Goal: Task Accomplishment & Management: Use online tool/utility

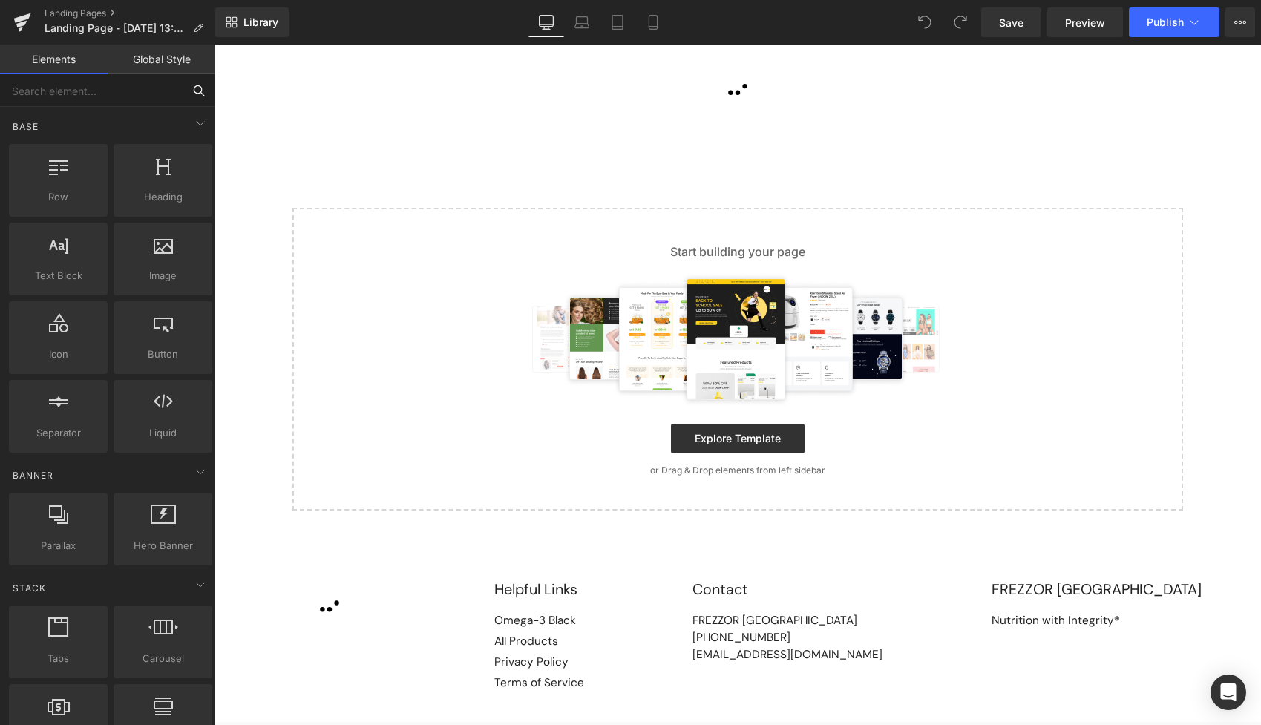
click at [58, 100] on input "text" at bounding box center [91, 90] width 183 height 33
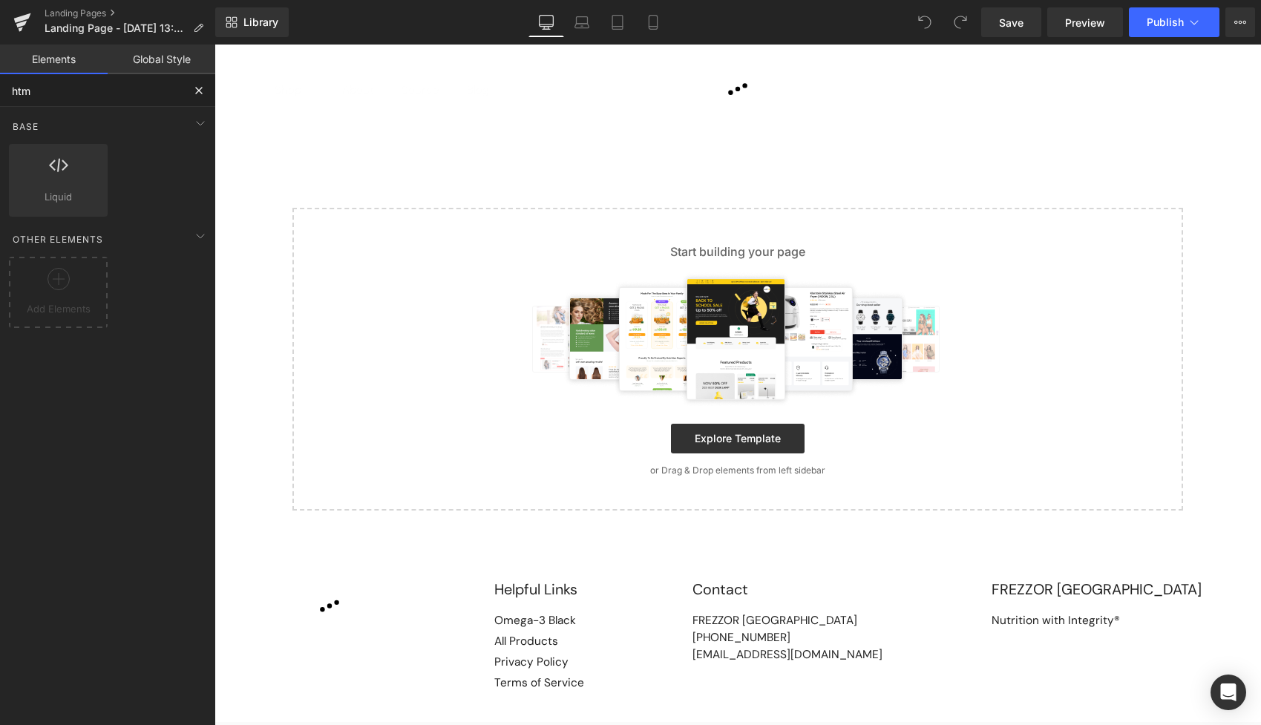
type input "html"
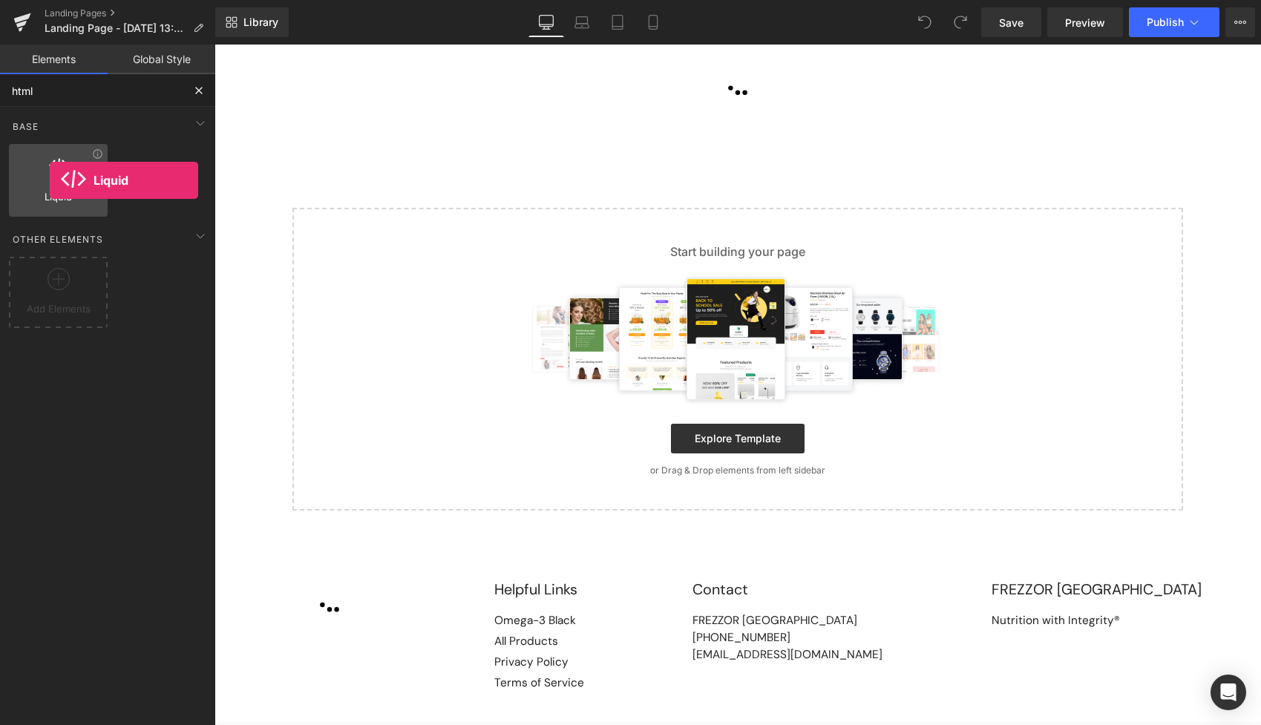
click at [50, 180] on div at bounding box center [58, 172] width 90 height 33
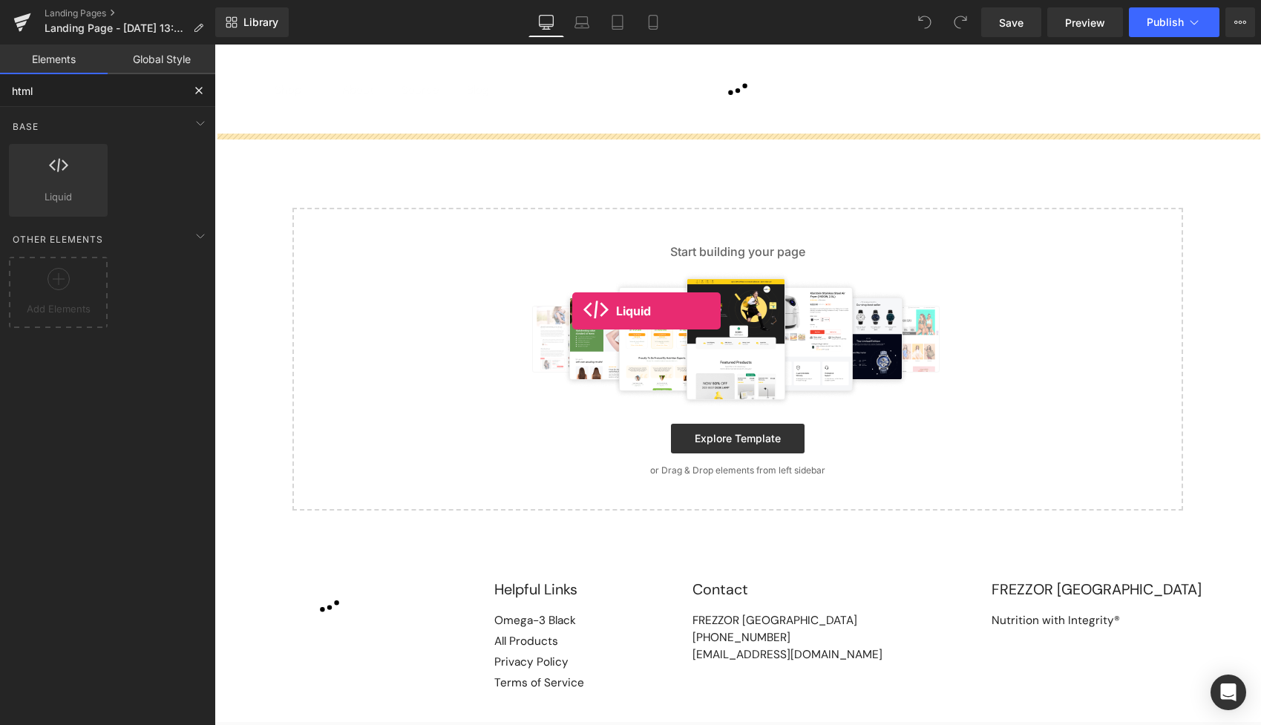
drag, startPoint x: 256, startPoint y: 215, endPoint x: 572, endPoint y: 311, distance: 330.7
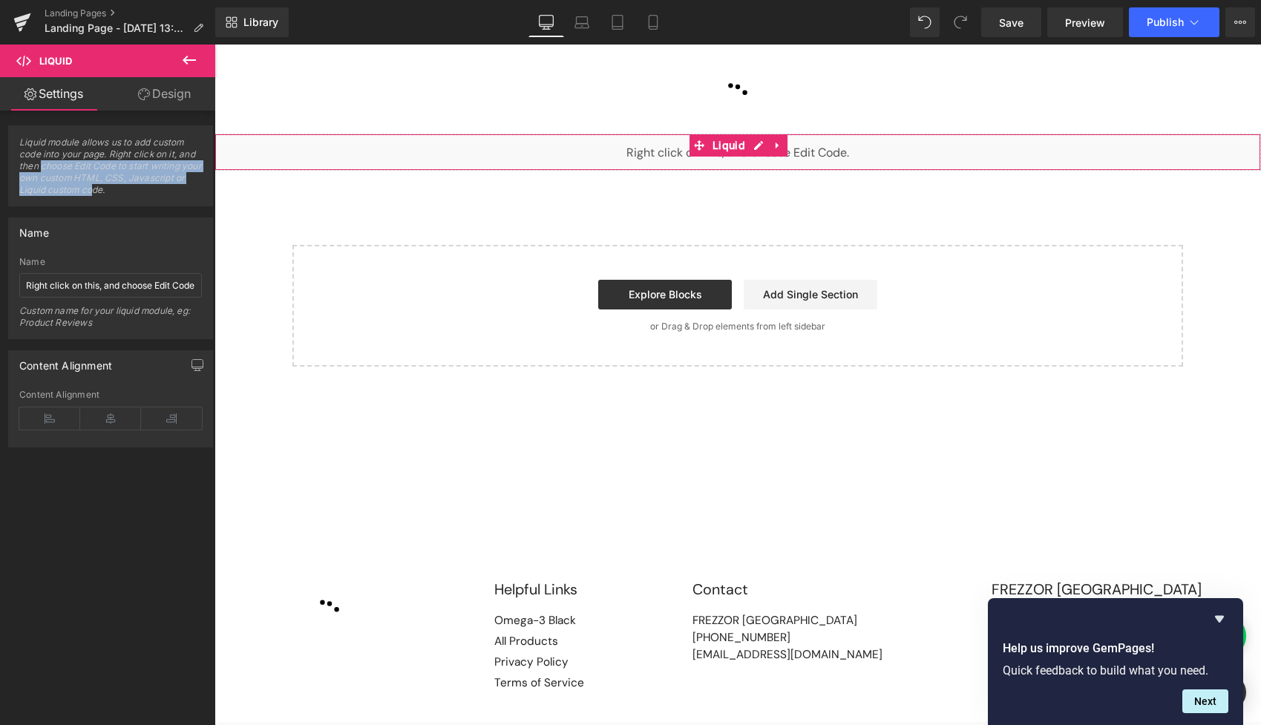
drag, startPoint x: 96, startPoint y: 174, endPoint x: 149, endPoint y: 186, distance: 54.9
click at [149, 186] on span "Liquid module allows us to add custom code into your page. Right click on it, a…" at bounding box center [110, 171] width 183 height 69
click at [150, 186] on span "Liquid module allows us to add custom code into your page. Right click on it, a…" at bounding box center [110, 171] width 183 height 69
drag, startPoint x: 152, startPoint y: 188, endPoint x: 57, endPoint y: 148, distance: 103.1
click at [57, 148] on span "Liquid module allows us to add custom code into your page. Right click on it, a…" at bounding box center [110, 171] width 183 height 69
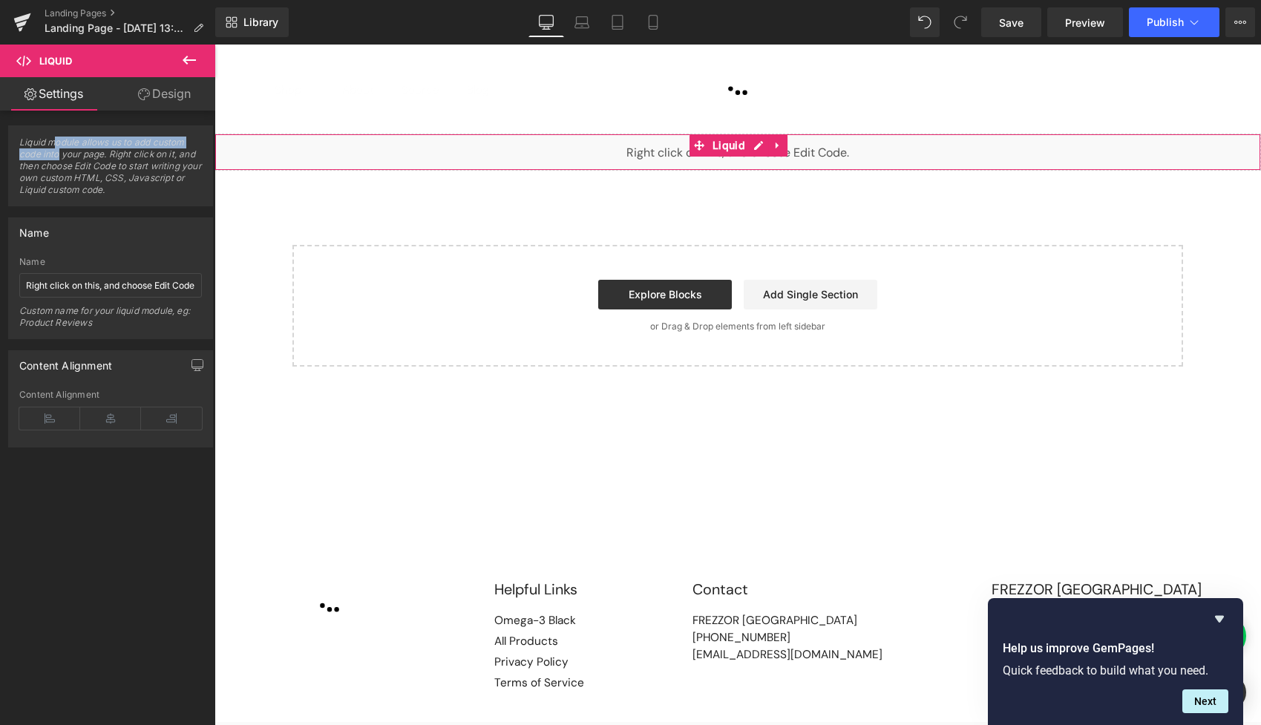
drag, startPoint x: 57, startPoint y: 148, endPoint x: 52, endPoint y: 154, distance: 7.9
click at [56, 148] on span "Liquid module allows us to add custom code into your page. Right click on it, a…" at bounding box center [110, 171] width 183 height 69
click at [120, 179] on span "Liquid module allows us to add custom code into your page. Right click on it, a…" at bounding box center [110, 171] width 183 height 69
click at [1219, 621] on icon "Hide survey" at bounding box center [1219, 619] width 9 height 7
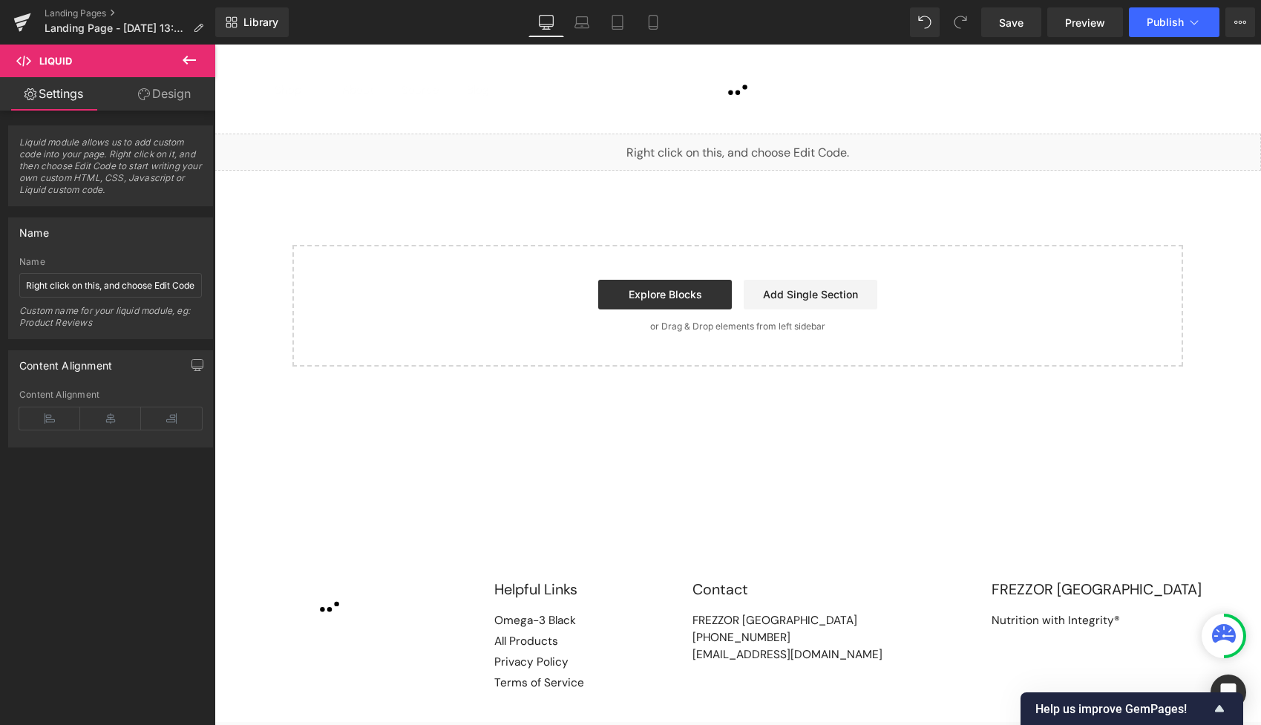
click at [489, 223] on div "Liquid Select your layout" at bounding box center [738, 250] width 1047 height 233
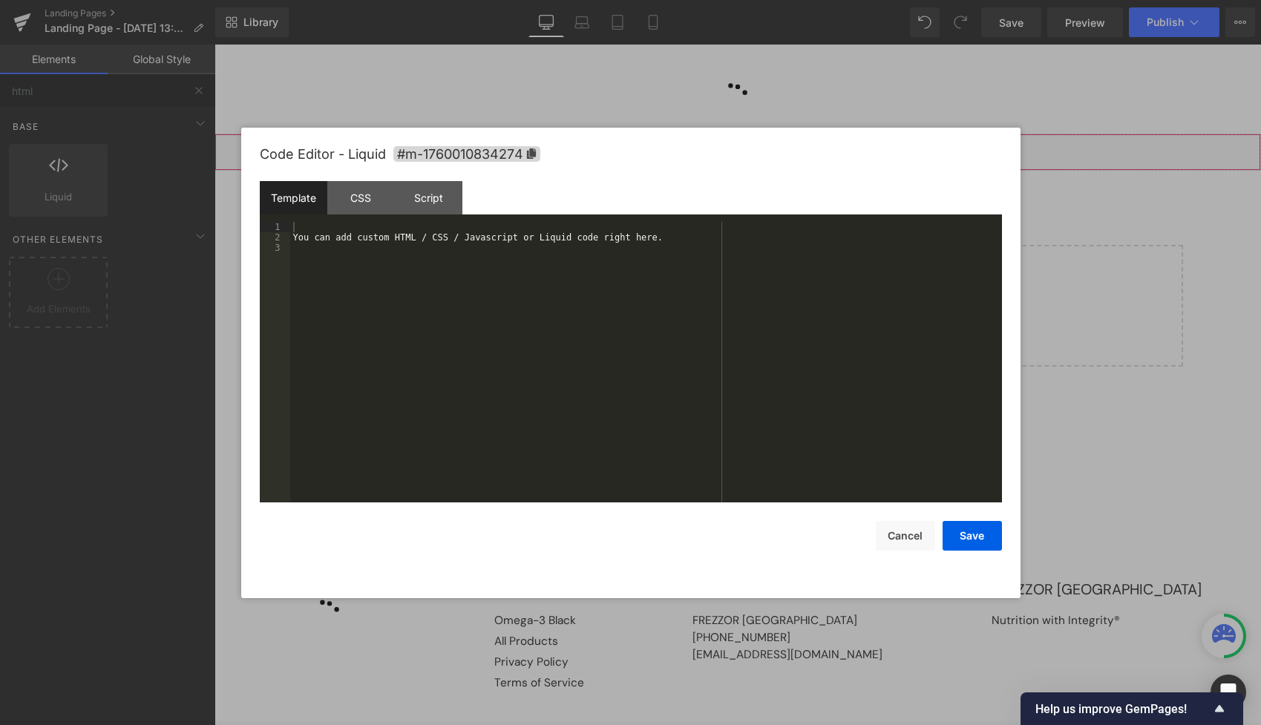
click at [754, 147] on div "Liquid" at bounding box center [738, 152] width 1047 height 37
click at [487, 261] on div "You can add custom HTML / CSS / Javascript or Liquid code right here." at bounding box center [646, 372] width 712 height 301
click at [469, 244] on div "You can add custom HTML / CSS / Javascript or Liquid code right here." at bounding box center [646, 372] width 712 height 301
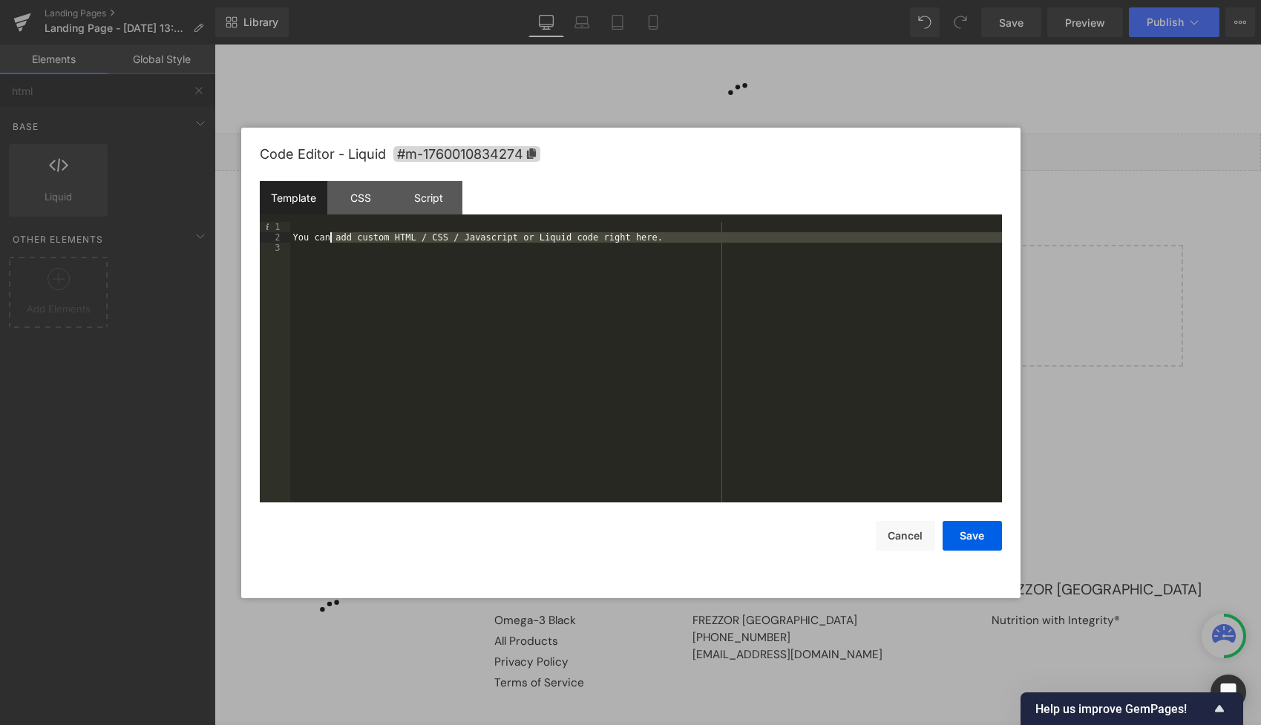
drag, startPoint x: 429, startPoint y: 289, endPoint x: 313, endPoint y: 228, distance: 130.8
click at [314, 228] on div "You can add custom HTML / CSS / Javascript or Liquid code right here." at bounding box center [646, 372] width 712 height 301
drag, startPoint x: 340, startPoint y: 268, endPoint x: 217, endPoint y: 170, distance: 157.5
click at [218, 169] on body "Liquid You are previewing how the will restyle your page. You can not edit Elem…" at bounding box center [630, 362] width 1261 height 725
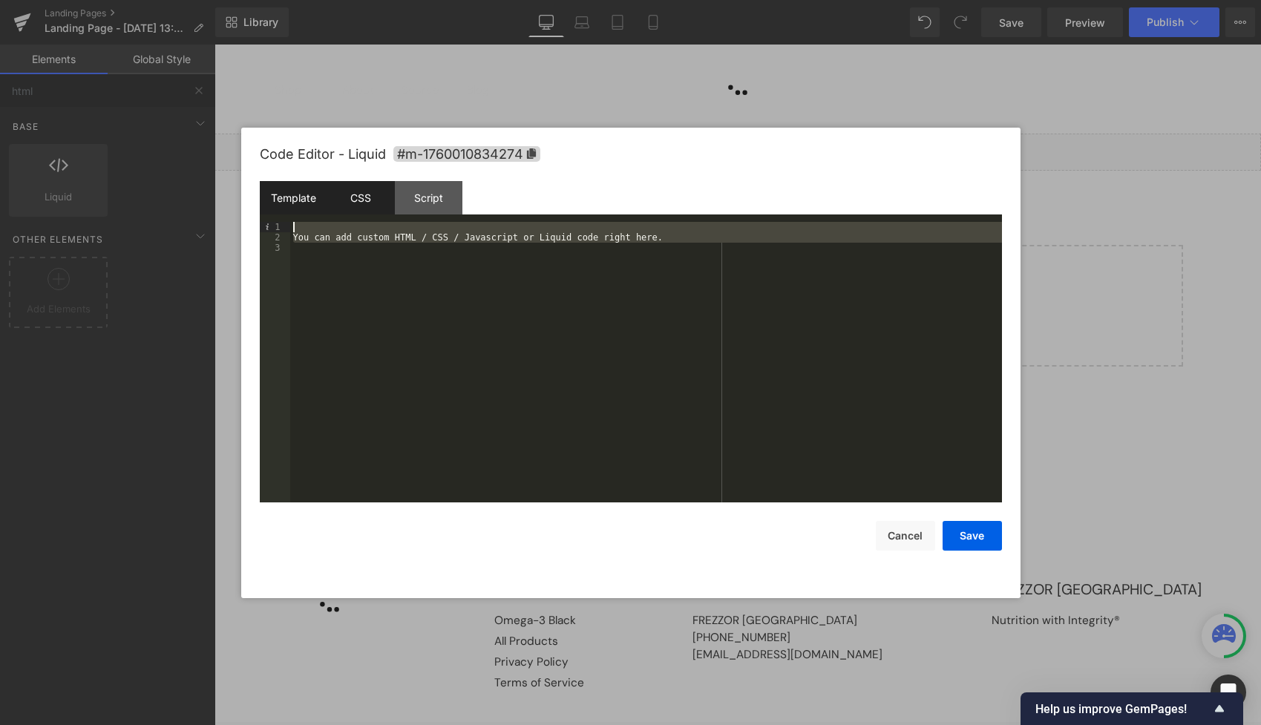
click at [364, 211] on div "CSS" at bounding box center [361, 197] width 68 height 33
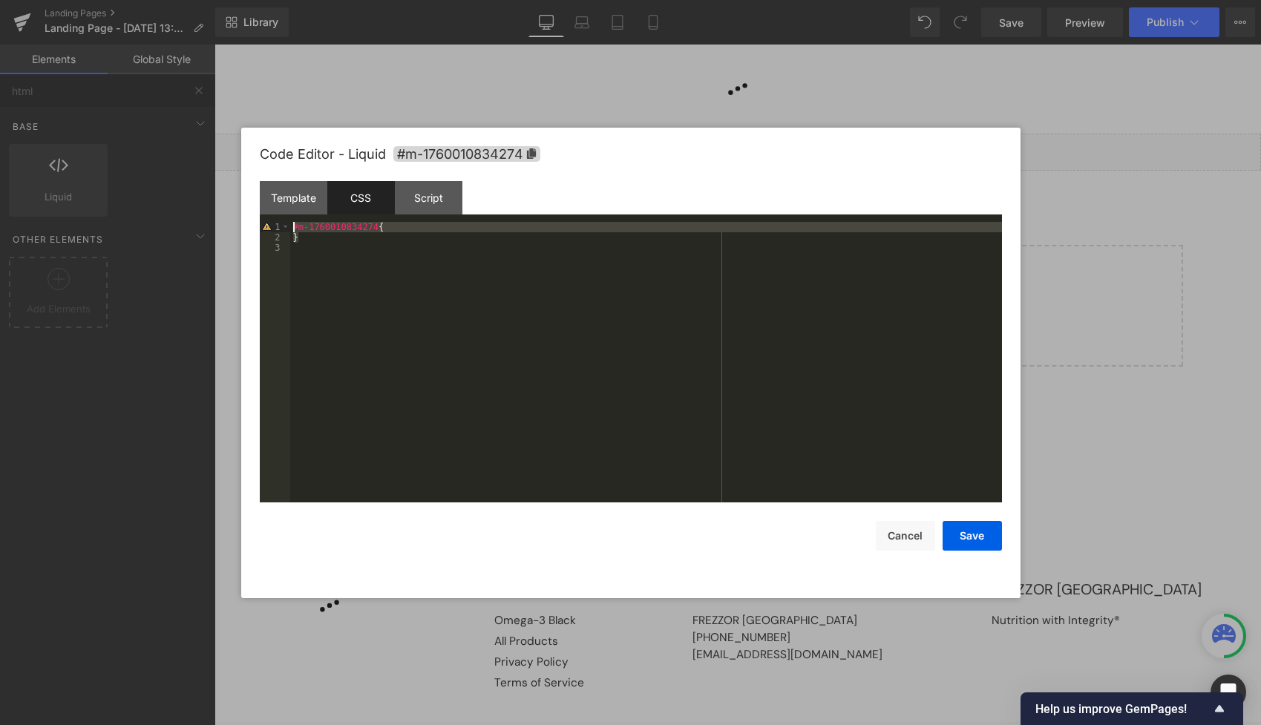
drag, startPoint x: 424, startPoint y: 236, endPoint x: 261, endPoint y: 218, distance: 164.4
click at [261, 218] on div "Template CSS Script Data 1 2 3 You can add custom HTML / CSS / Javascript or Li…" at bounding box center [631, 341] width 742 height 321
click at [303, 199] on div "Template" at bounding box center [294, 197] width 68 height 33
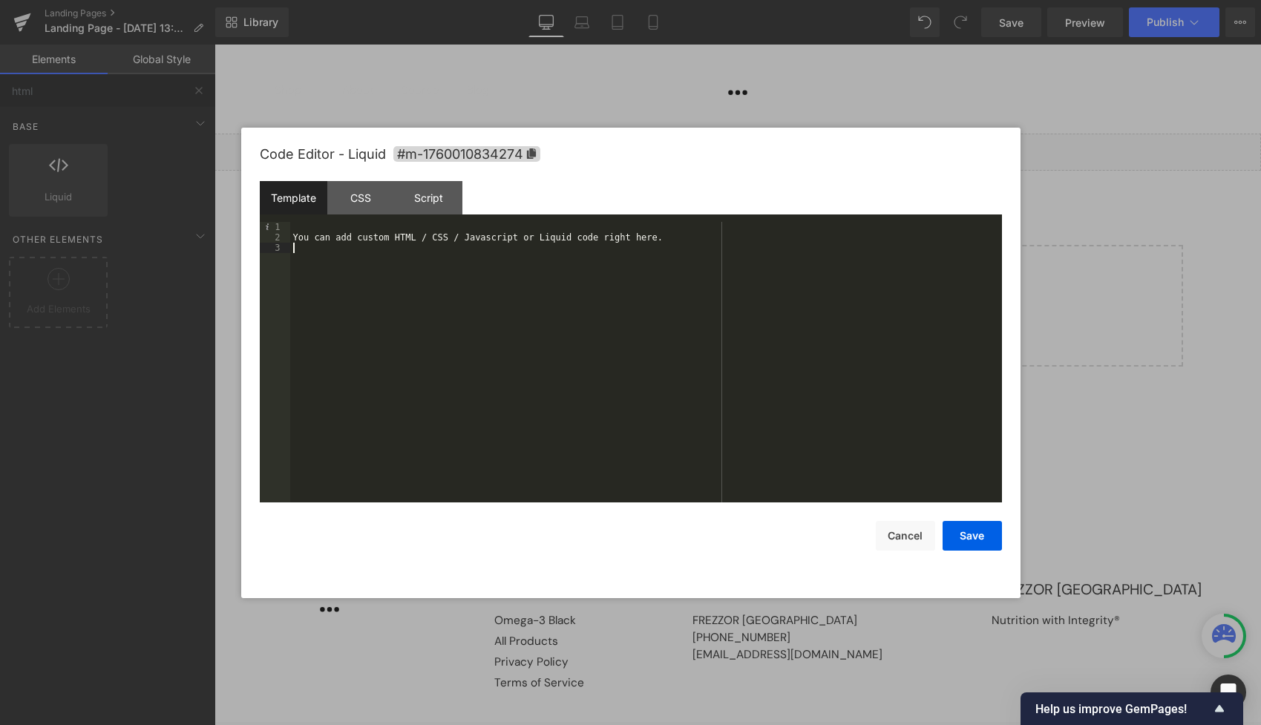
click at [463, 281] on div "You can add custom HTML / CSS / Javascript or Liquid code right here." at bounding box center [646, 372] width 712 height 301
drag, startPoint x: 402, startPoint y: 264, endPoint x: 396, endPoint y: 251, distance: 14.9
click at [401, 263] on div "You can add custom HTML / CSS / Javascript or Liquid code right here." at bounding box center [646, 372] width 712 height 301
click at [394, 246] on div "You can add custom HTML / CSS / Javascript or Liquid code right here." at bounding box center [646, 372] width 712 height 301
click at [393, 246] on div "You can add custom HTML / CSS / Javascript or Liquid code right here." at bounding box center [646, 372] width 712 height 301
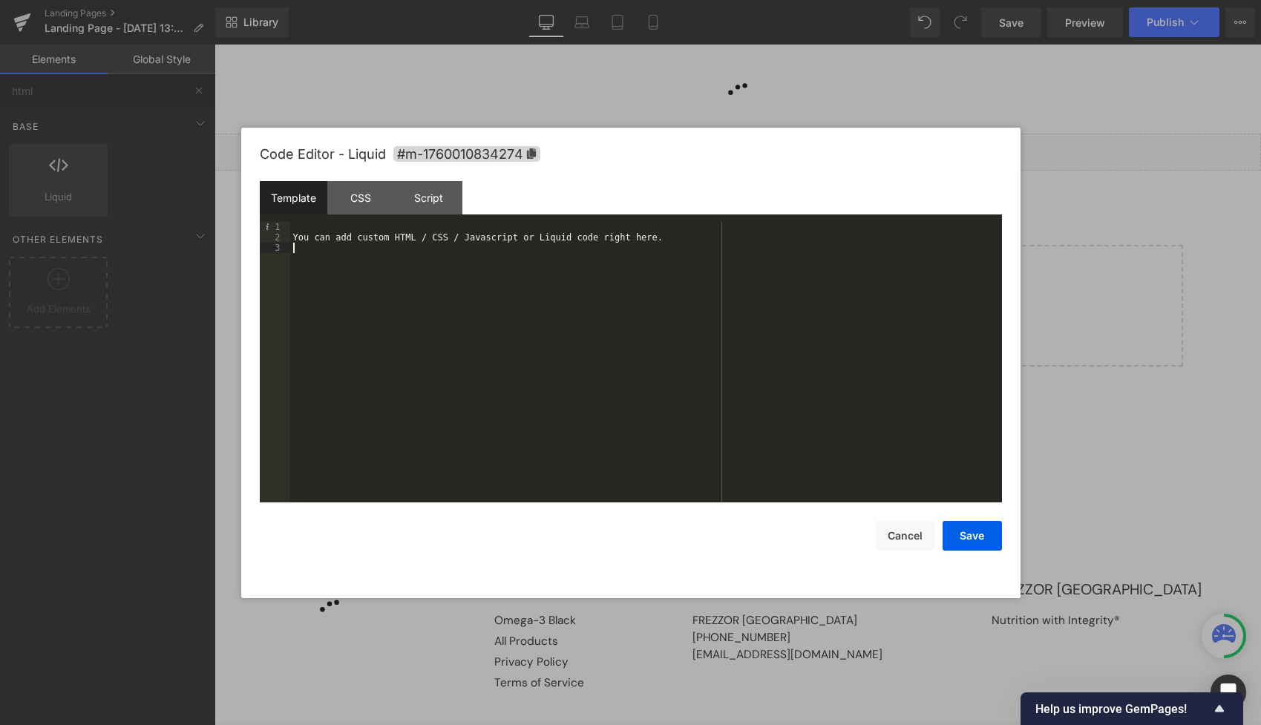
click at [393, 246] on div "You can add custom HTML / CSS / Javascript or Liquid code right here." at bounding box center [646, 372] width 712 height 301
click at [391, 240] on div "You can add custom HTML / CSS / Javascript or Liquid code right here." at bounding box center [646, 372] width 712 height 301
click at [391, 241] on div "You can add custom HTML / CSS / Javascript or Liquid code right here." at bounding box center [646, 372] width 712 height 301
click at [388, 240] on div "You can add custom HTML / CSS / Javascript or Liquid code right here." at bounding box center [646, 372] width 712 height 301
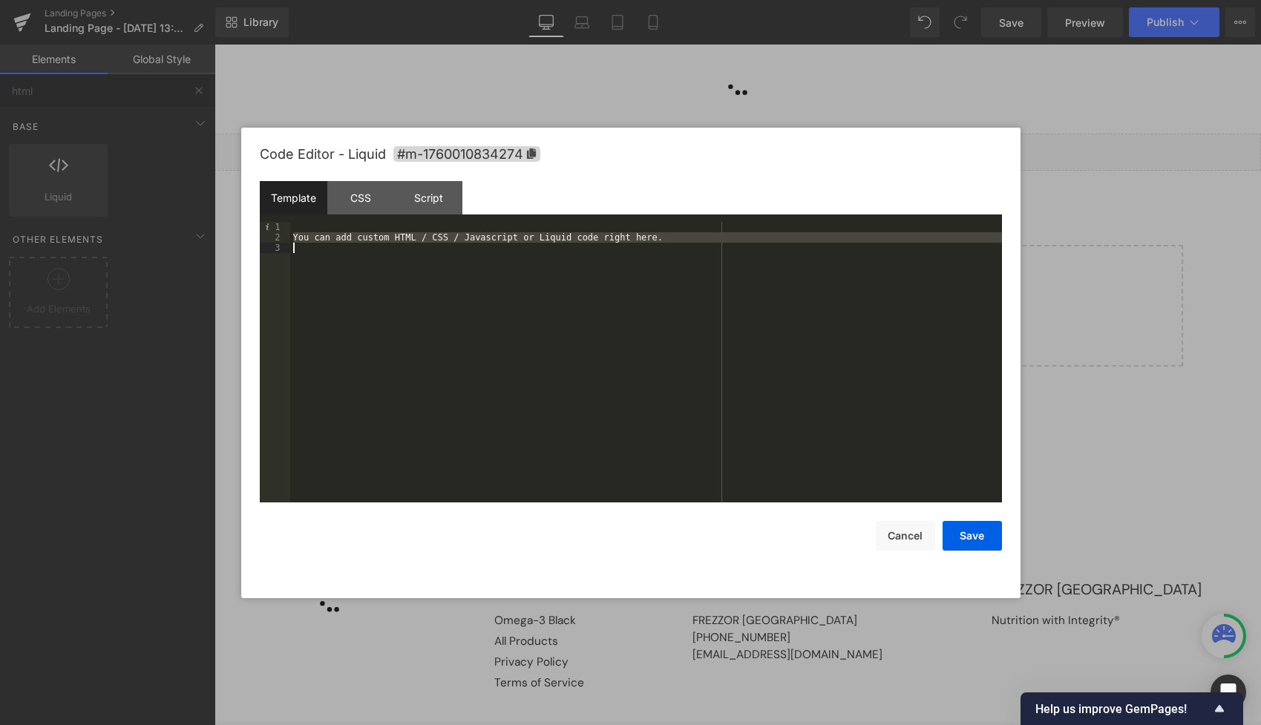
click at [388, 240] on div "You can add custom HTML / CSS / Javascript or Liquid code right here." at bounding box center [646, 372] width 712 height 301
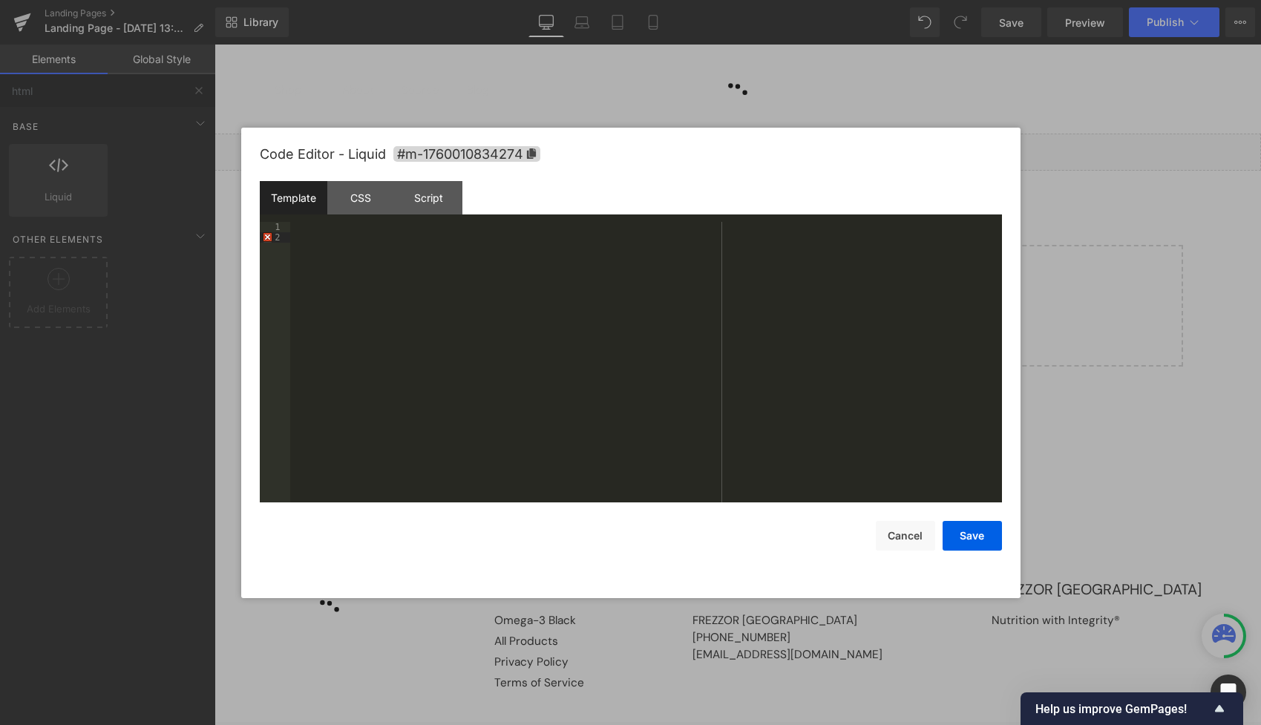
click at [800, 369] on div at bounding box center [646, 372] width 712 height 301
click at [468, 318] on div at bounding box center [646, 372] width 712 height 301
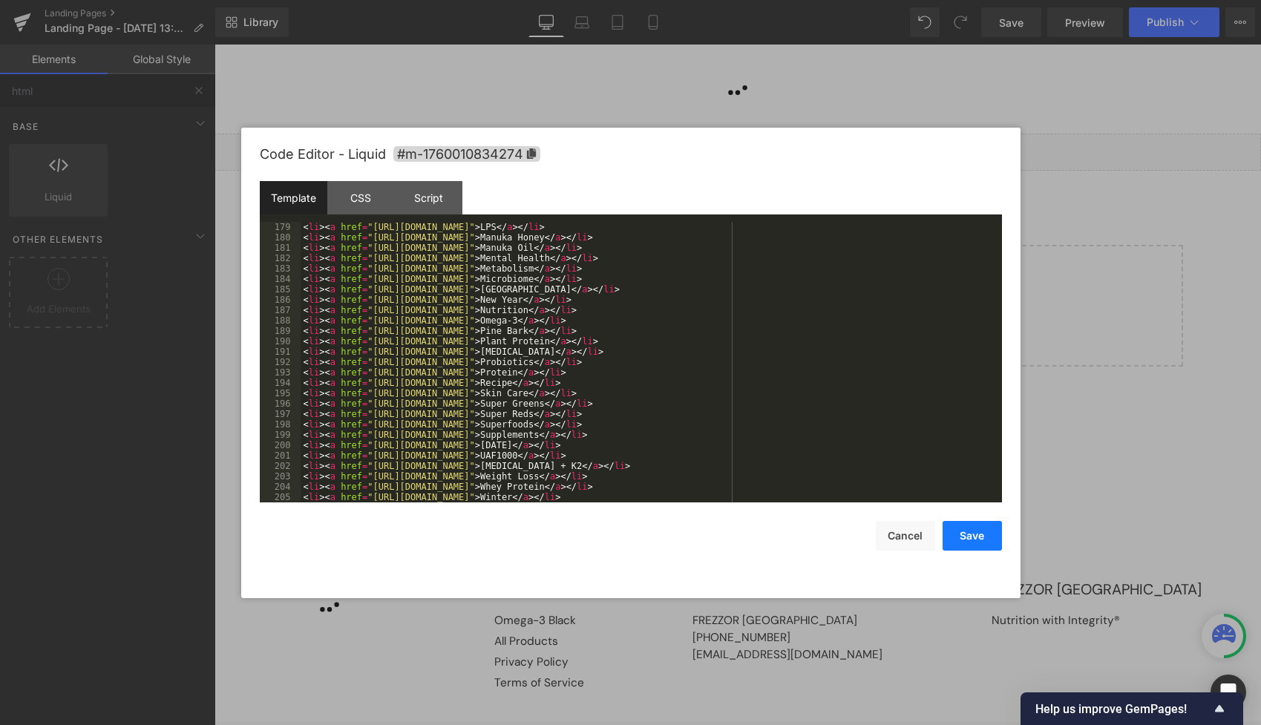
click at [970, 540] on button "Save" at bounding box center [972, 536] width 59 height 30
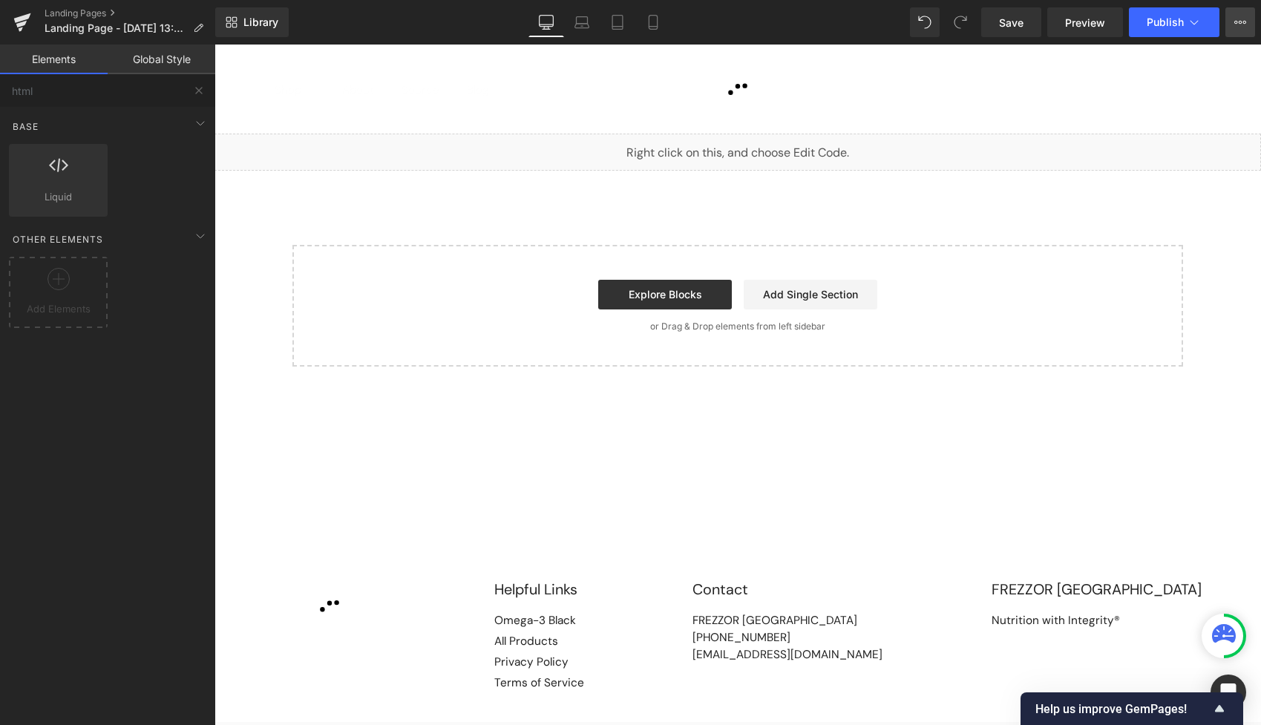
click at [1241, 19] on icon at bounding box center [1241, 22] width 12 height 12
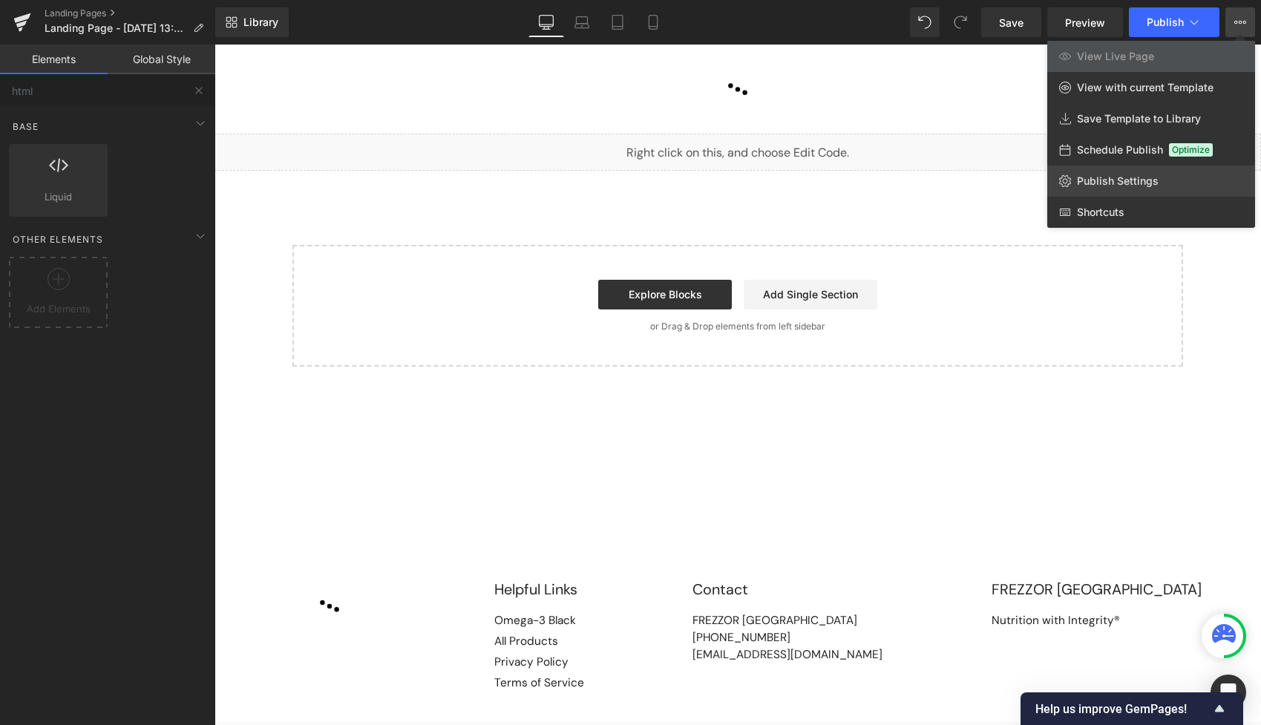
click at [1088, 181] on span "Publish Settings" at bounding box center [1118, 180] width 82 height 13
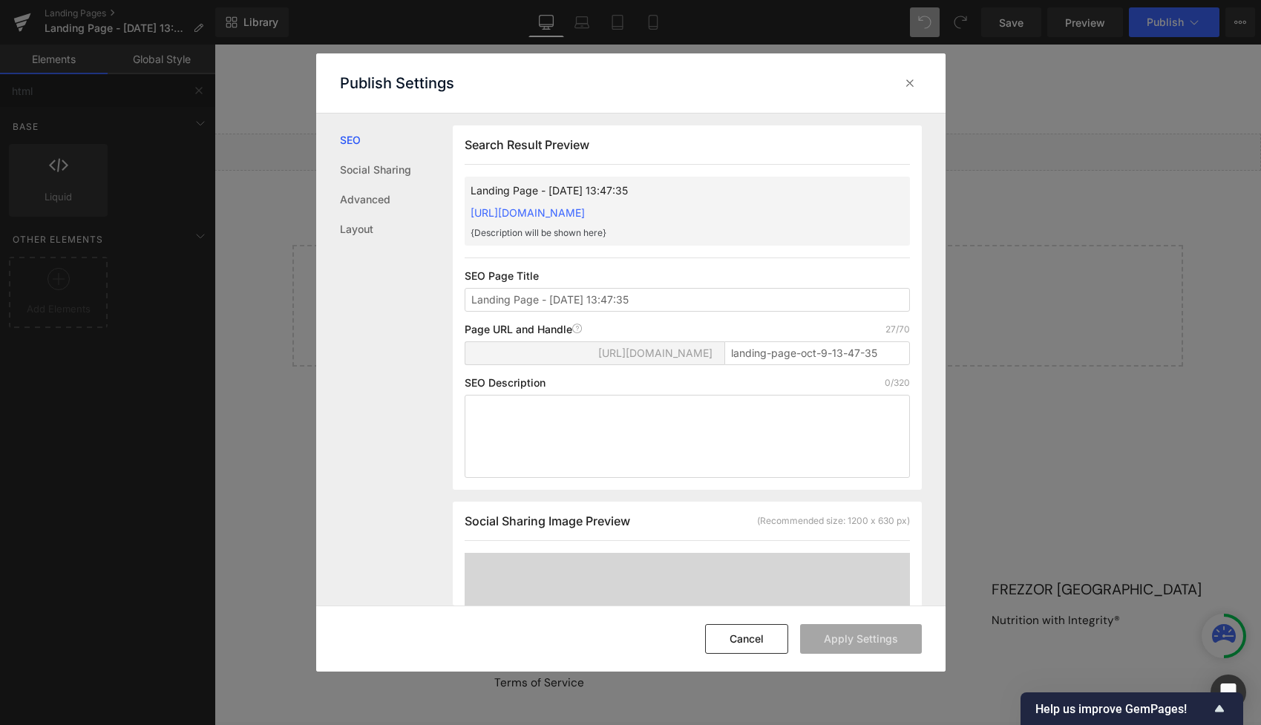
scroll to position [1, 0]
click at [546, 293] on input "Landing Page - [DATE] 13:47:35" at bounding box center [687, 299] width 445 height 24
type input "Sitemap"
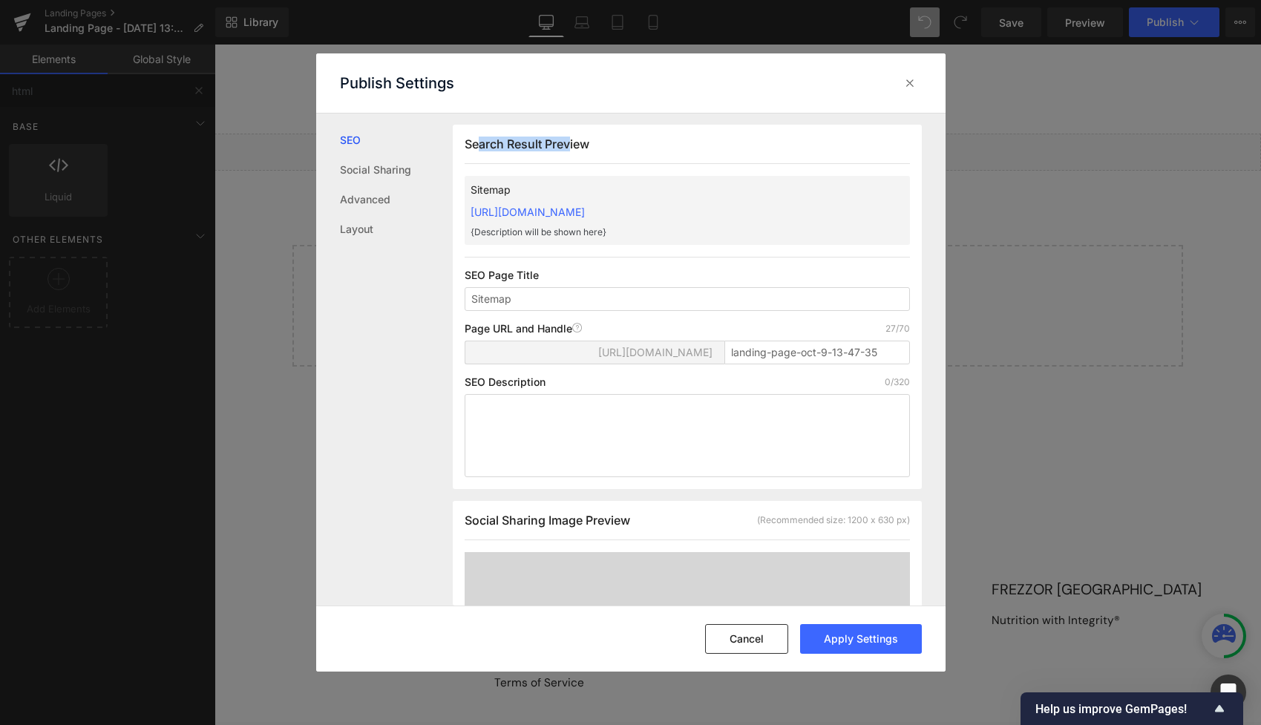
drag, startPoint x: 489, startPoint y: 142, endPoint x: 571, endPoint y: 144, distance: 81.7
click at [571, 144] on span "Search Result Preview" at bounding box center [527, 144] width 125 height 15
click at [536, 297] on input "Sitemap" at bounding box center [687, 299] width 445 height 24
click at [799, 350] on input "landing-page-oct-9-13-47-35" at bounding box center [818, 353] width 186 height 24
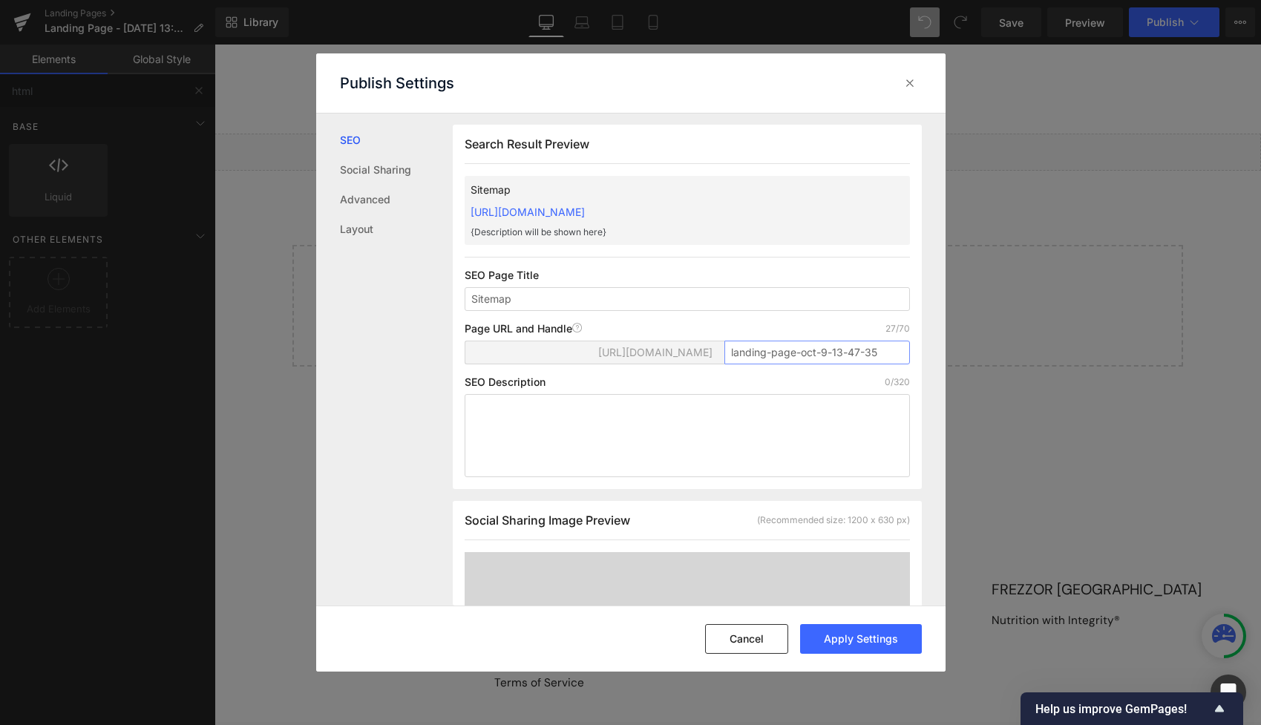
click at [799, 350] on input "landing-page-oct-9-13-47-35" at bounding box center [818, 353] width 186 height 24
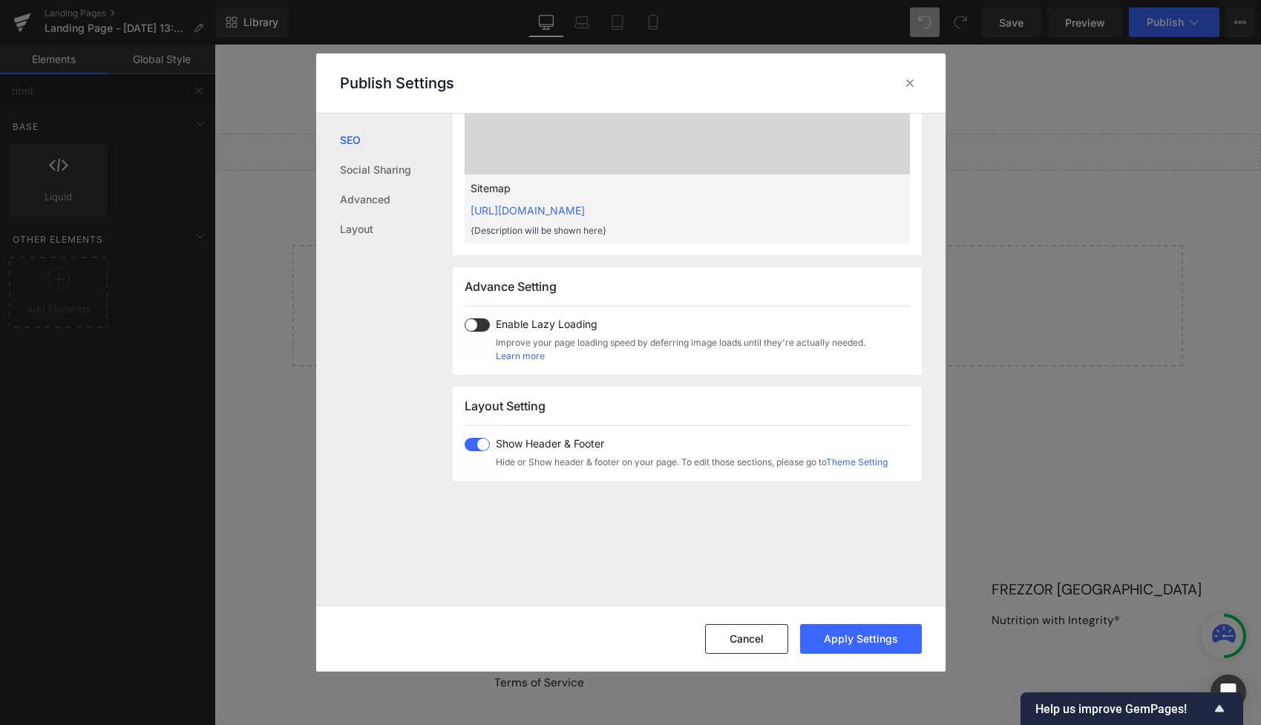
scroll to position [660, 0]
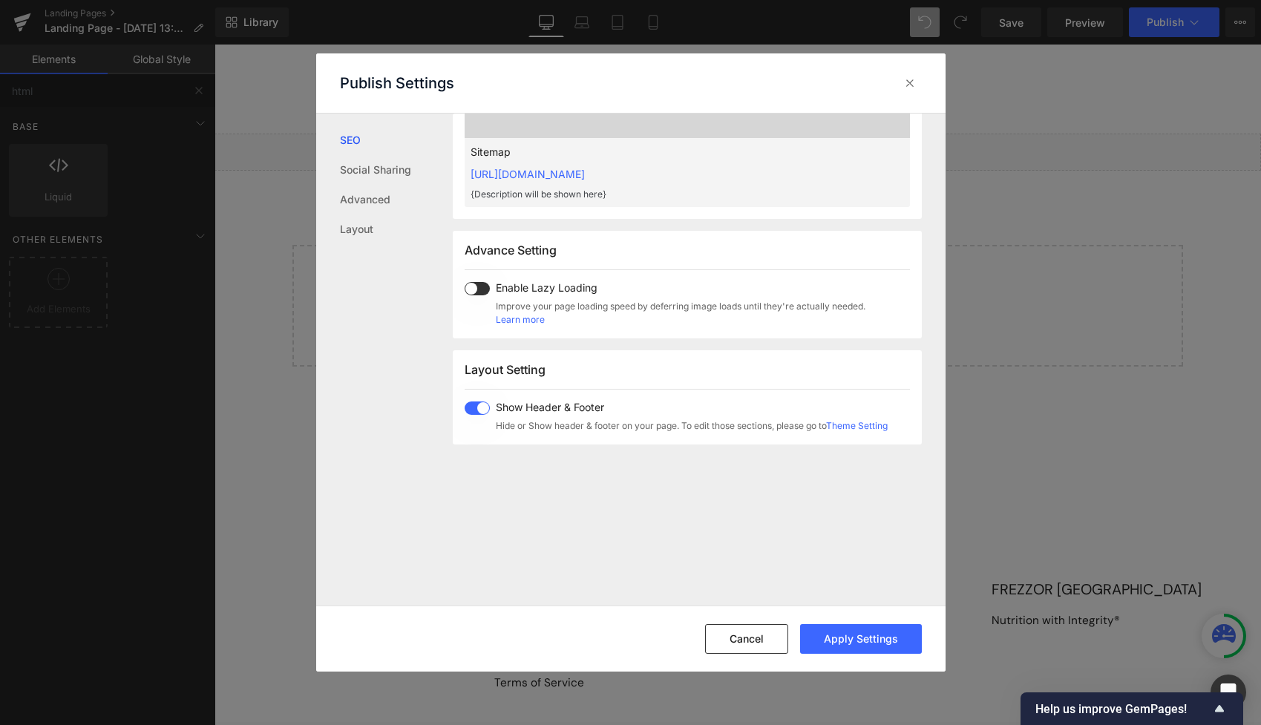
type input "sitemap"
click at [471, 411] on span at bounding box center [477, 408] width 25 height 13
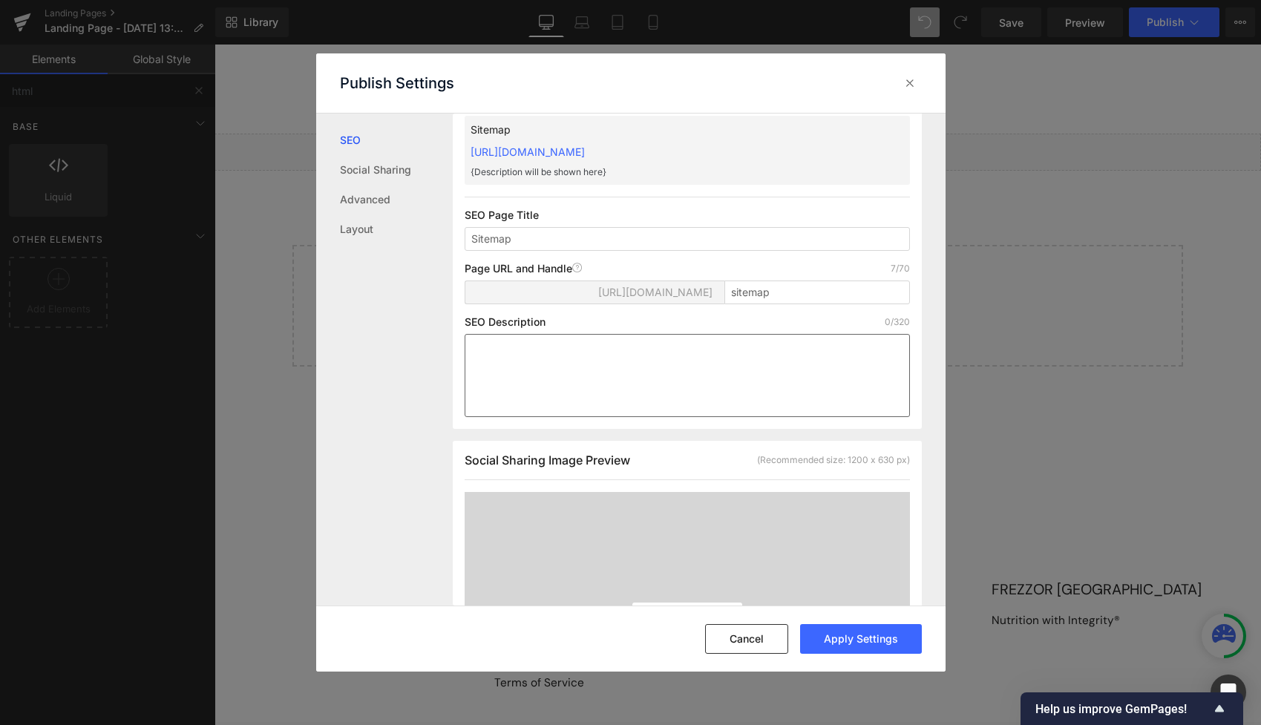
scroll to position [0, 0]
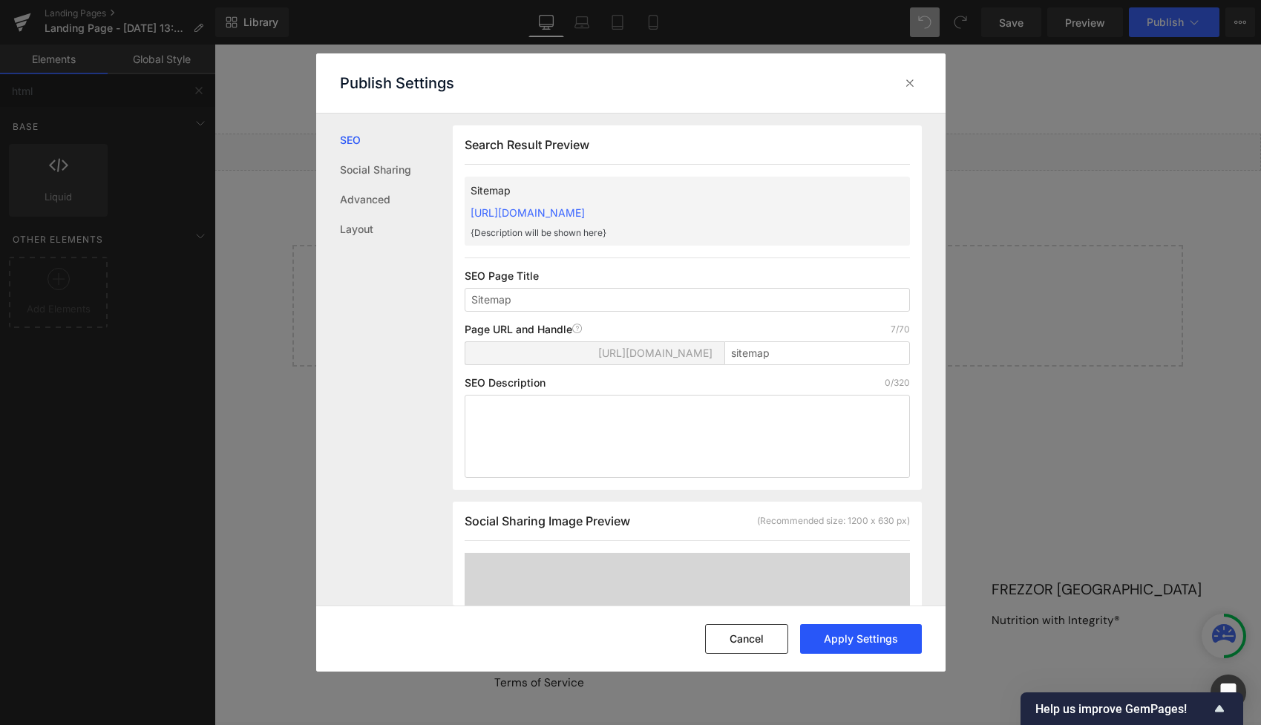
click at [843, 637] on button "Apply Settings" at bounding box center [861, 639] width 122 height 30
click at [915, 85] on icon at bounding box center [910, 83] width 15 height 15
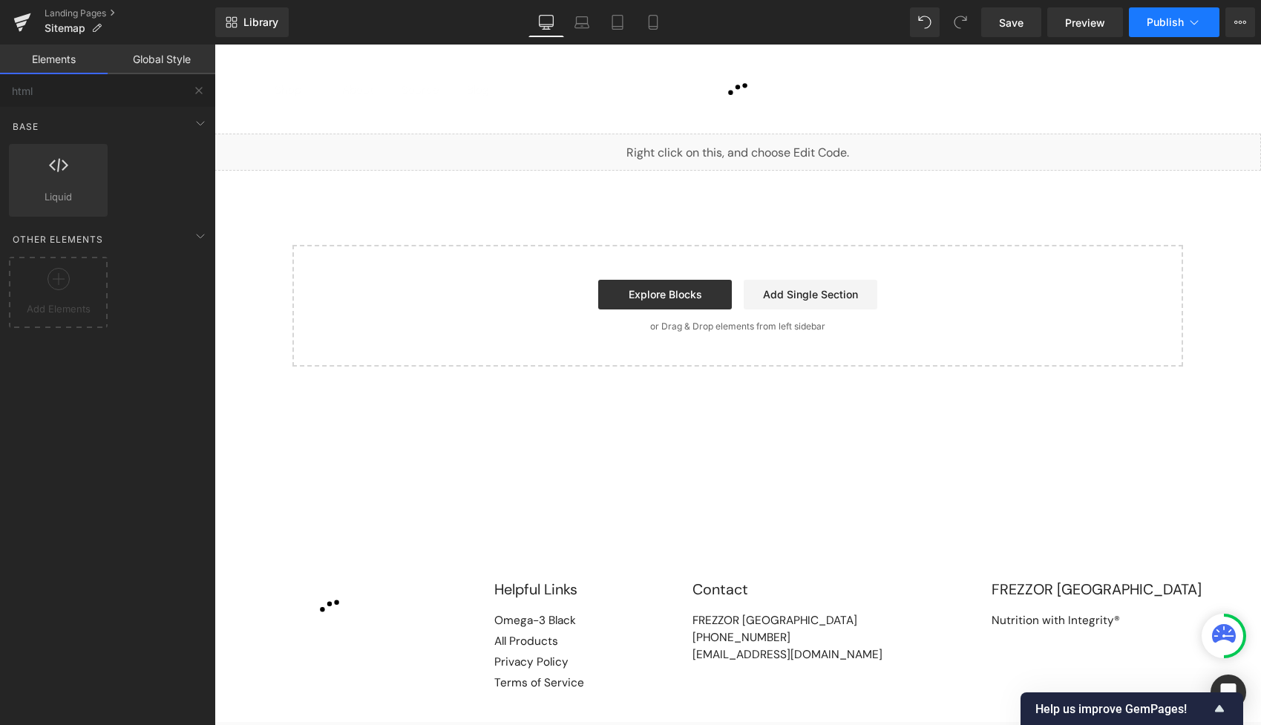
click at [1165, 26] on span "Publish" at bounding box center [1165, 22] width 37 height 12
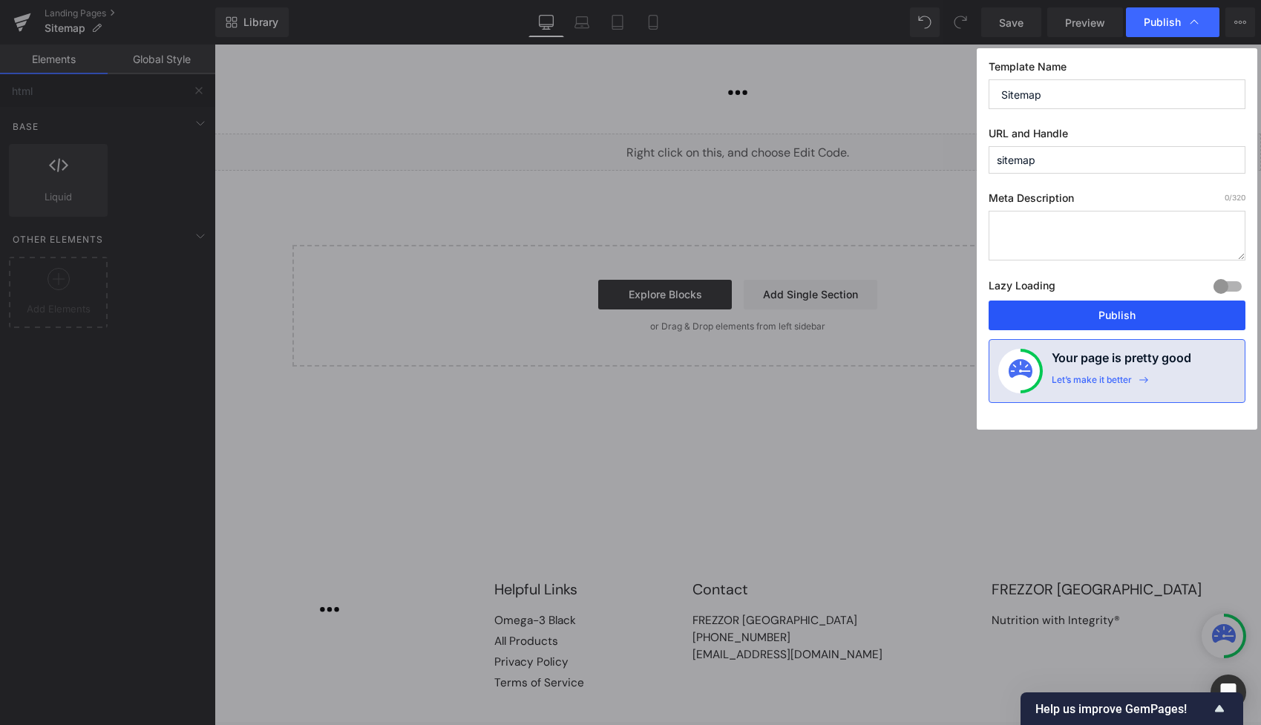
drag, startPoint x: 1109, startPoint y: 320, endPoint x: 895, endPoint y: 275, distance: 218.4
click at [1110, 320] on button "Publish" at bounding box center [1117, 316] width 257 height 30
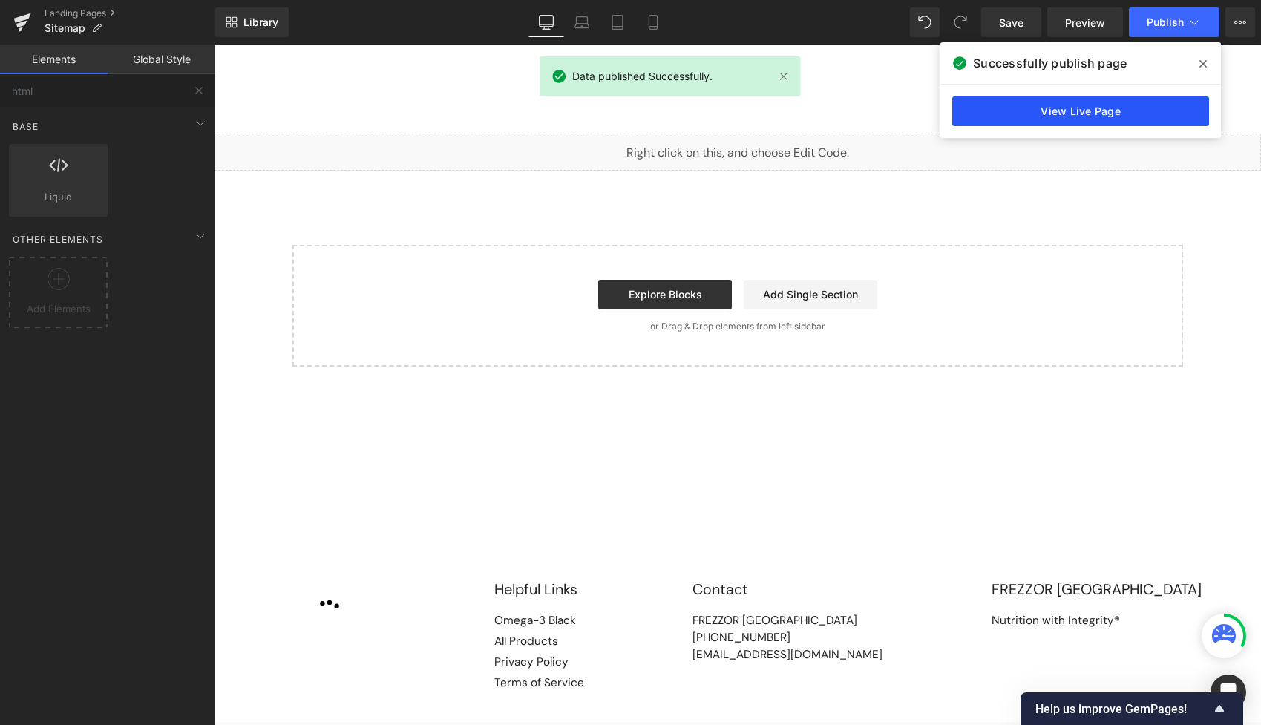
click at [1034, 108] on link "View Live Page" at bounding box center [1081, 112] width 257 height 30
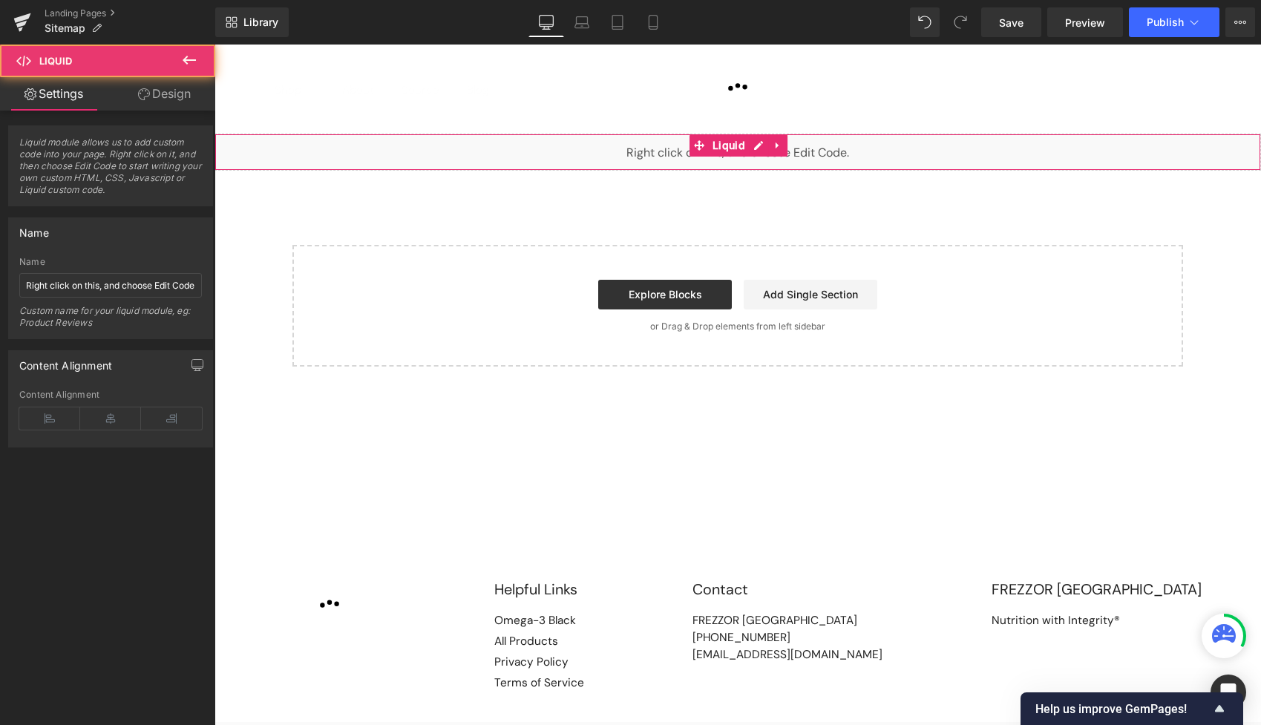
click at [650, 151] on div "Liquid" at bounding box center [738, 152] width 1047 height 37
click at [733, 147] on span "Liquid" at bounding box center [729, 146] width 40 height 22
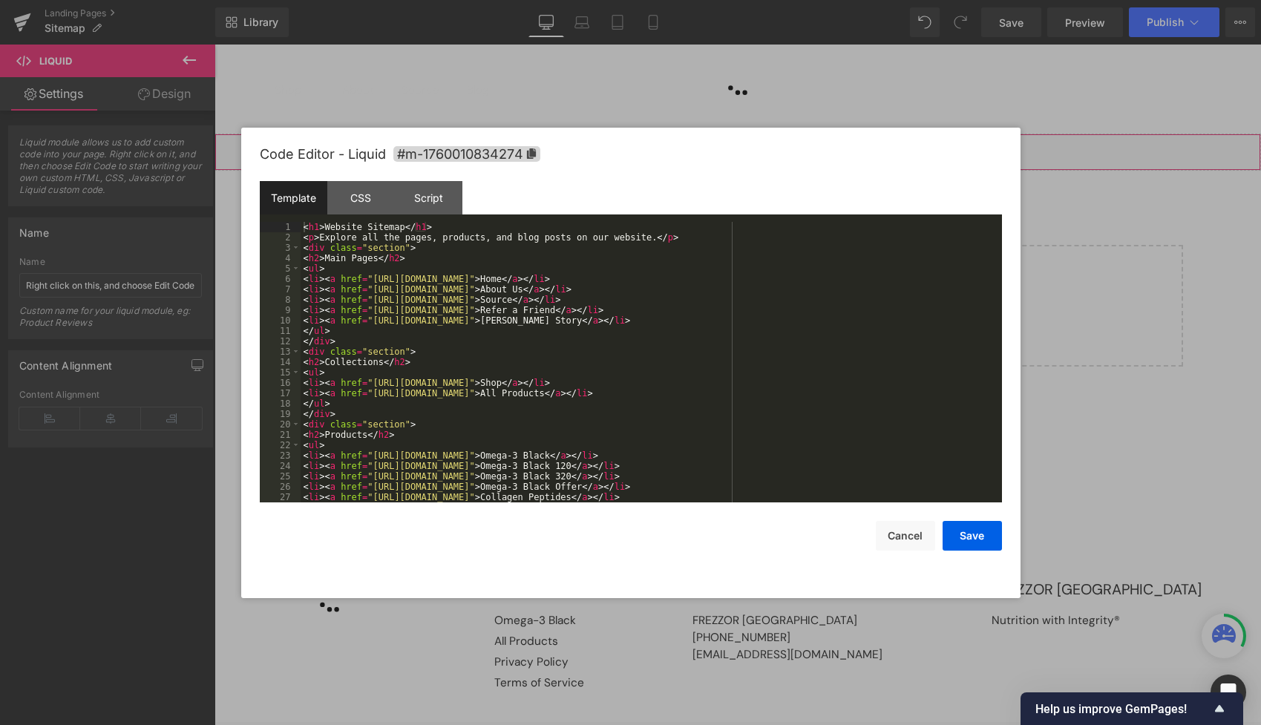
click at [755, 148] on icon at bounding box center [758, 145] width 9 height 9
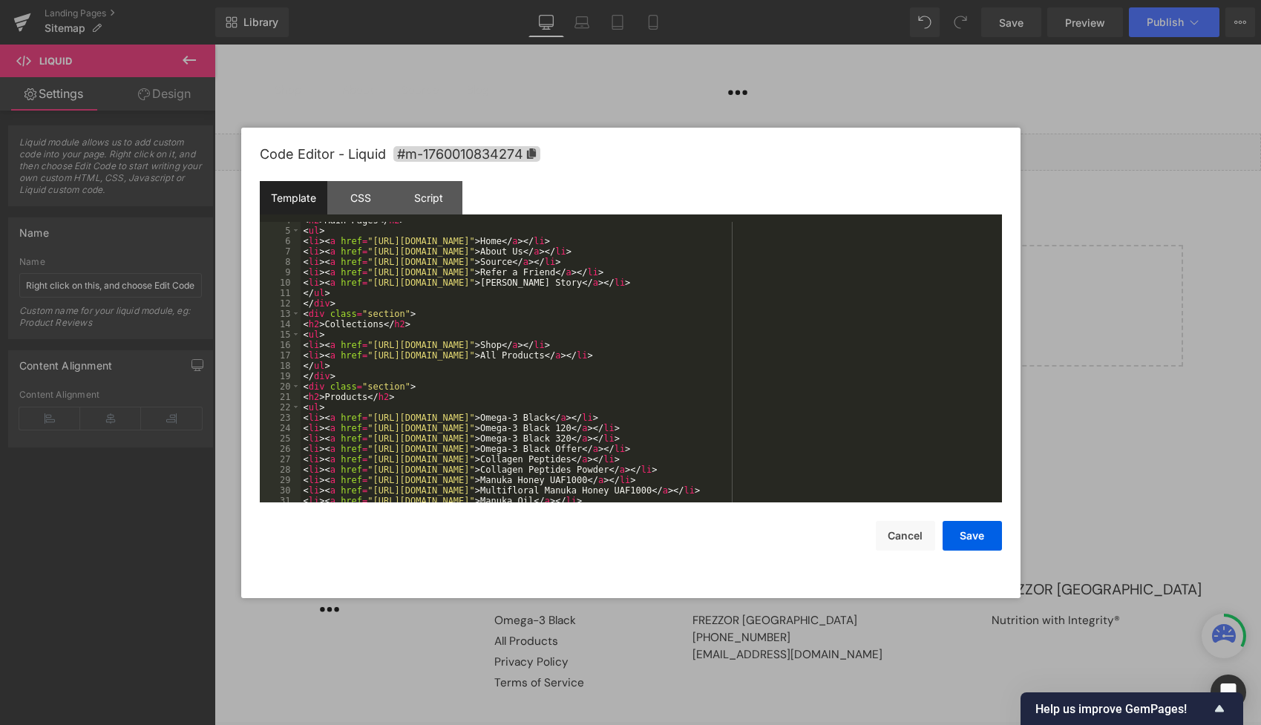
scroll to position [79, 0]
click at [563, 373] on div "< h2 > Main Pages </ h2 > < ul > < li > < a href = "[URL][DOMAIN_NAME]" > Home …" at bounding box center [649, 365] width 696 height 301
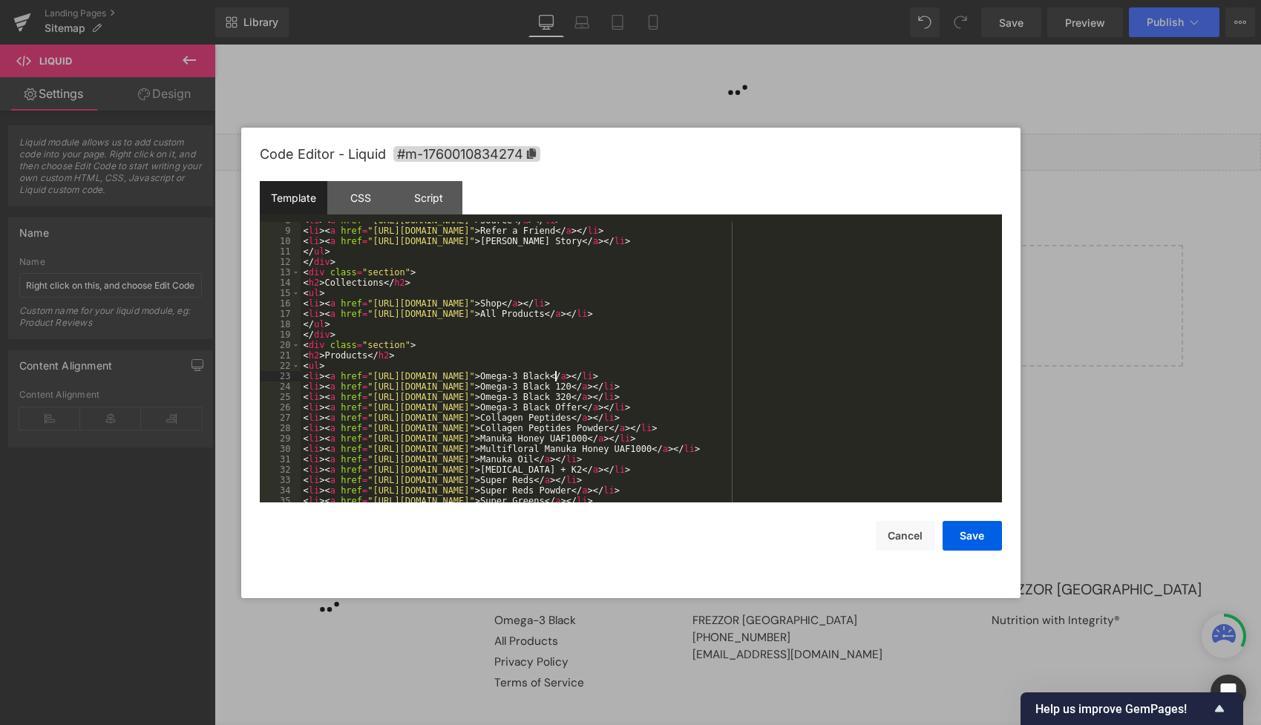
click at [555, 375] on div "< li > < a href = "[URL][DOMAIN_NAME]" > Source </ a > </ li > < li > < a href …" at bounding box center [649, 365] width 696 height 301
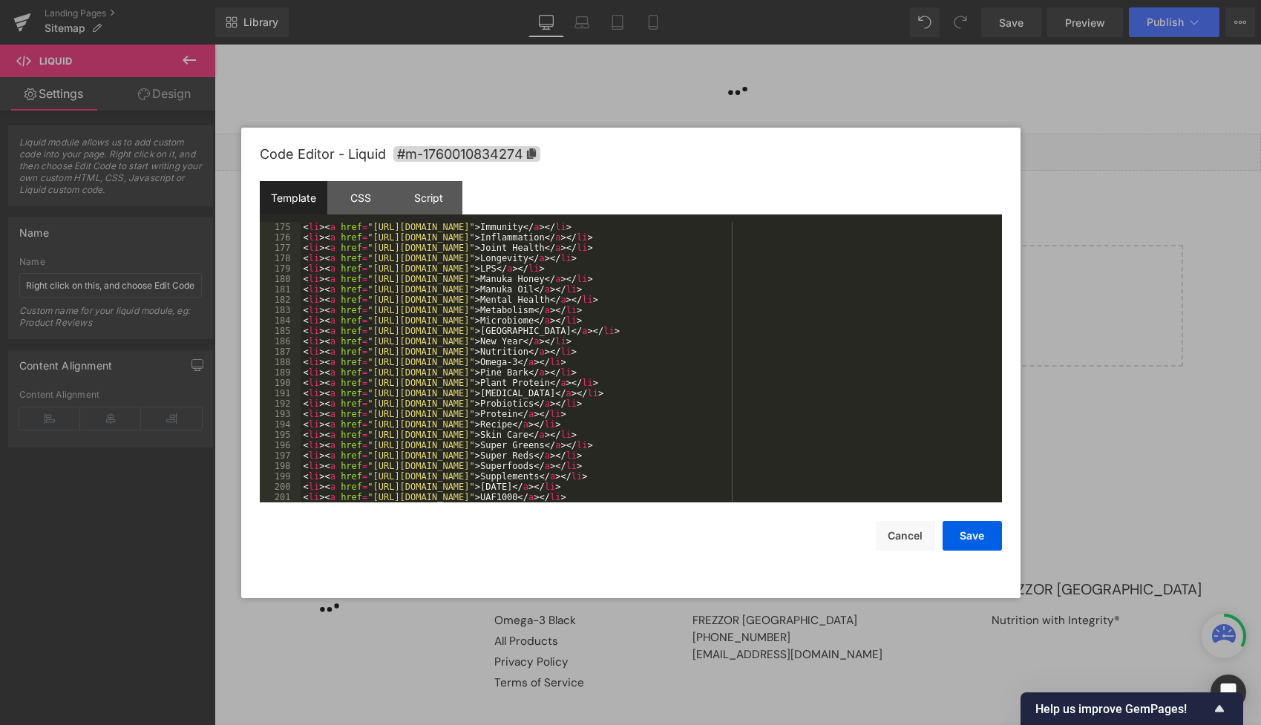
scroll to position [2484, 0]
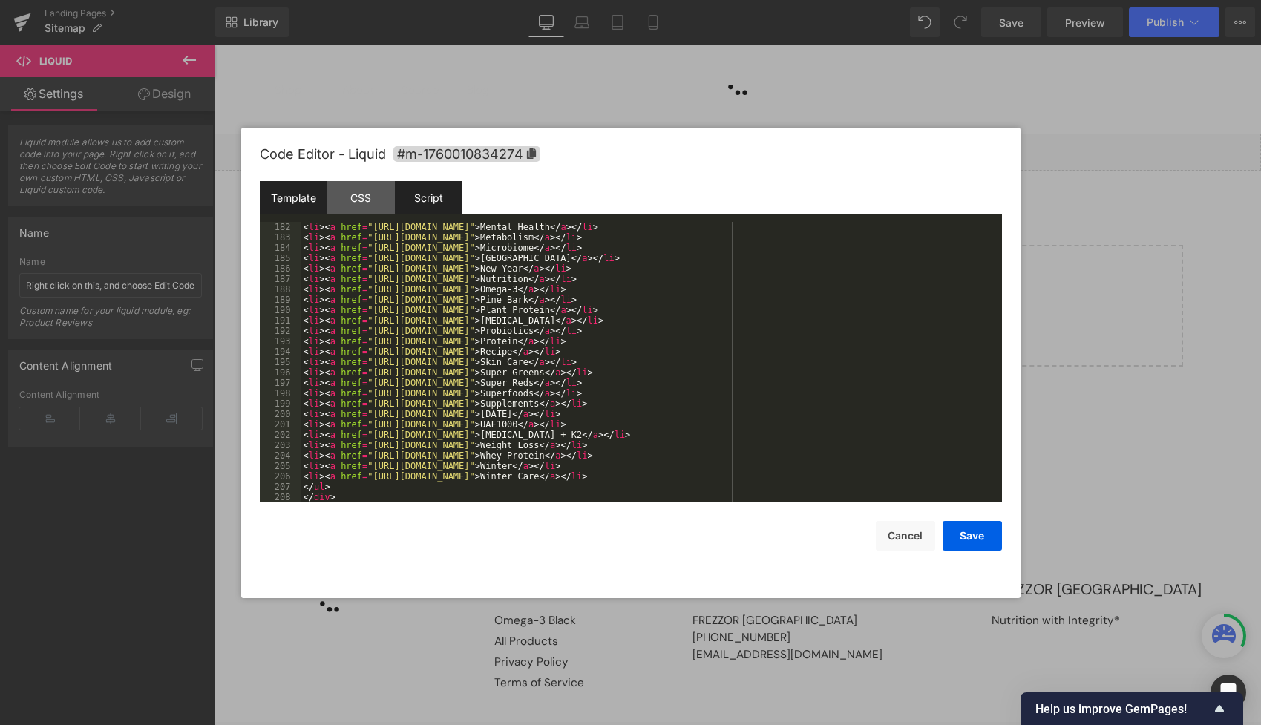
click at [432, 212] on div "Script" at bounding box center [429, 197] width 68 height 33
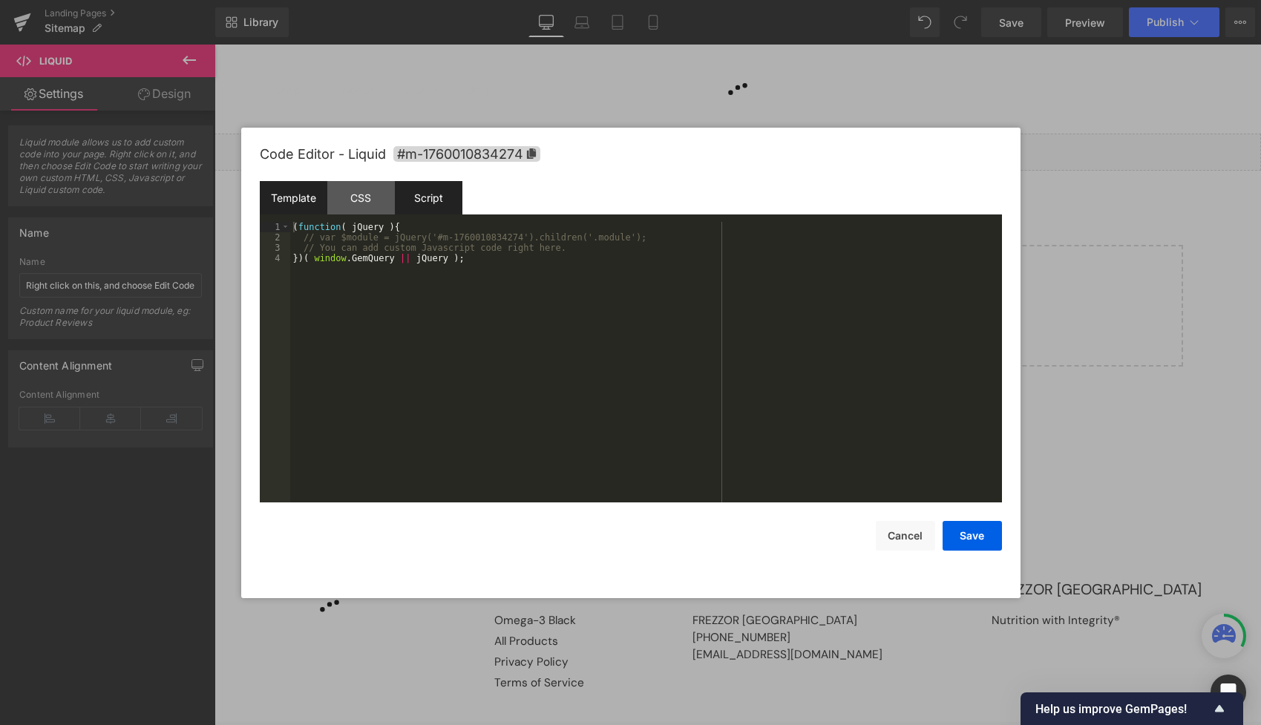
click at [305, 193] on div "Template" at bounding box center [294, 197] width 68 height 33
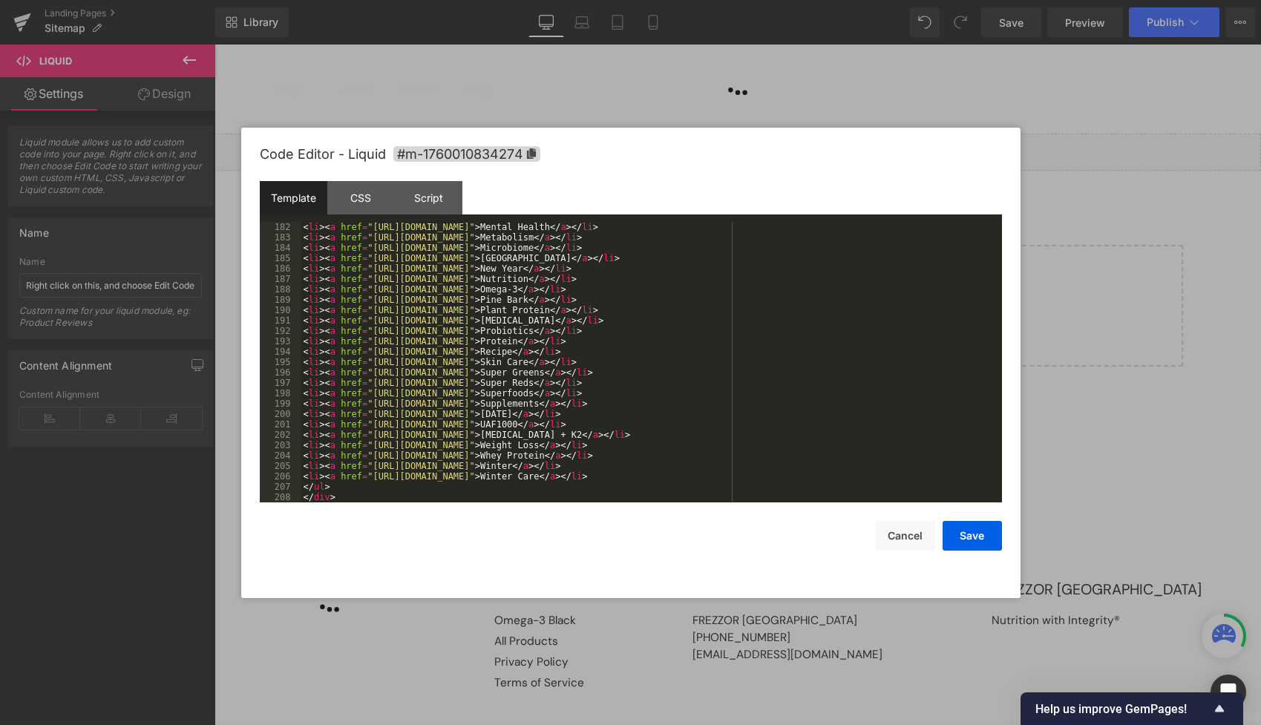
click at [450, 303] on div "< li > < a href = "[URL][DOMAIN_NAME]" > Mental Health </ a > </ li > < li > < …" at bounding box center [649, 372] width 696 height 301
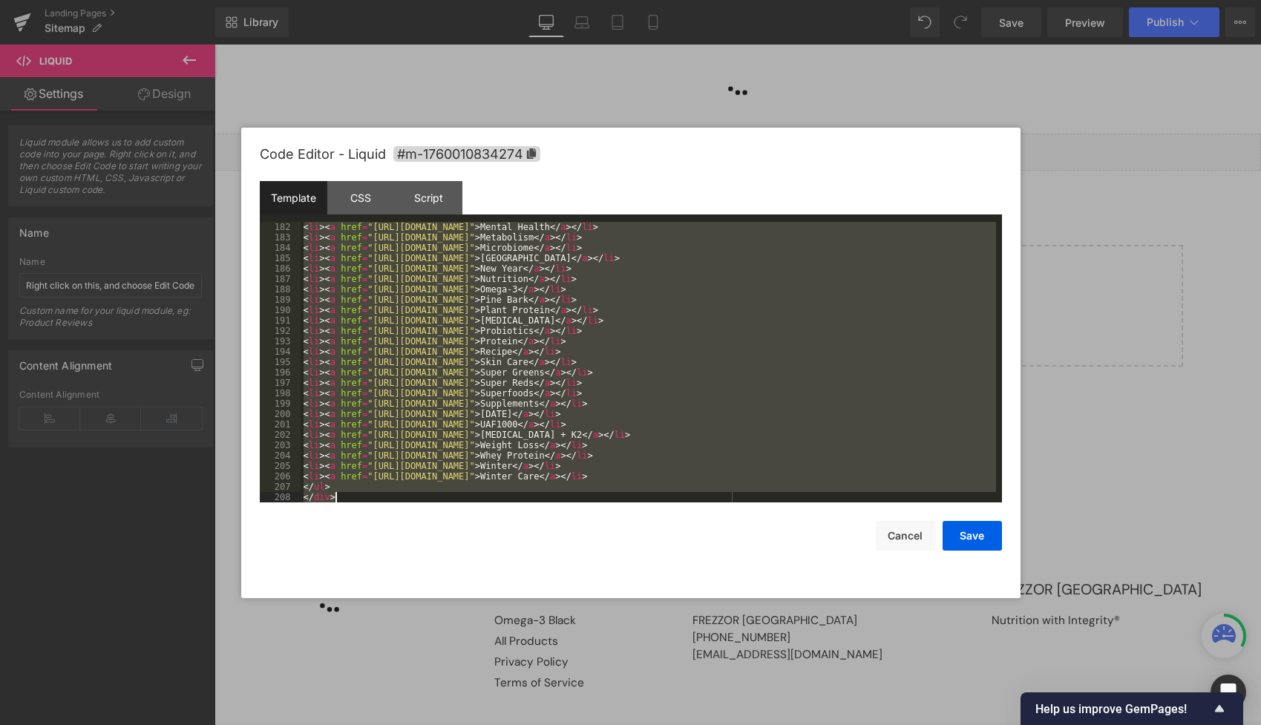
click at [753, 438] on div "< li > < a href = "[URL][DOMAIN_NAME]" > Mental Health </ a > </ li > < li > < …" at bounding box center [649, 372] width 696 height 301
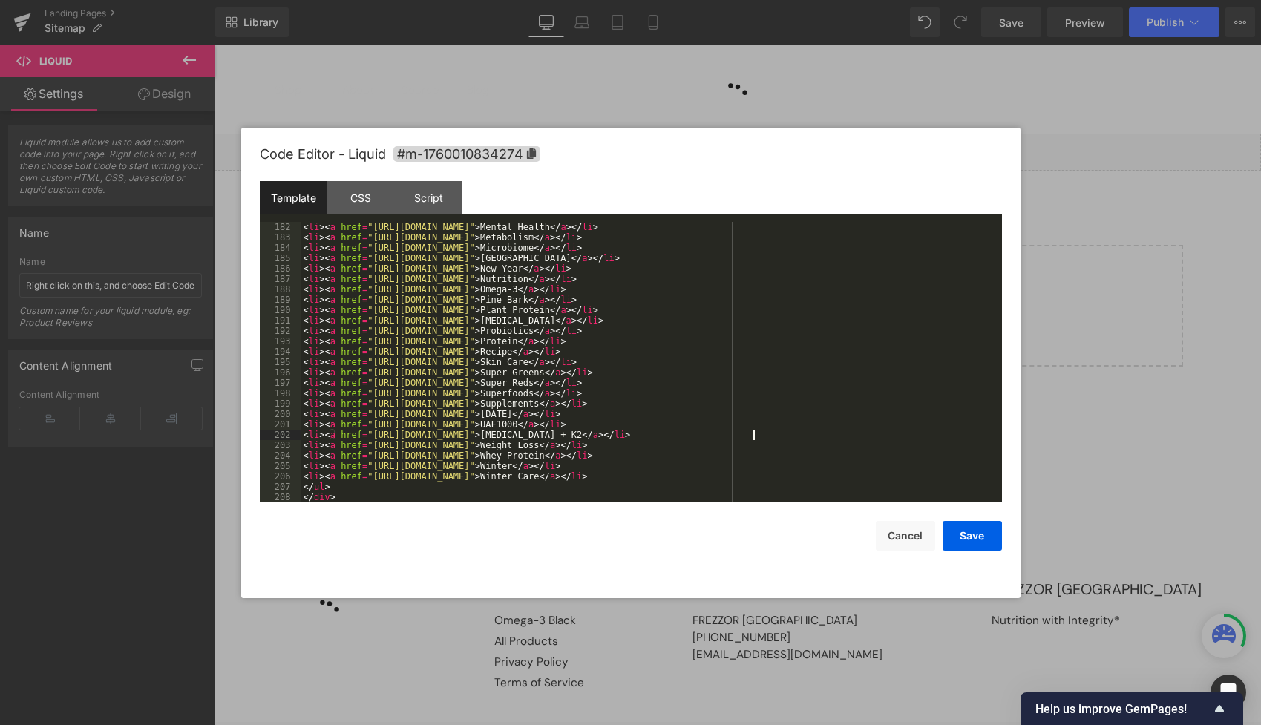
click at [474, 269] on div "< li > < a href = "[URL][DOMAIN_NAME]" > Mental Health </ a > </ li > < li > < …" at bounding box center [649, 372] width 696 height 301
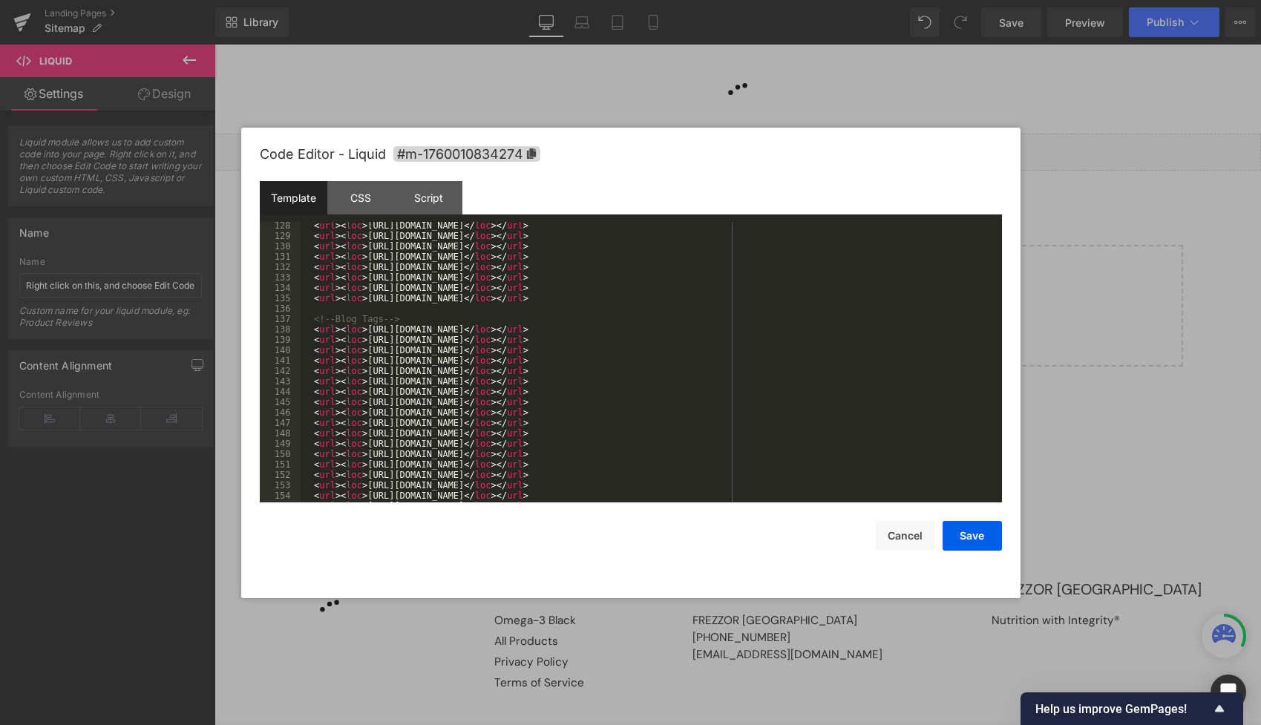
scroll to position [1798, 0]
click at [871, 141] on div "Code Editor - Liquid #m-1760010834274" at bounding box center [631, 154] width 742 height 53
click at [961, 540] on button "Save" at bounding box center [972, 536] width 59 height 30
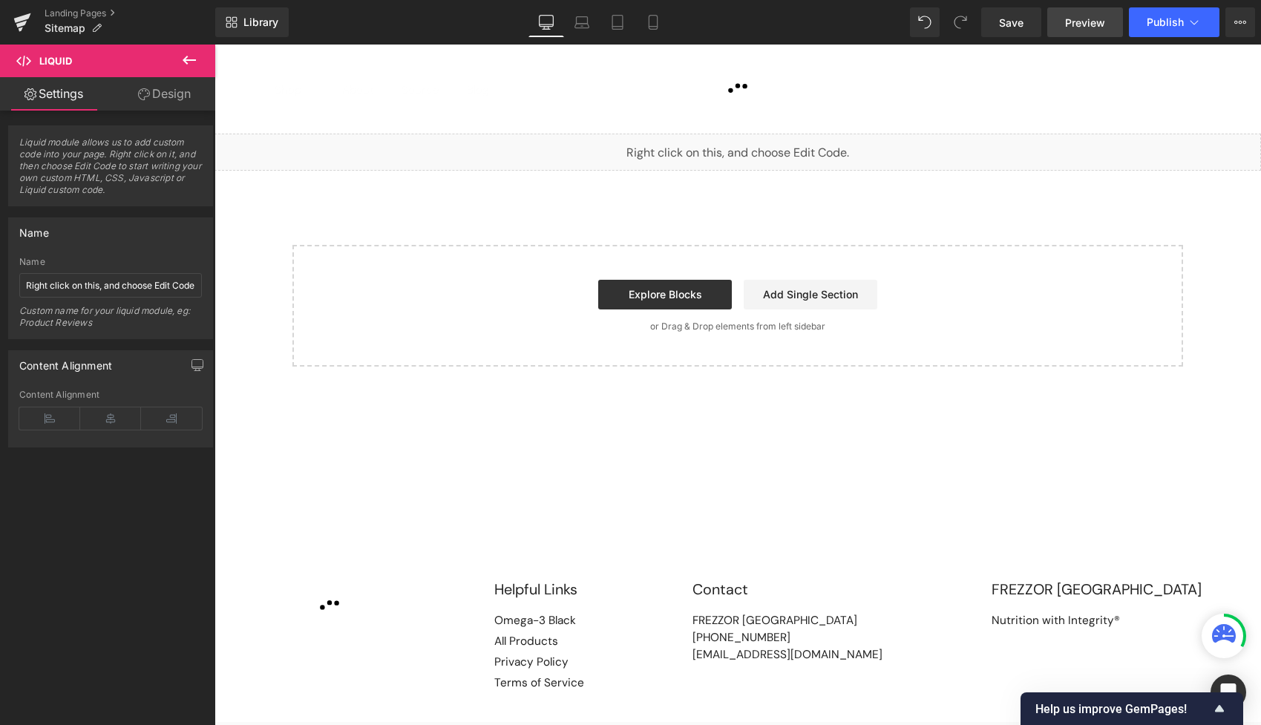
click at [1075, 24] on span "Preview" at bounding box center [1085, 23] width 40 height 16
click at [1160, 26] on span "Publish" at bounding box center [1165, 22] width 37 height 12
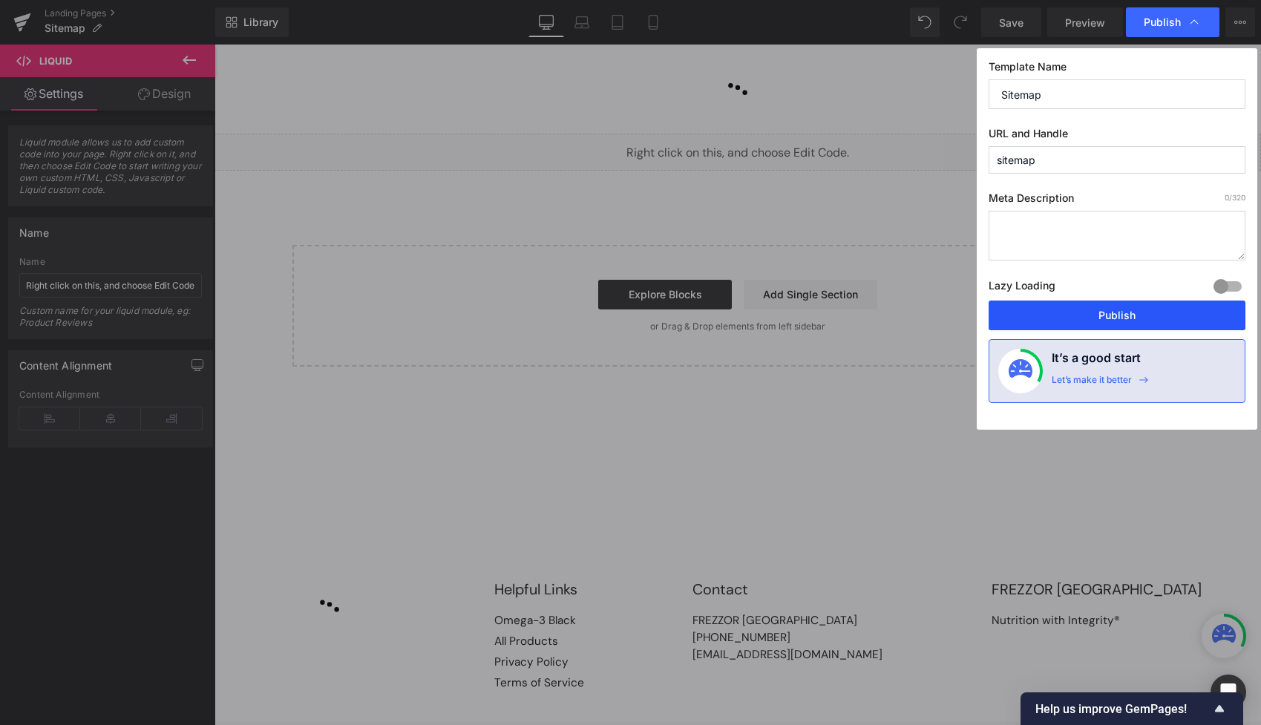
click at [1077, 313] on button "Publish" at bounding box center [1117, 316] width 257 height 30
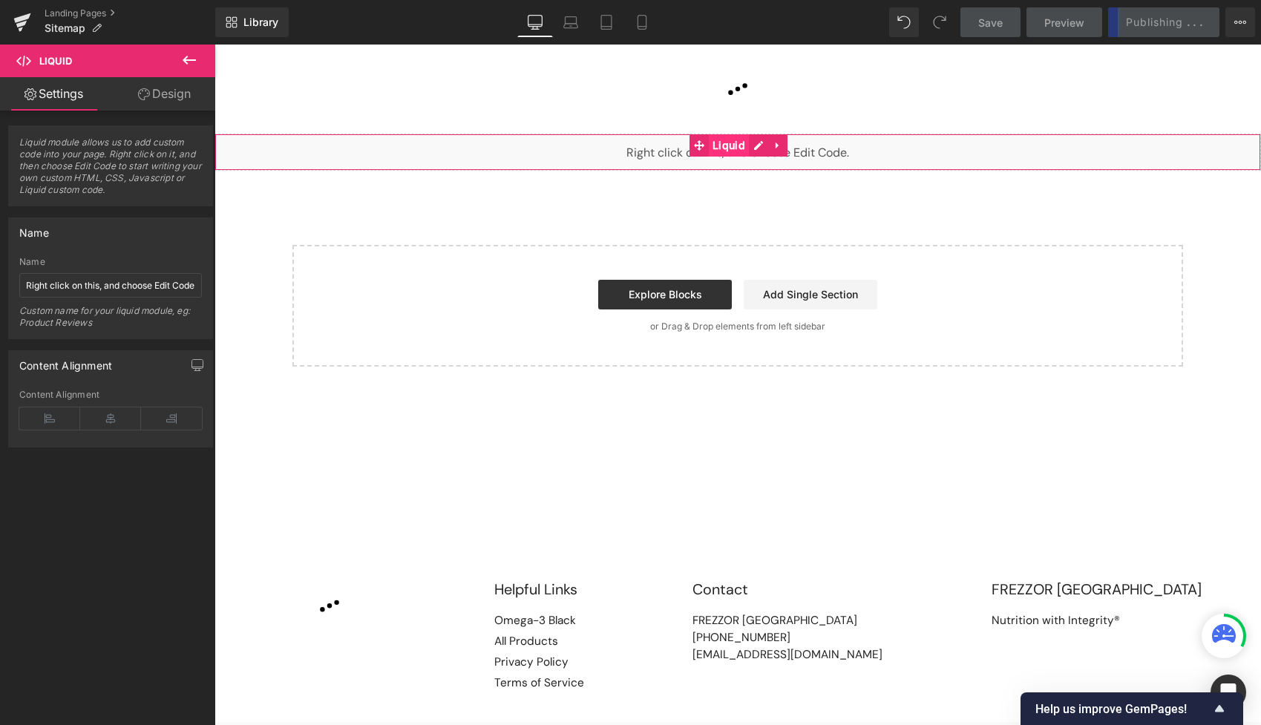
click at [725, 148] on span "Liquid" at bounding box center [729, 145] width 40 height 22
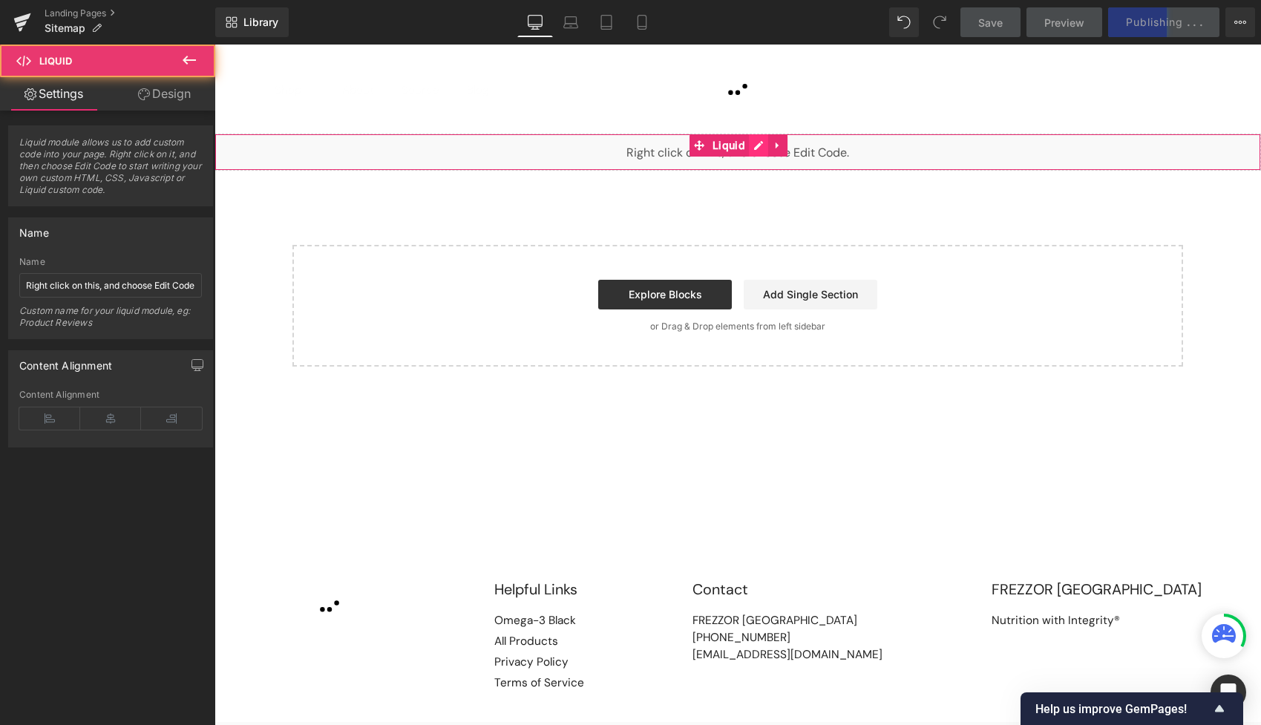
click at [762, 147] on div "Liquid" at bounding box center [738, 152] width 1047 height 37
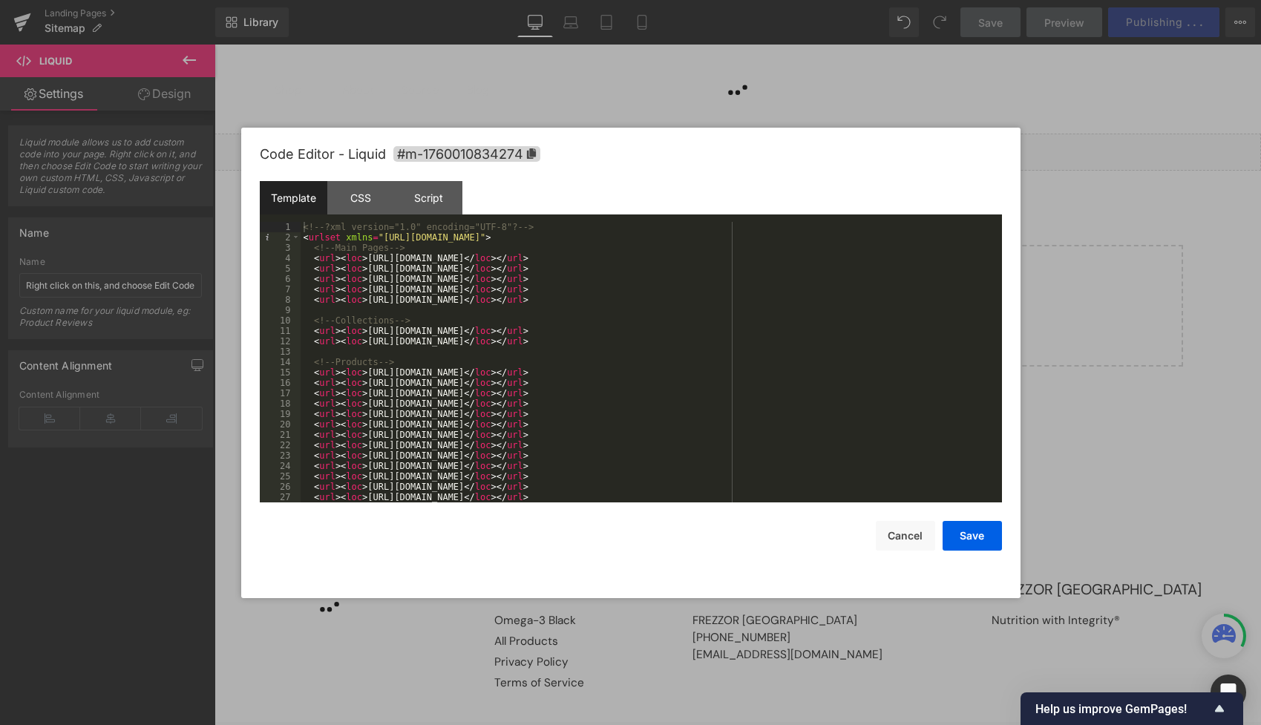
scroll to position [25, 0]
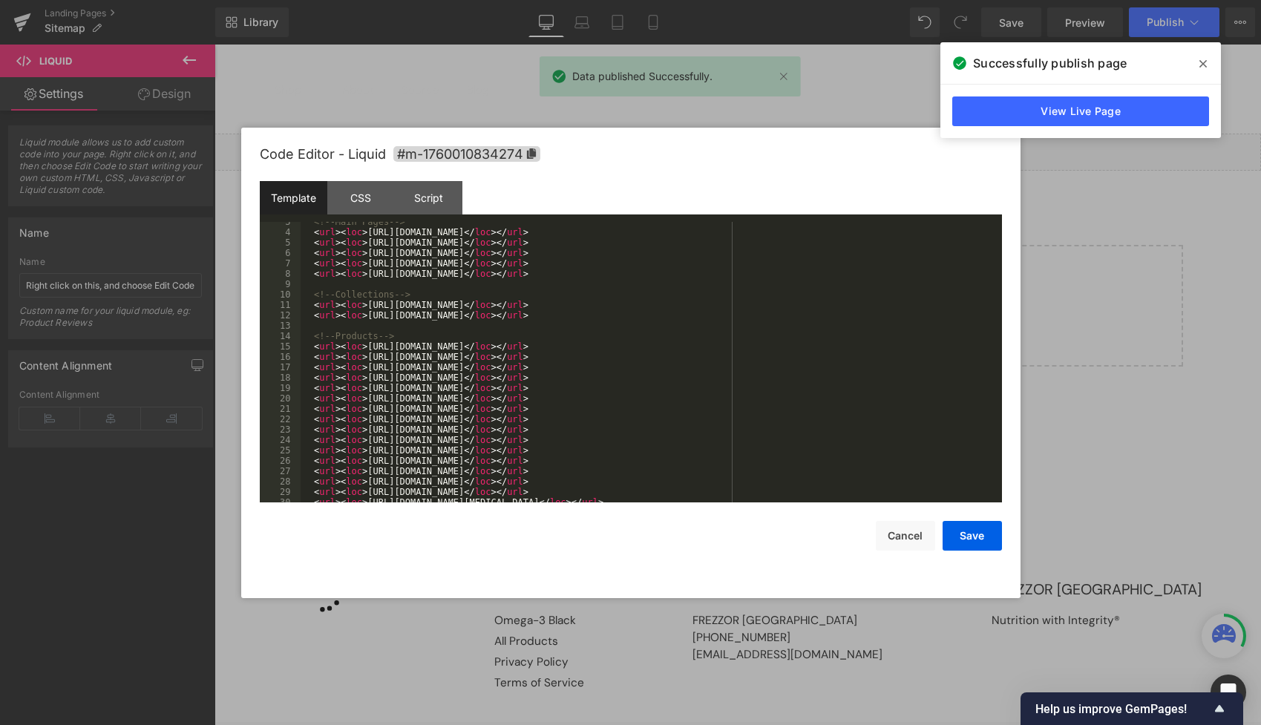
click at [1106, 113] on link "View Live Page" at bounding box center [1081, 112] width 257 height 30
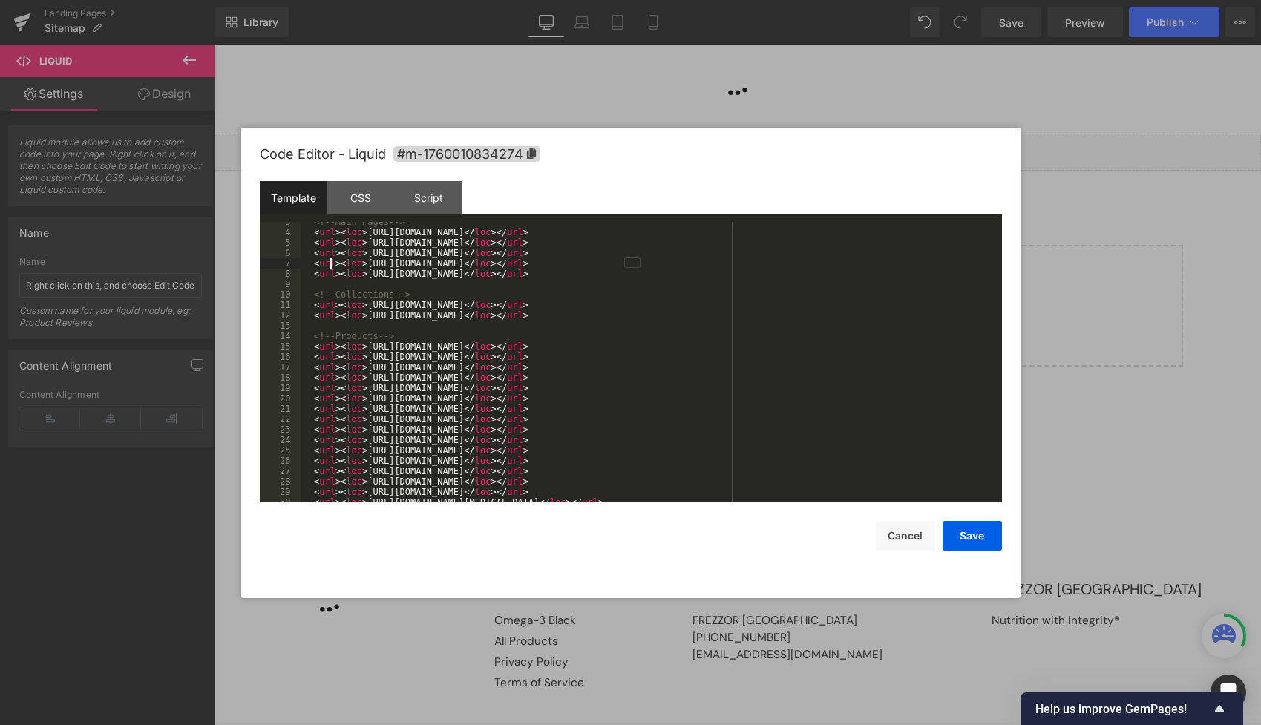
click at [332, 268] on div "<!-- Main Pages --> < url > < loc > [URL][DOMAIN_NAME] </ loc > </ url > < url …" at bounding box center [649, 367] width 696 height 301
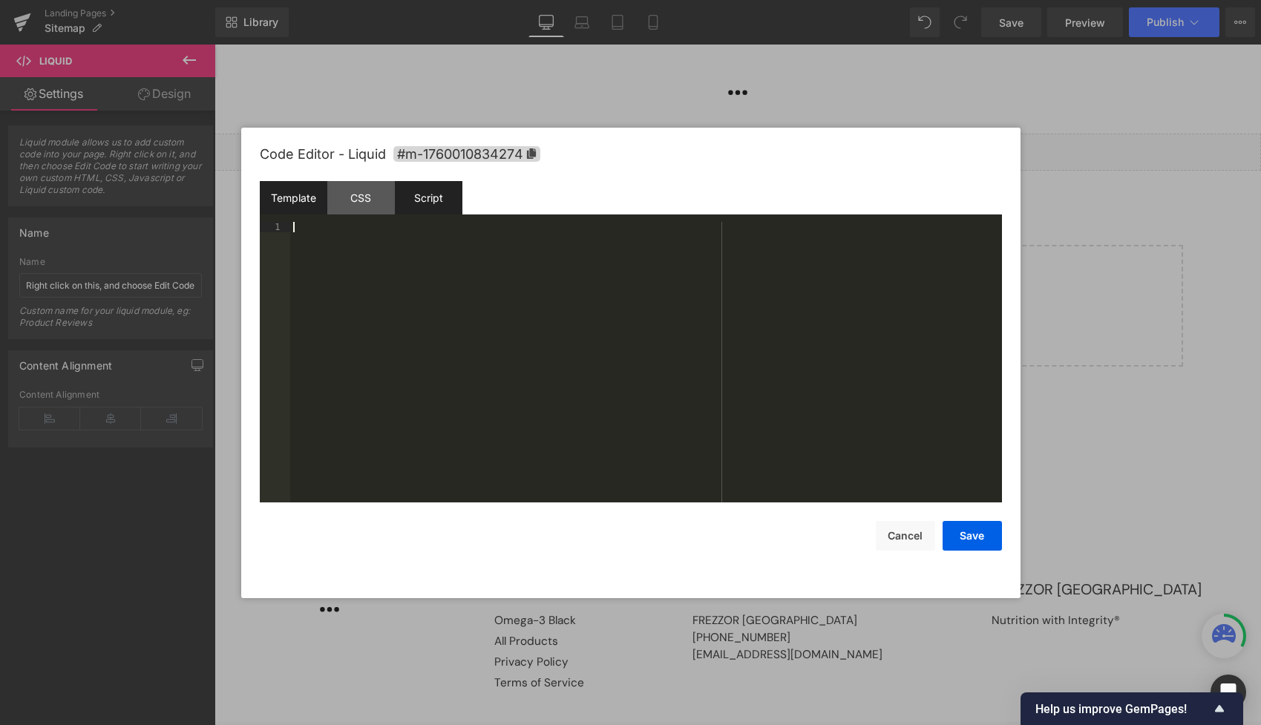
click at [434, 202] on div "Script" at bounding box center [429, 197] width 68 height 33
click at [388, 281] on div "( function ( jQuery ) { // var $module = jQuery('#m-1760010834274').children('.…" at bounding box center [646, 372] width 712 height 301
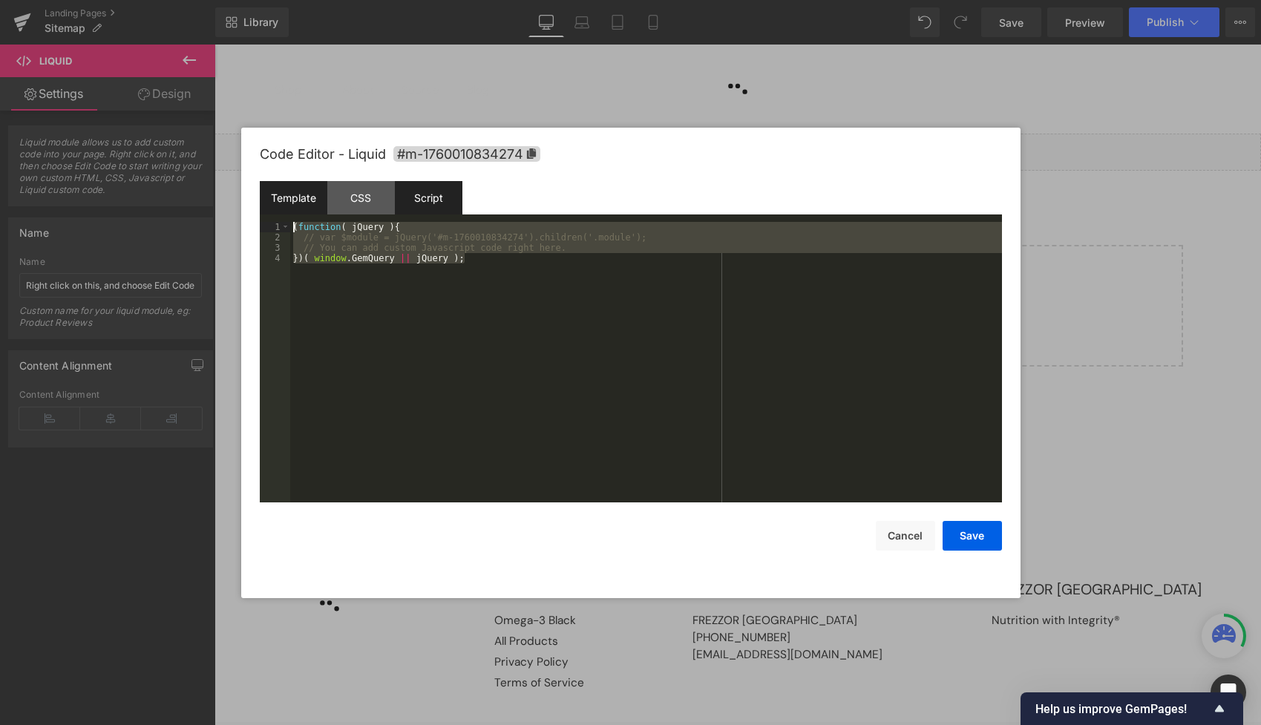
drag, startPoint x: 468, startPoint y: 290, endPoint x: 260, endPoint y: 203, distance: 225.3
click at [260, 203] on div "Template CSS Script Data 1 XXXXXXXXXXXXXXXXXXXXXXXXXXXXXXXXXXXXXXXXXXXXXXXXXX #…" at bounding box center [631, 341] width 742 height 321
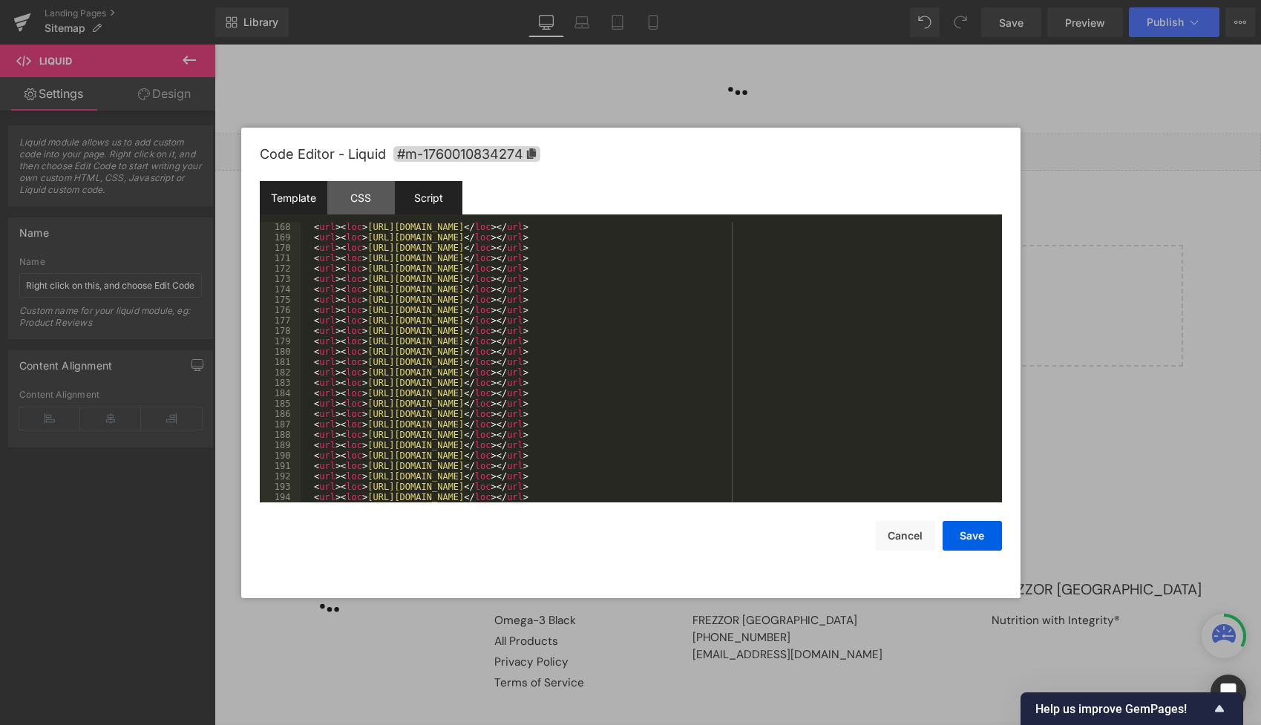
scroll to position [1777, 0]
click at [984, 534] on button "Save" at bounding box center [972, 536] width 59 height 30
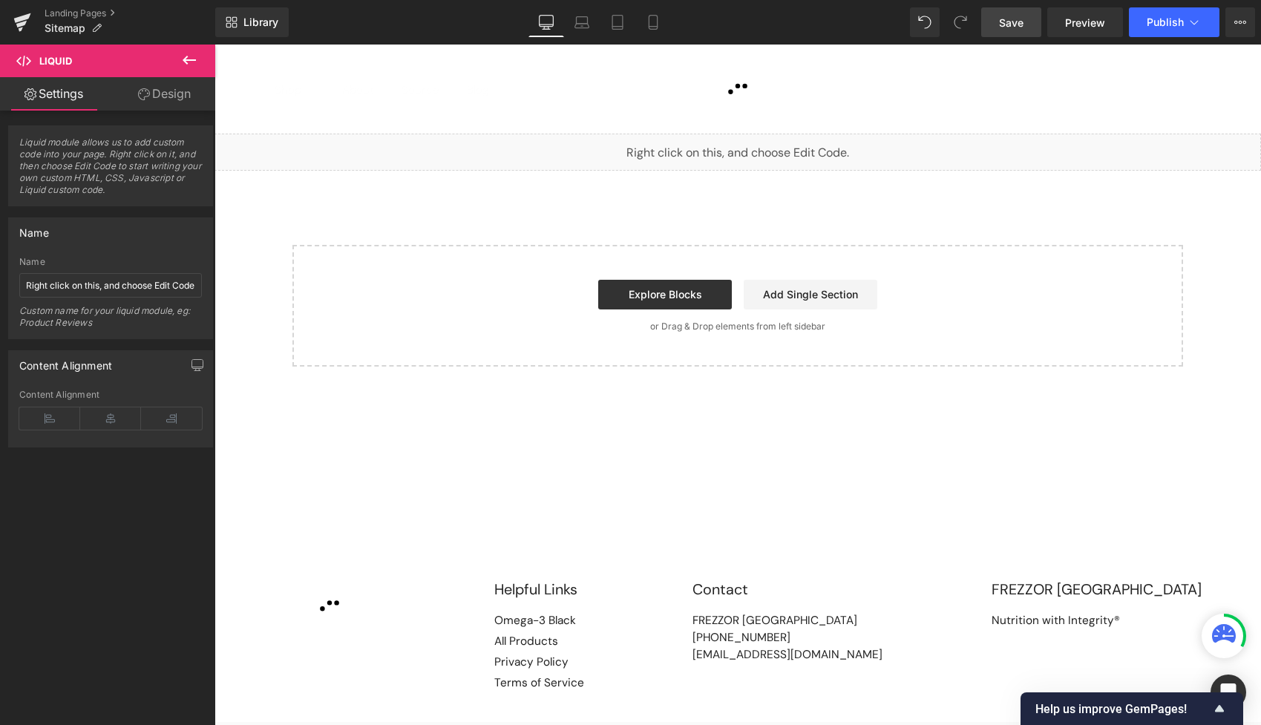
click at [1003, 23] on span "Save" at bounding box center [1011, 23] width 24 height 16
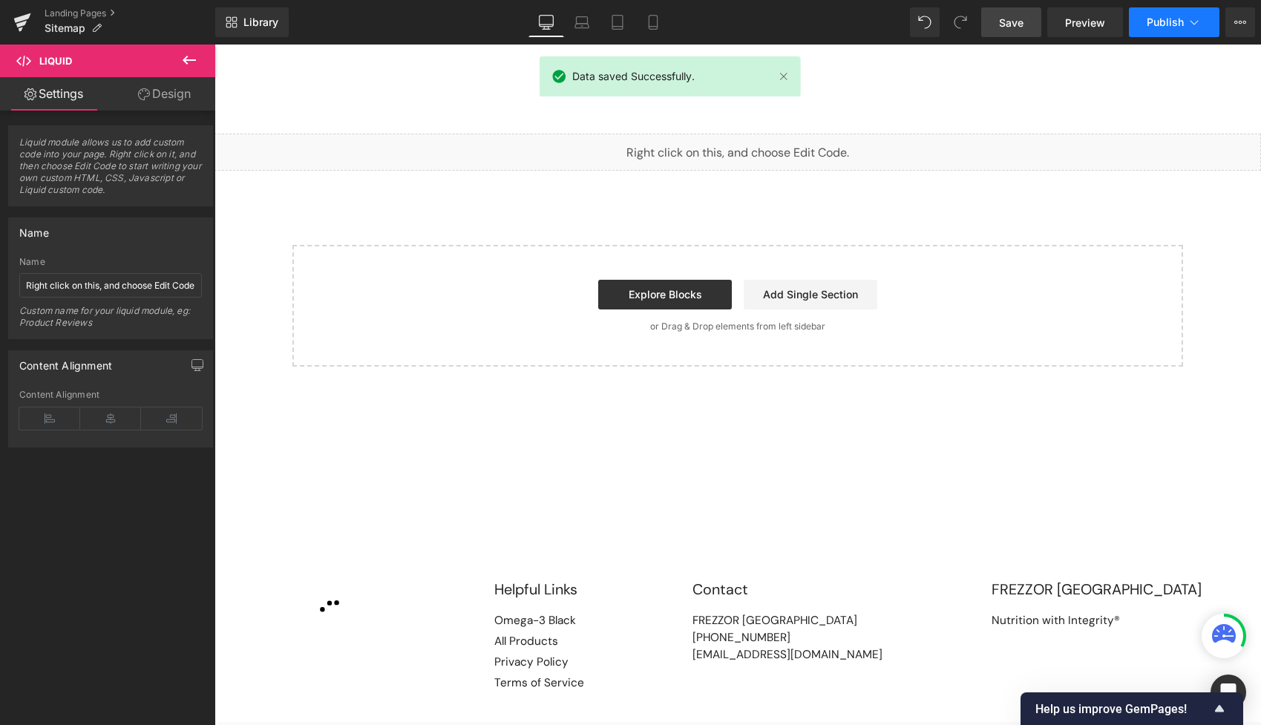
click at [1169, 27] on span "Publish" at bounding box center [1165, 22] width 37 height 12
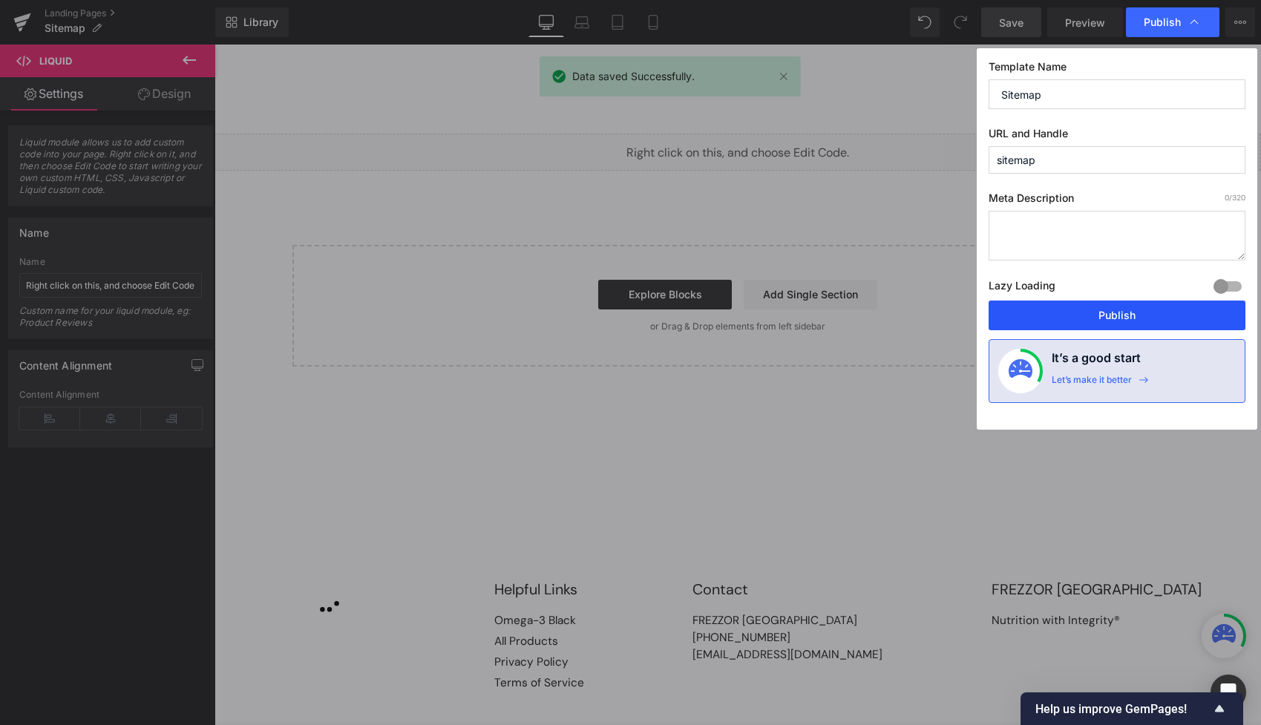
drag, startPoint x: 1077, startPoint y: 318, endPoint x: 860, endPoint y: 274, distance: 221.3
click at [1077, 318] on button "Publish" at bounding box center [1117, 316] width 257 height 30
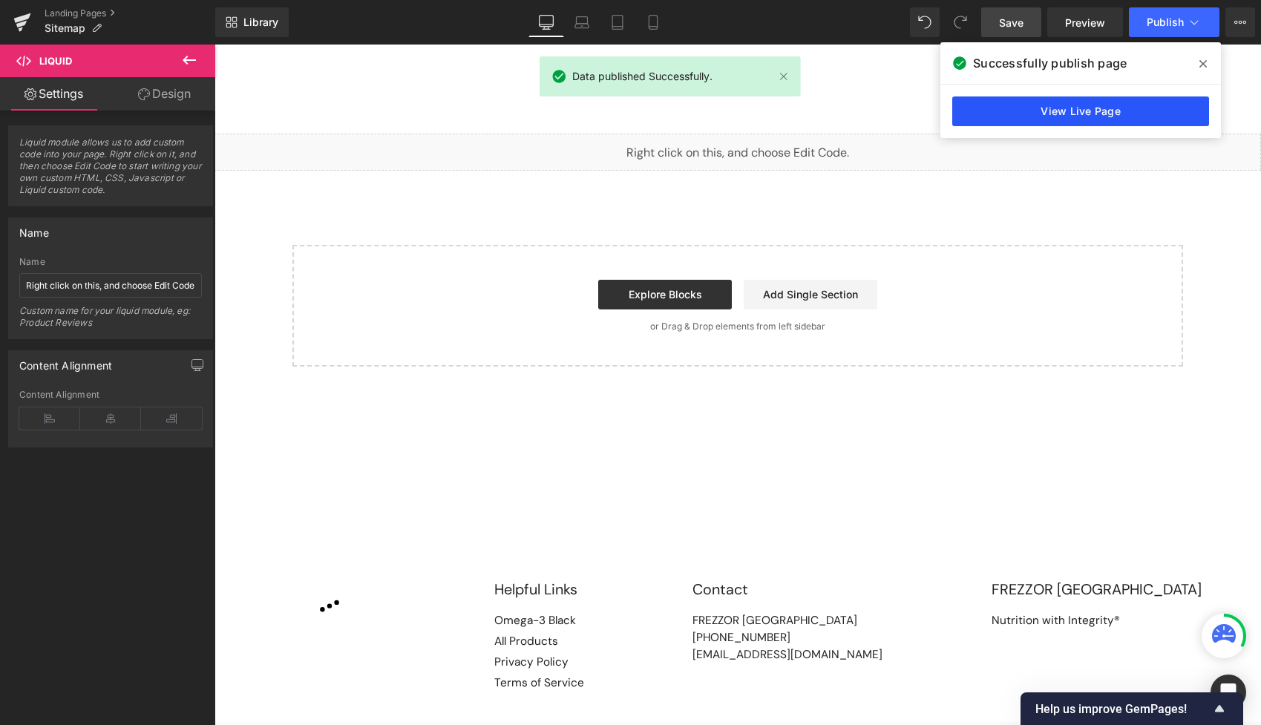
click at [1044, 108] on link "View Live Page" at bounding box center [1081, 112] width 257 height 30
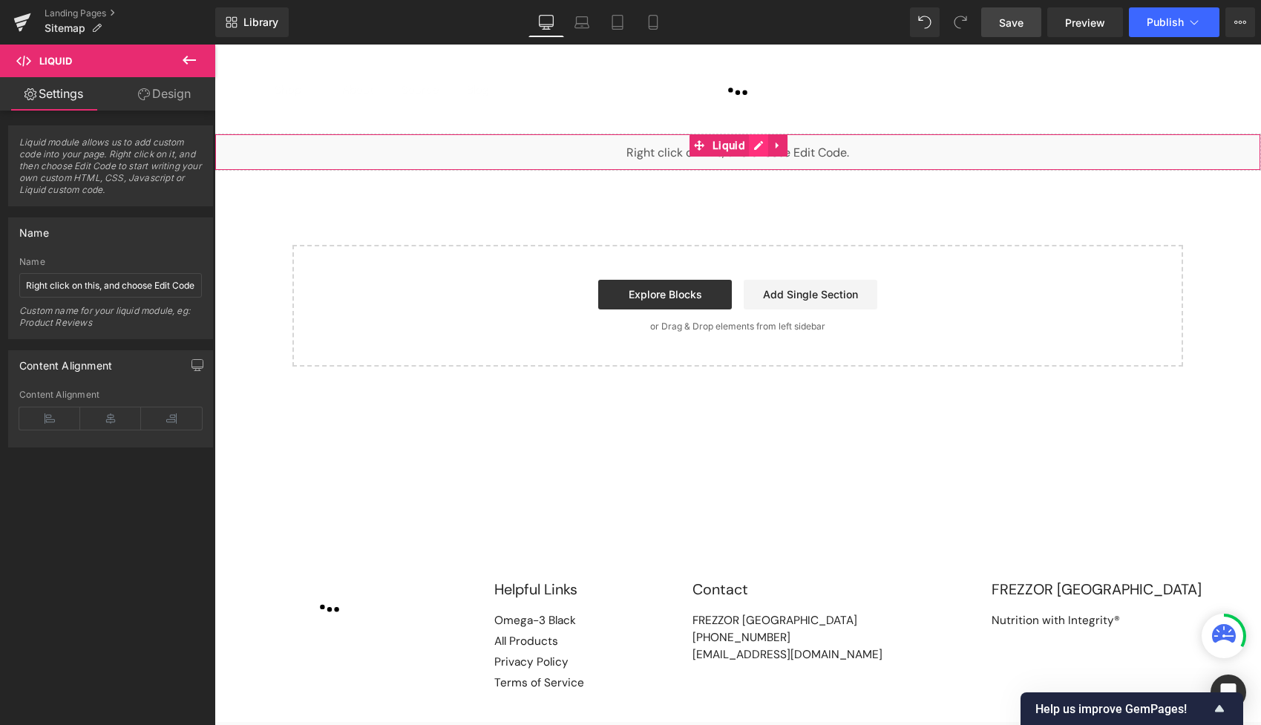
click at [759, 146] on div "Liquid" at bounding box center [738, 152] width 1047 height 37
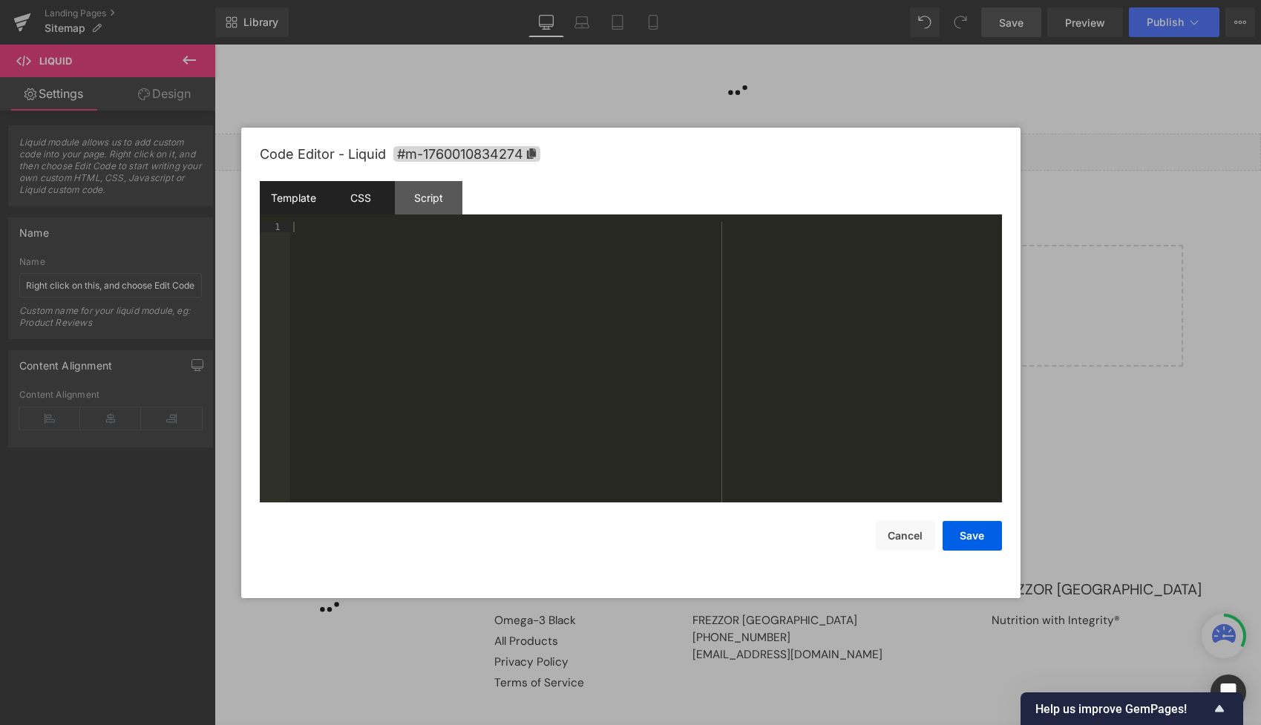
click at [369, 196] on div "CSS" at bounding box center [361, 197] width 68 height 33
click at [425, 194] on div "Script" at bounding box center [429, 197] width 68 height 33
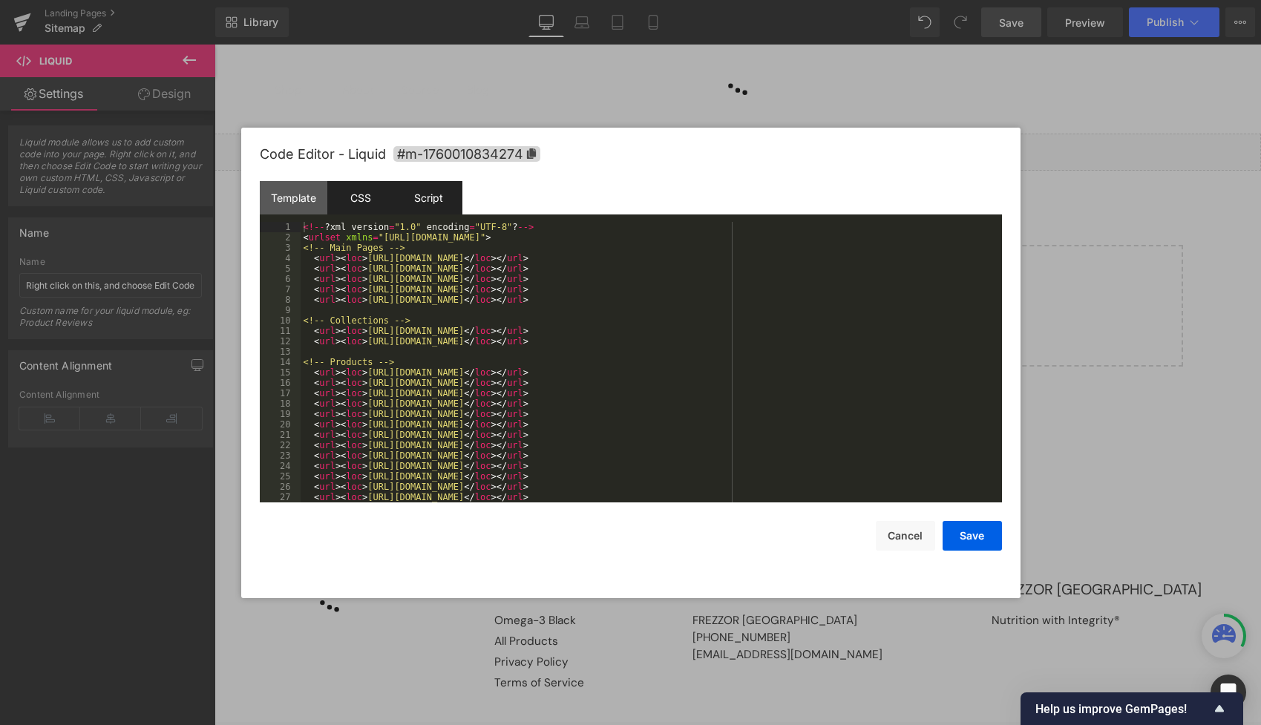
click at [356, 195] on div "CSS" at bounding box center [361, 197] width 68 height 33
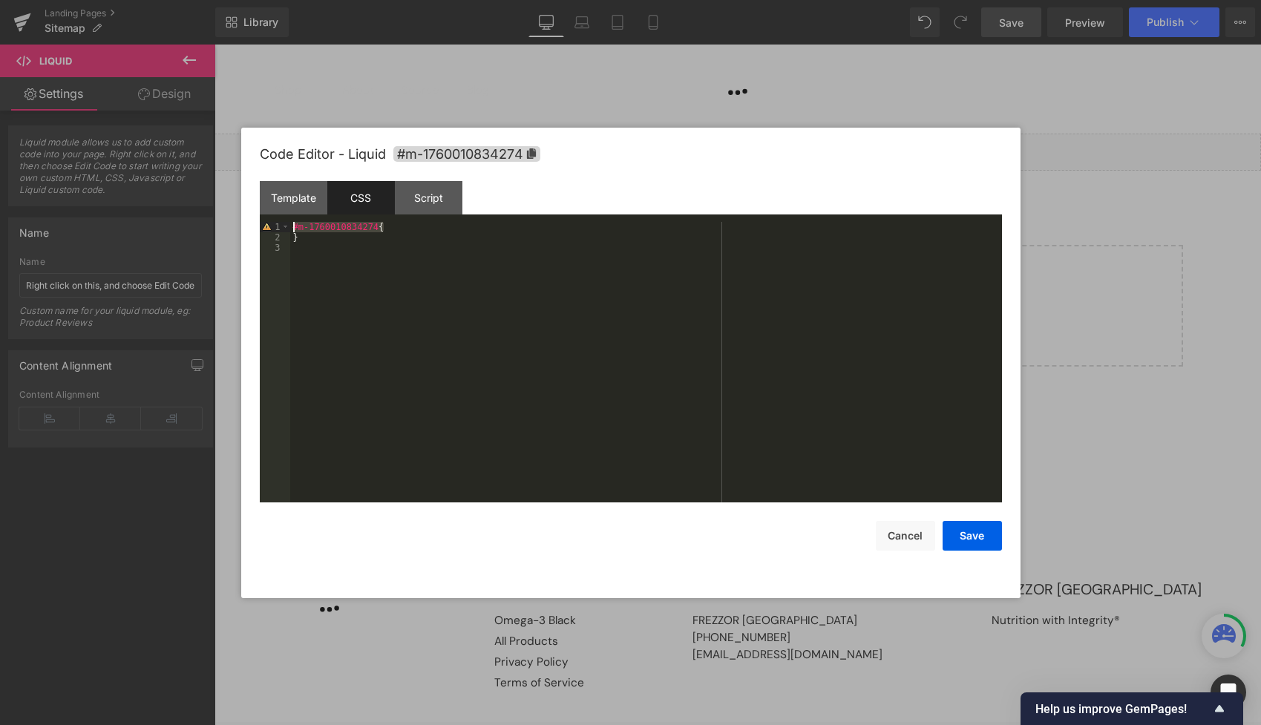
drag, startPoint x: 401, startPoint y: 229, endPoint x: 199, endPoint y: 218, distance: 202.3
click at [199, 218] on body "Liquid You are previewing how the will restyle your page. You can not edit Elem…" at bounding box center [630, 362] width 1261 height 725
click at [278, 199] on div "Template" at bounding box center [294, 197] width 68 height 33
click at [364, 196] on div "CSS" at bounding box center [361, 197] width 68 height 33
click at [373, 258] on div "}" at bounding box center [646, 372] width 712 height 301
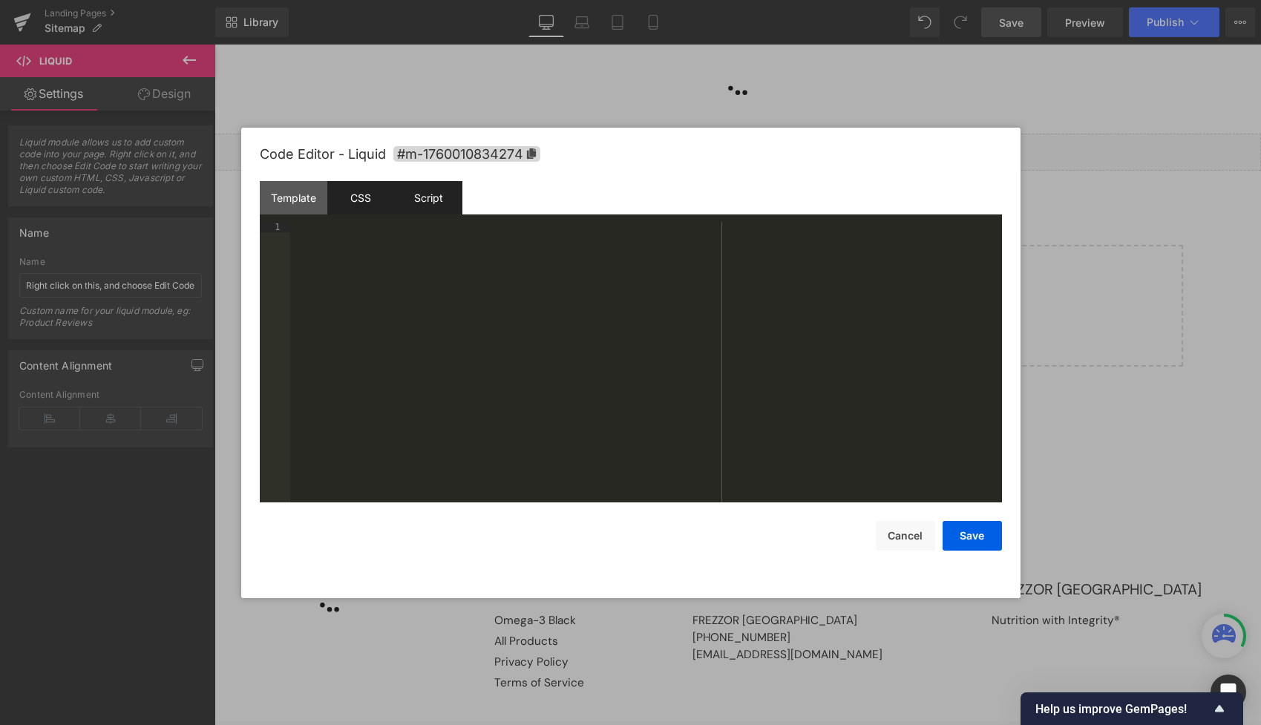
click at [422, 200] on div "Script" at bounding box center [429, 197] width 68 height 33
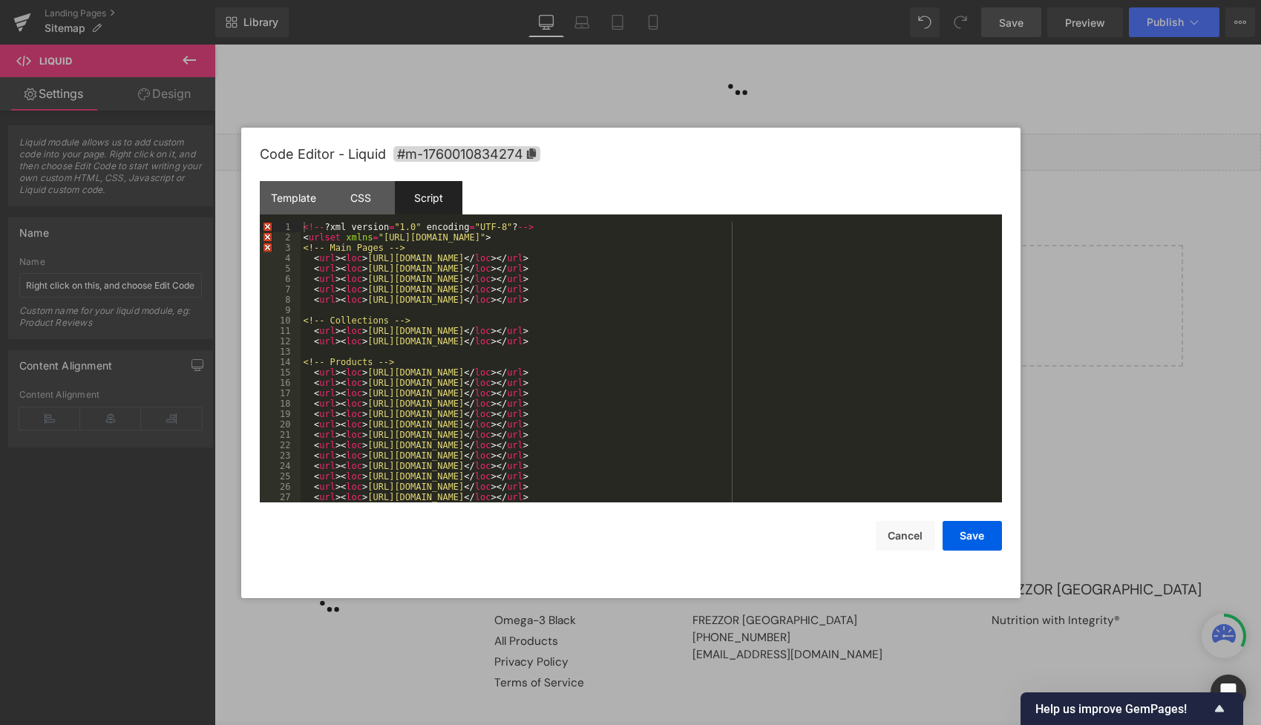
scroll to position [5, 0]
click at [959, 539] on button "Save" at bounding box center [972, 536] width 59 height 30
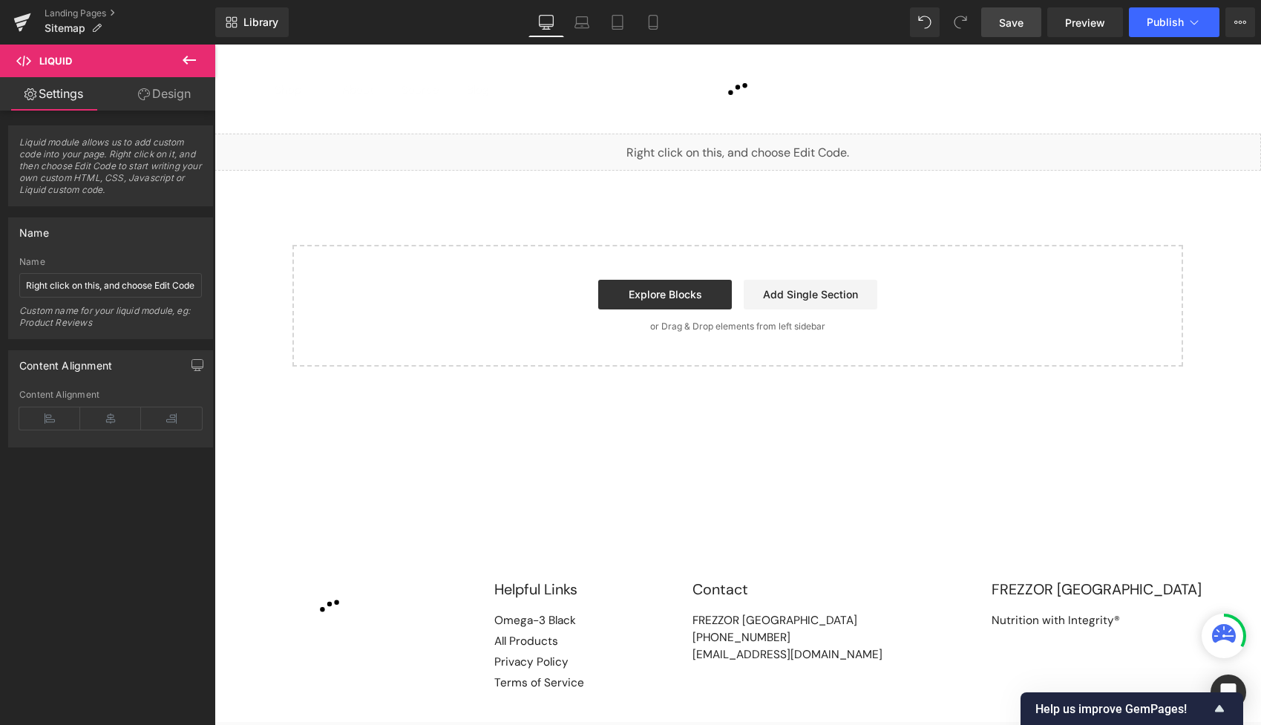
click at [1008, 30] on link "Save" at bounding box center [1011, 22] width 60 height 30
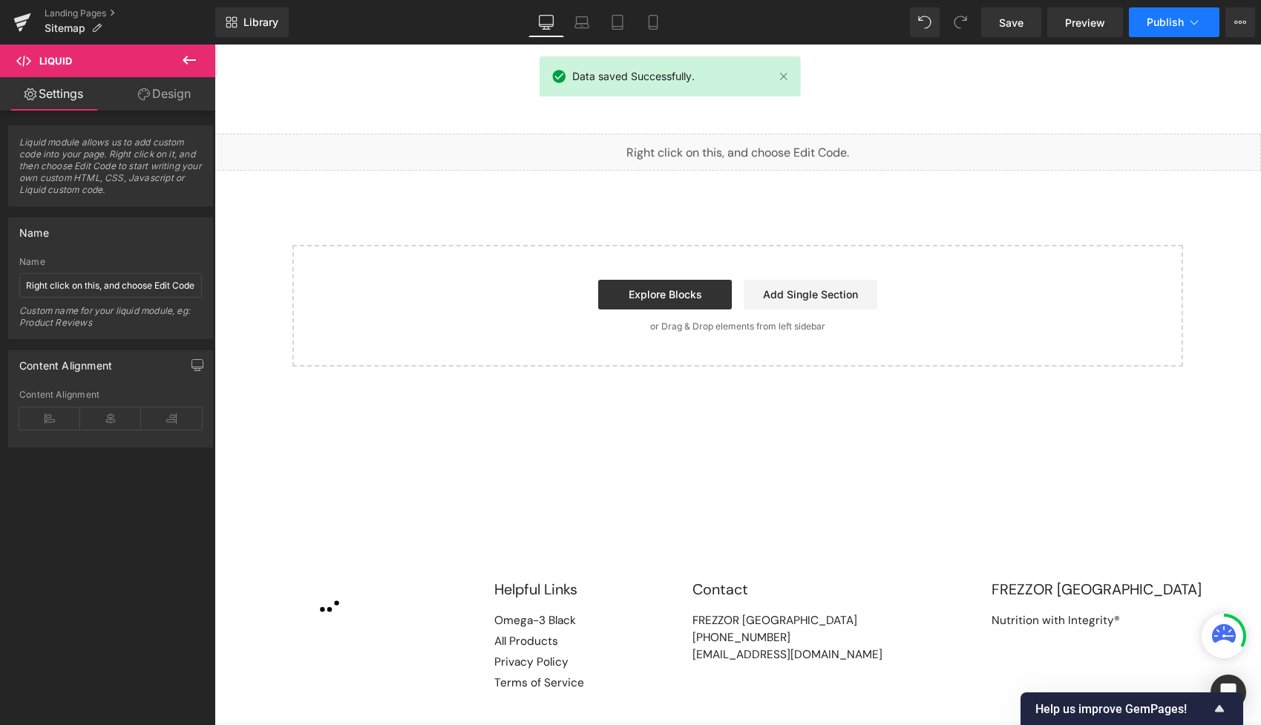
click at [1155, 22] on span "Publish" at bounding box center [1165, 22] width 37 height 12
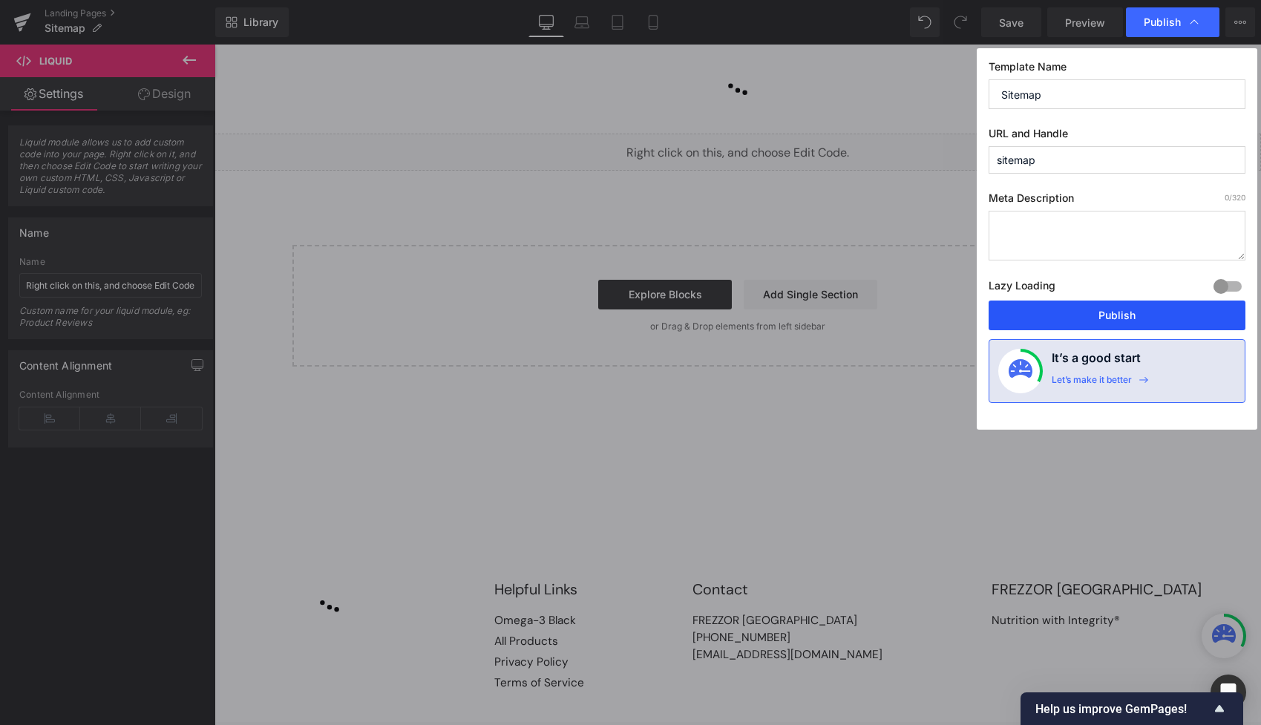
click at [1091, 321] on button "Publish" at bounding box center [1117, 316] width 257 height 30
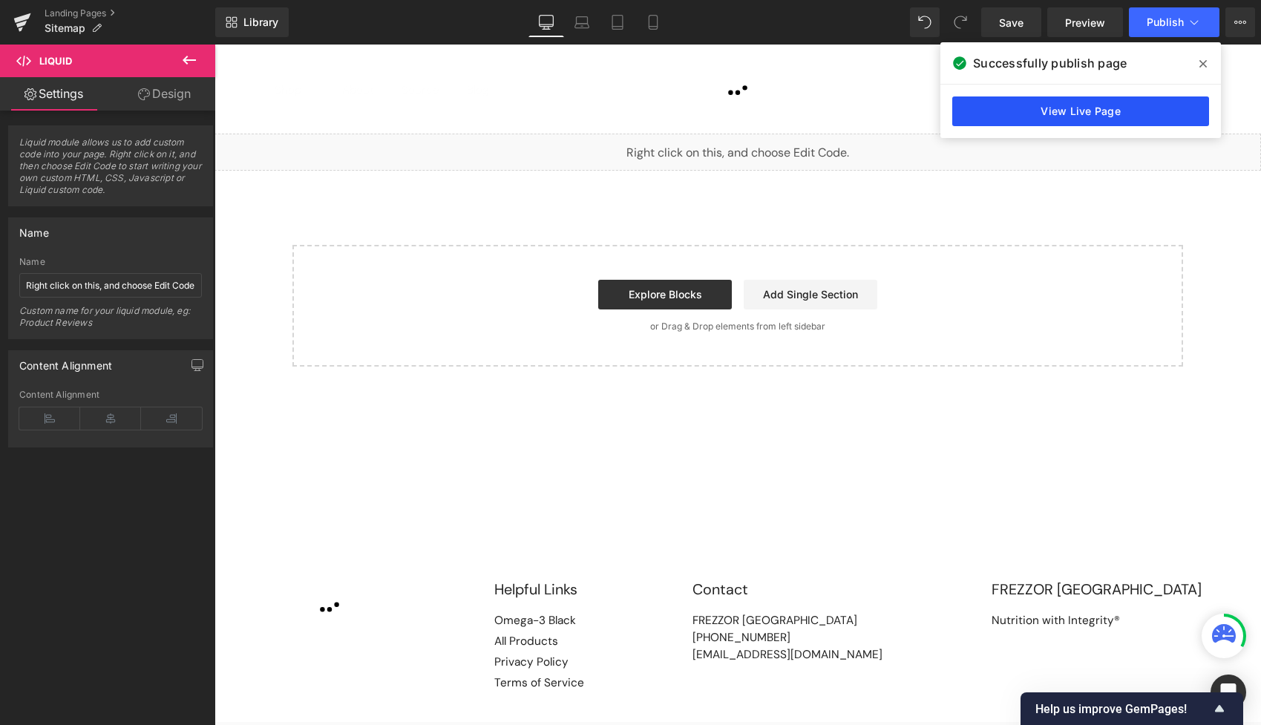
click at [1051, 112] on link "View Live Page" at bounding box center [1081, 112] width 257 height 30
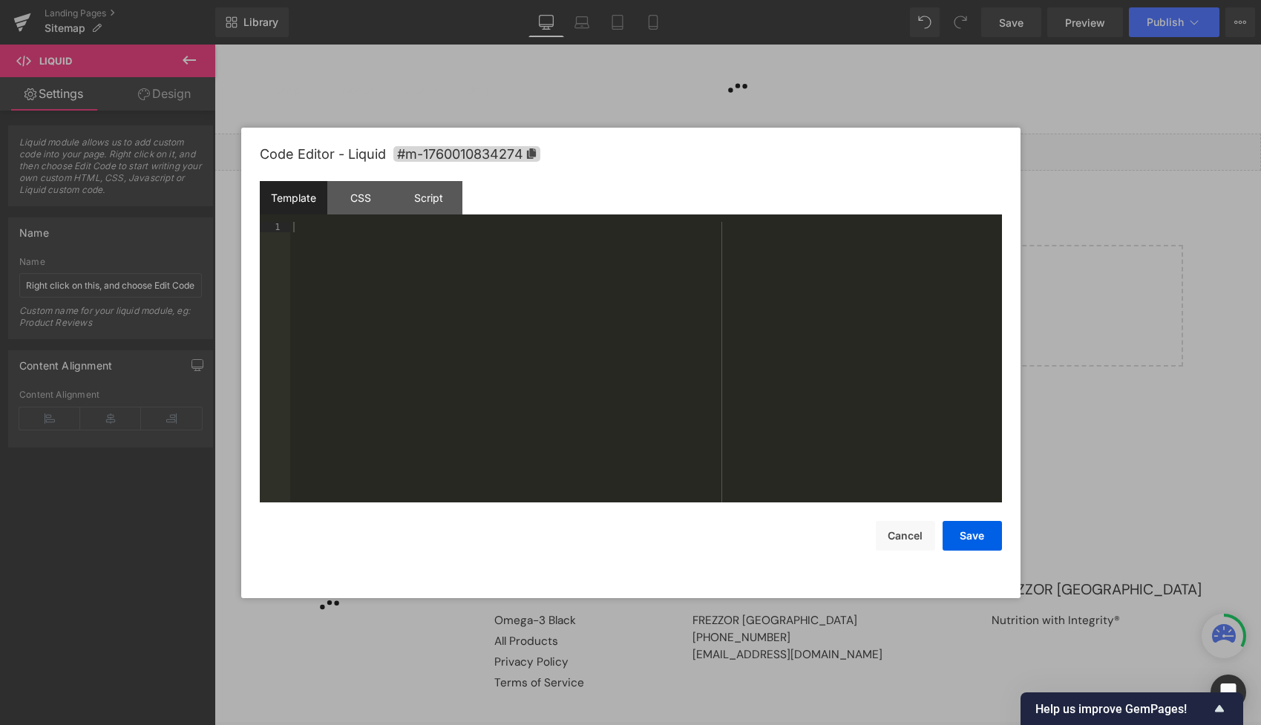
click at [757, 139] on div "Liquid" at bounding box center [738, 152] width 1047 height 37
click at [362, 239] on div at bounding box center [646, 372] width 712 height 301
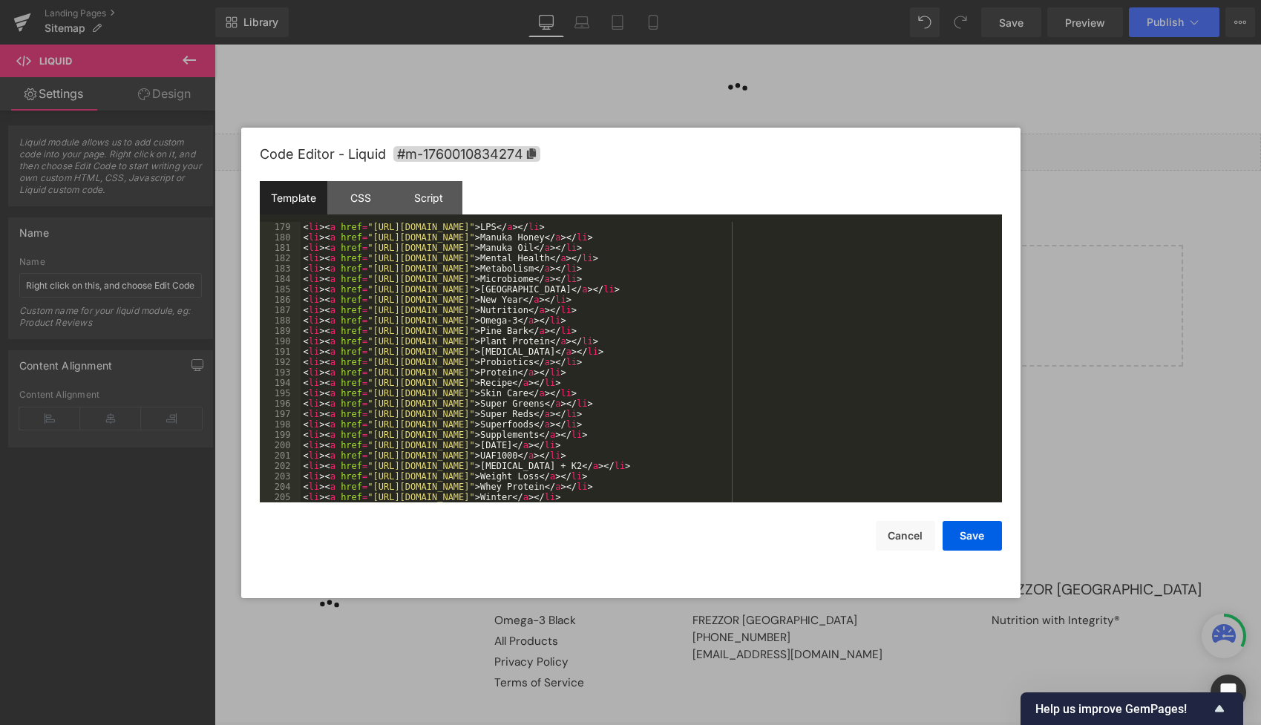
scroll to position [2453, 0]
click at [414, 200] on div "Script" at bounding box center [429, 197] width 68 height 33
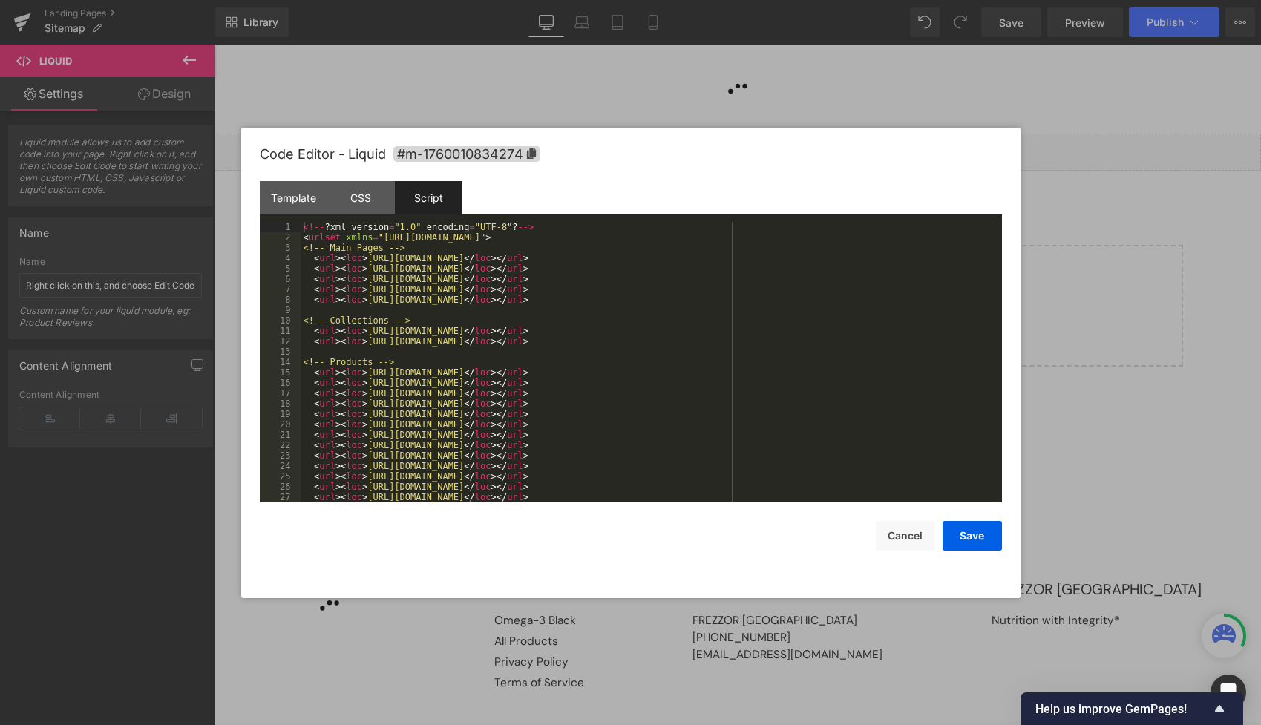
click at [412, 302] on div "<!-- ? xml version = "1.0" encoding = "UTF-8" ? --> < urlset xmlns = "[URL][DOM…" at bounding box center [649, 372] width 696 height 301
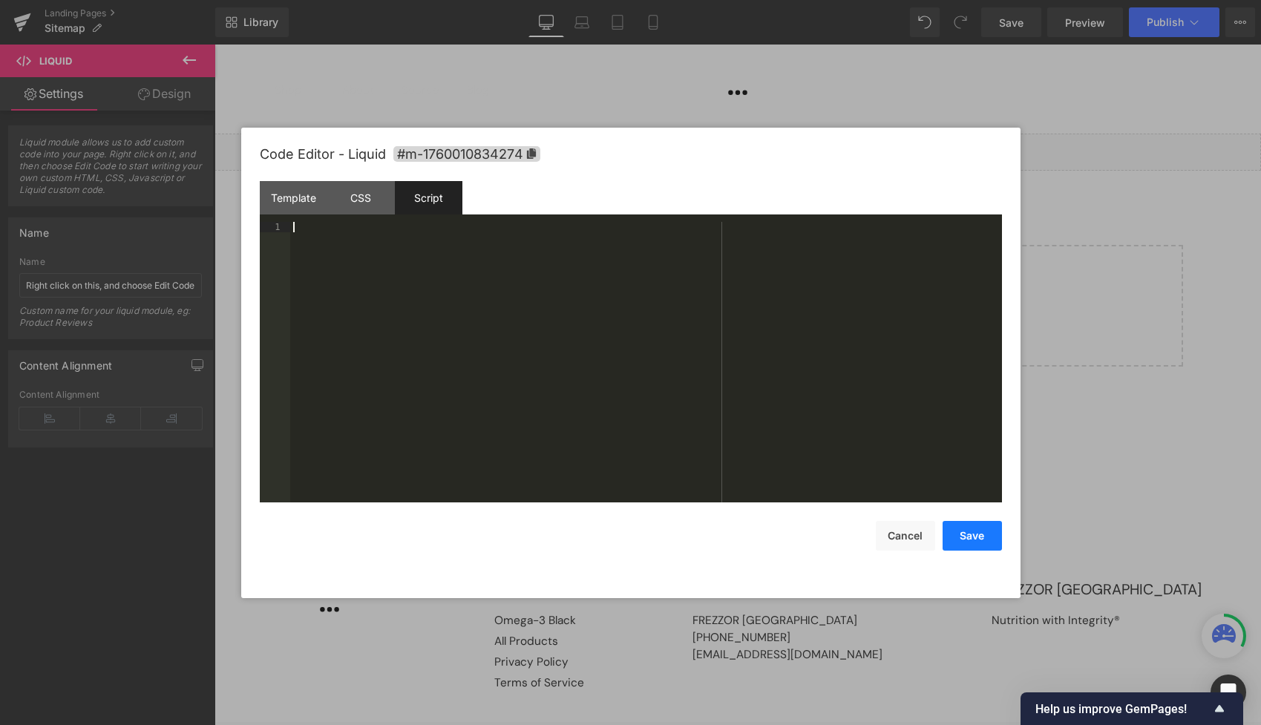
click at [971, 530] on button "Save" at bounding box center [972, 536] width 59 height 30
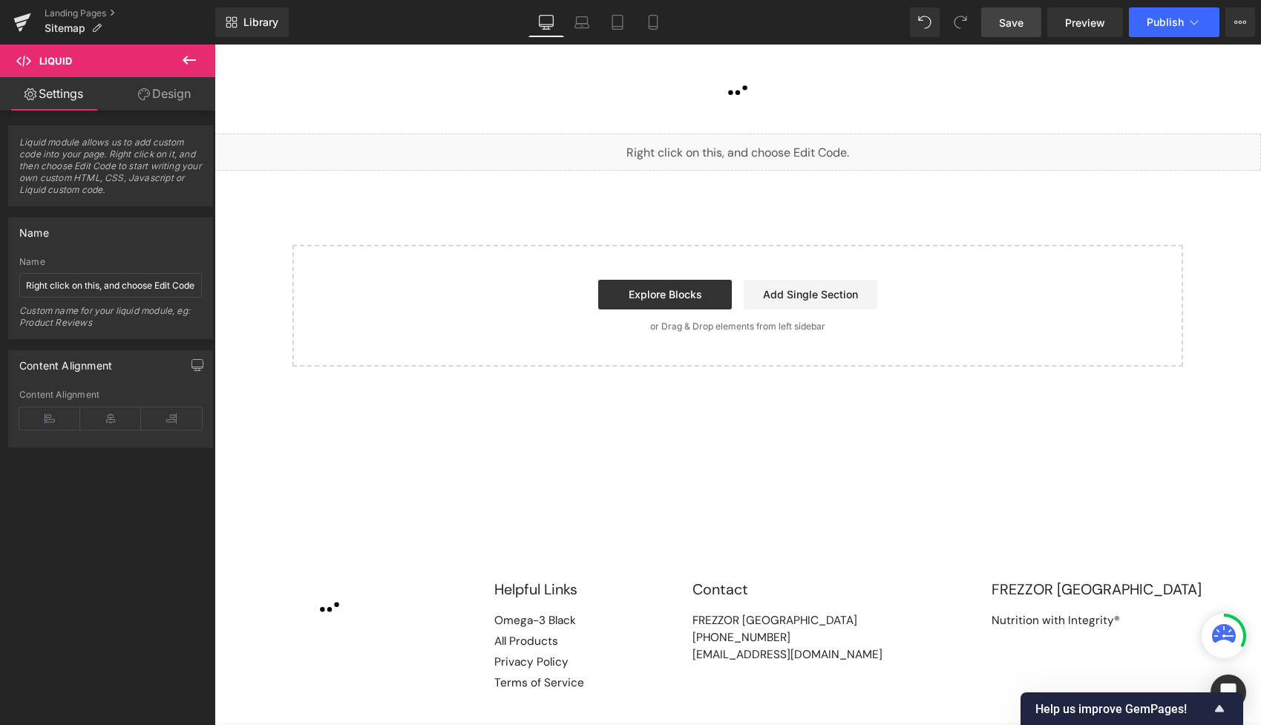
click at [1003, 24] on span "Save" at bounding box center [1011, 23] width 24 height 16
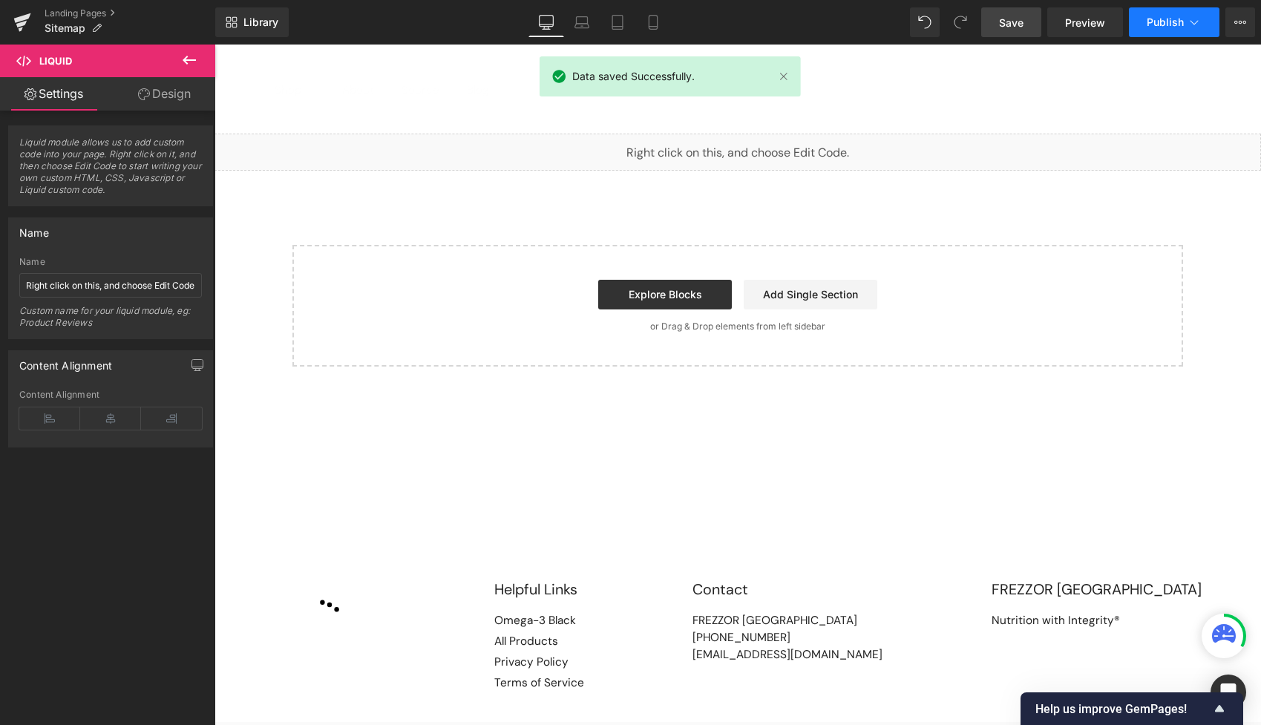
click at [1145, 28] on button "Publish" at bounding box center [1174, 22] width 91 height 30
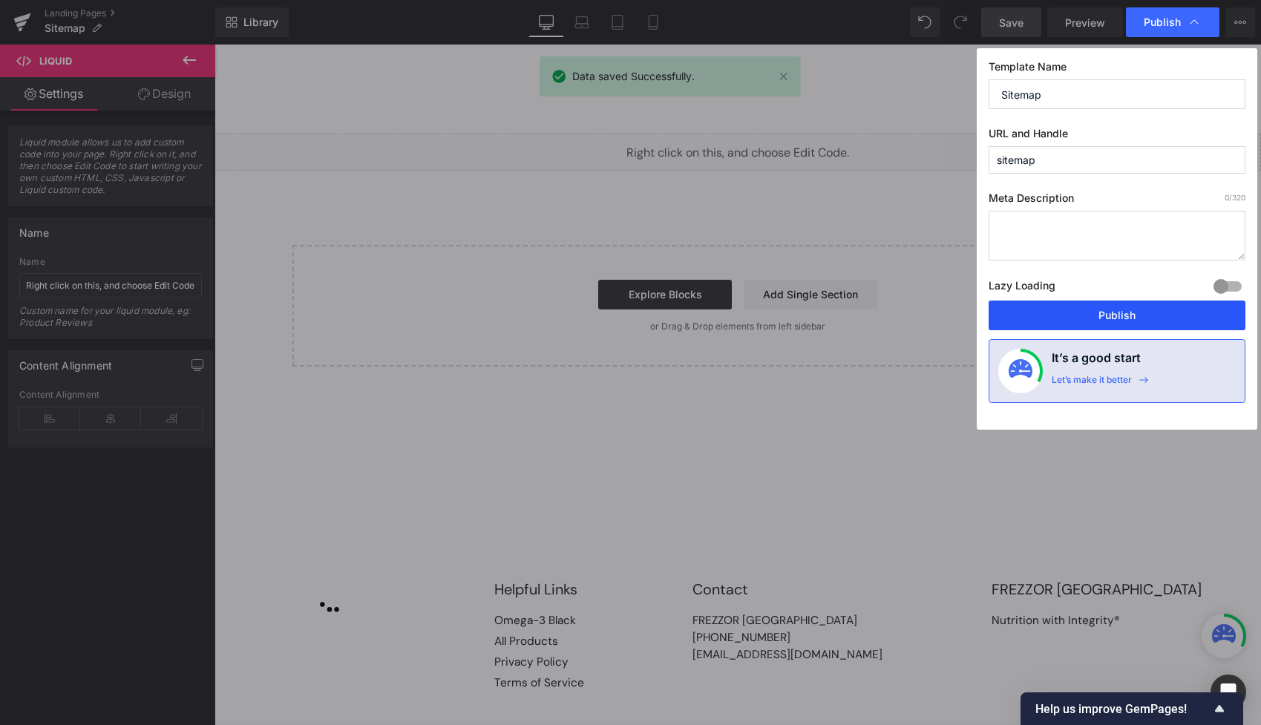
click at [1084, 314] on button "Publish" at bounding box center [1117, 316] width 257 height 30
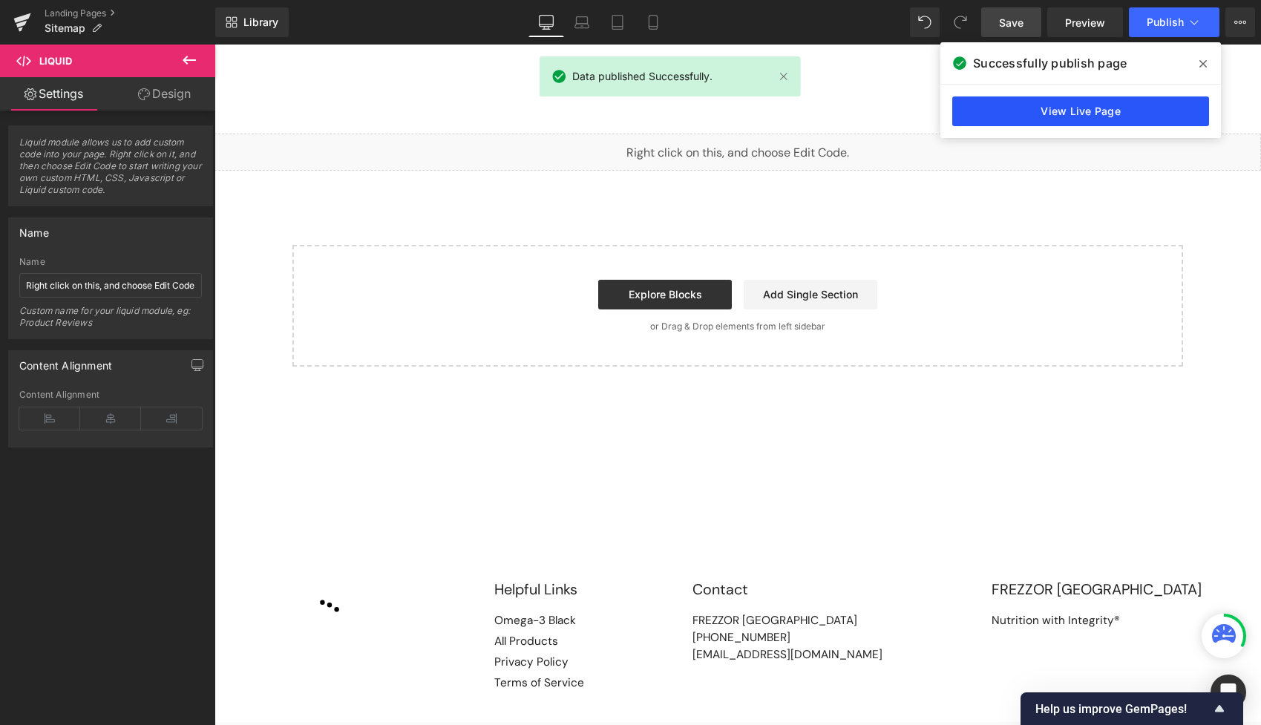
click at [1062, 115] on link "View Live Page" at bounding box center [1081, 112] width 257 height 30
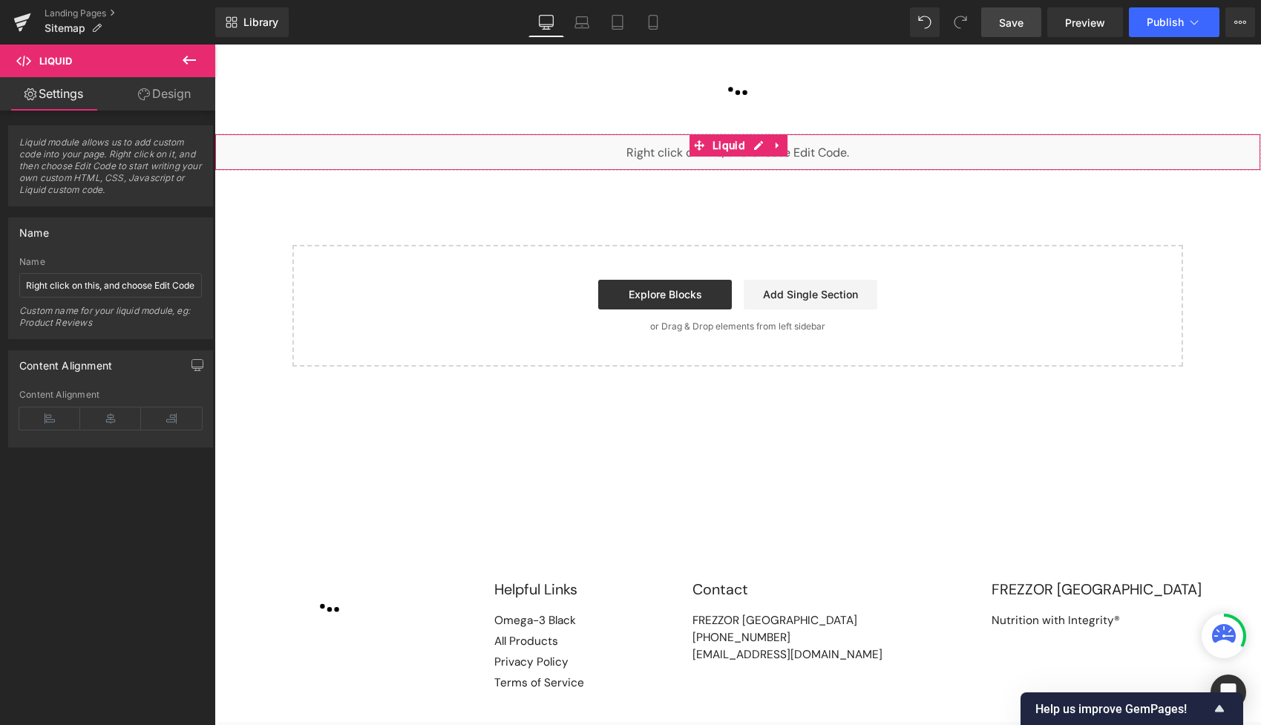
click at [176, 96] on link "Design" at bounding box center [165, 93] width 108 height 33
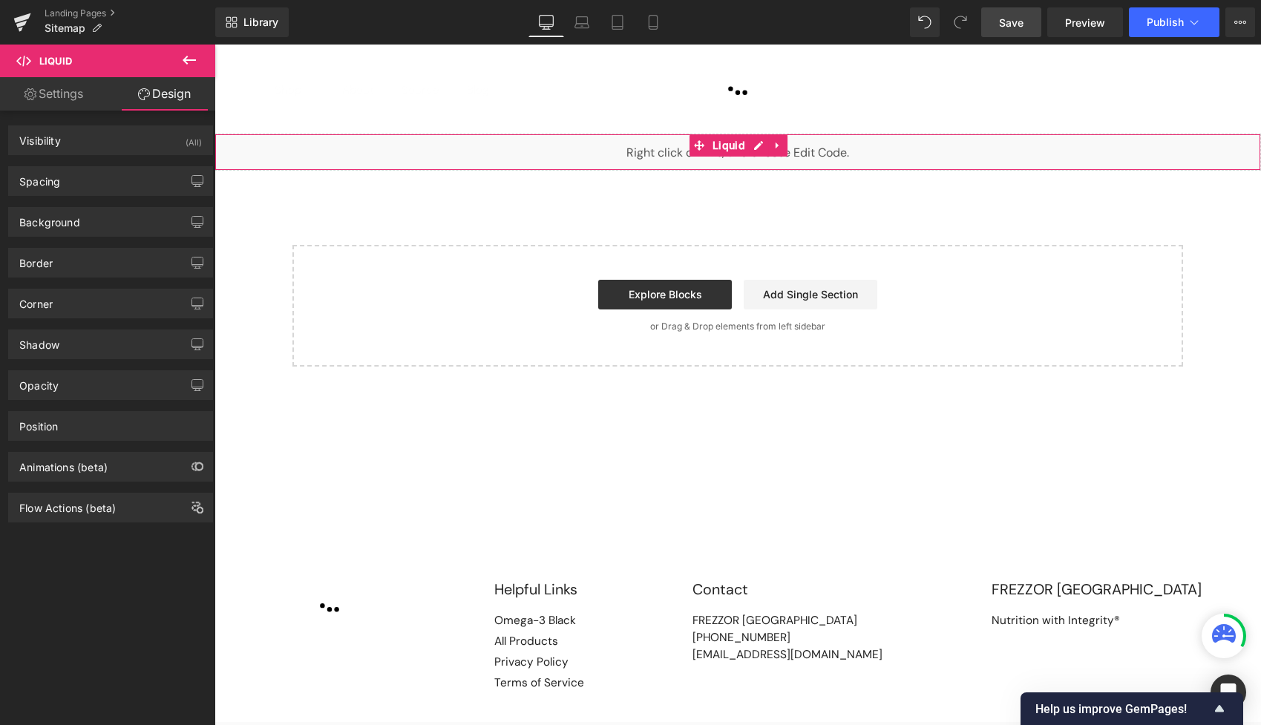
click at [41, 84] on link "Settings" at bounding box center [54, 93] width 108 height 33
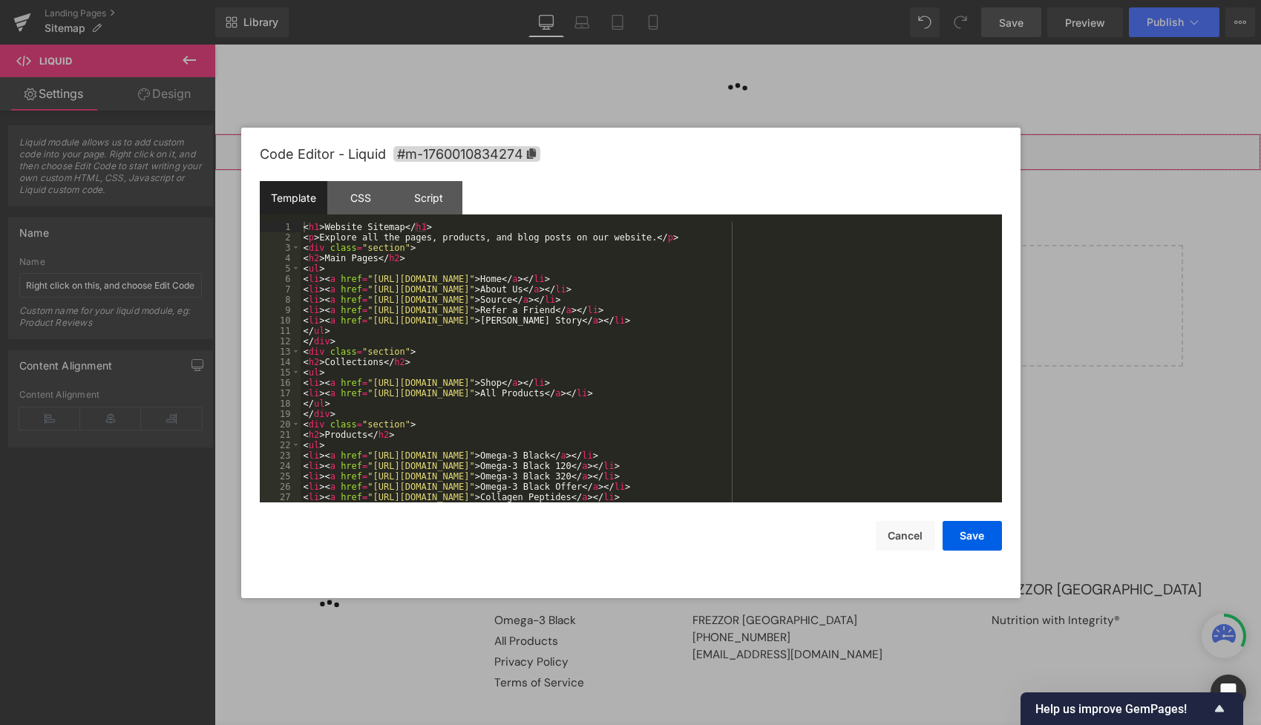
click at [765, 148] on div "Liquid" at bounding box center [738, 152] width 1047 height 37
click at [440, 197] on div "Script" at bounding box center [429, 197] width 68 height 33
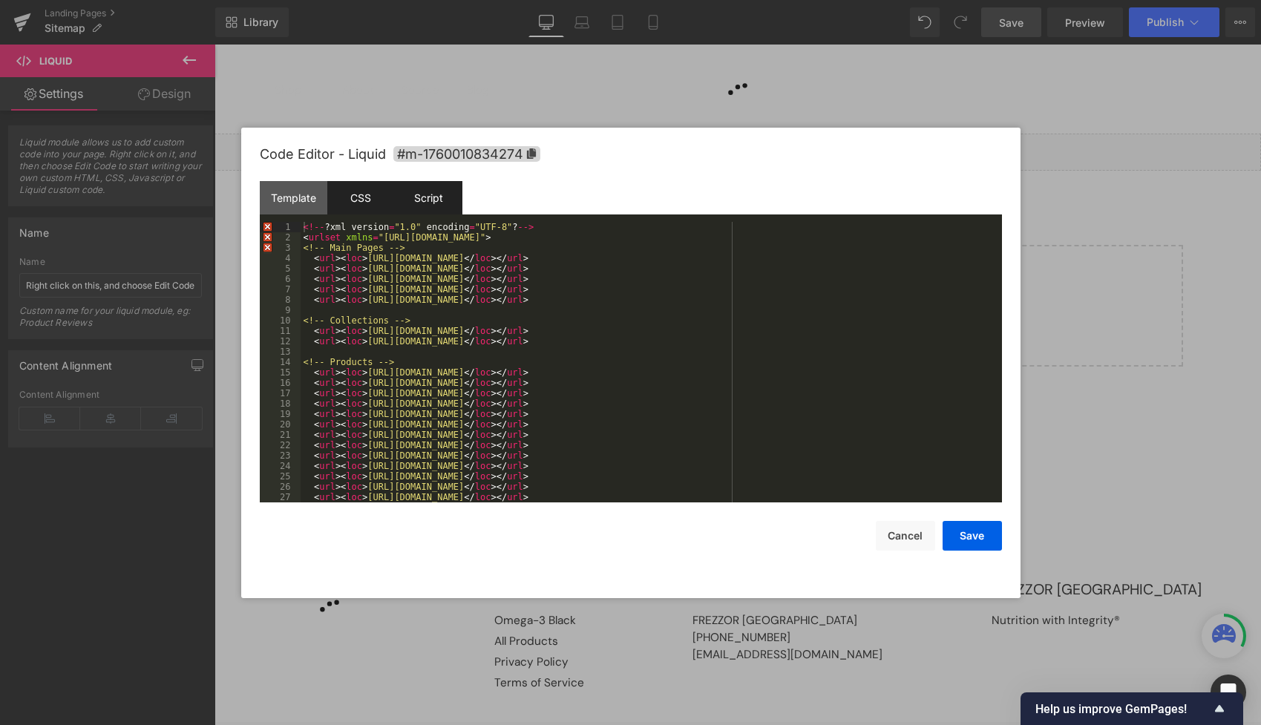
click at [370, 194] on div "CSS" at bounding box center [361, 197] width 68 height 33
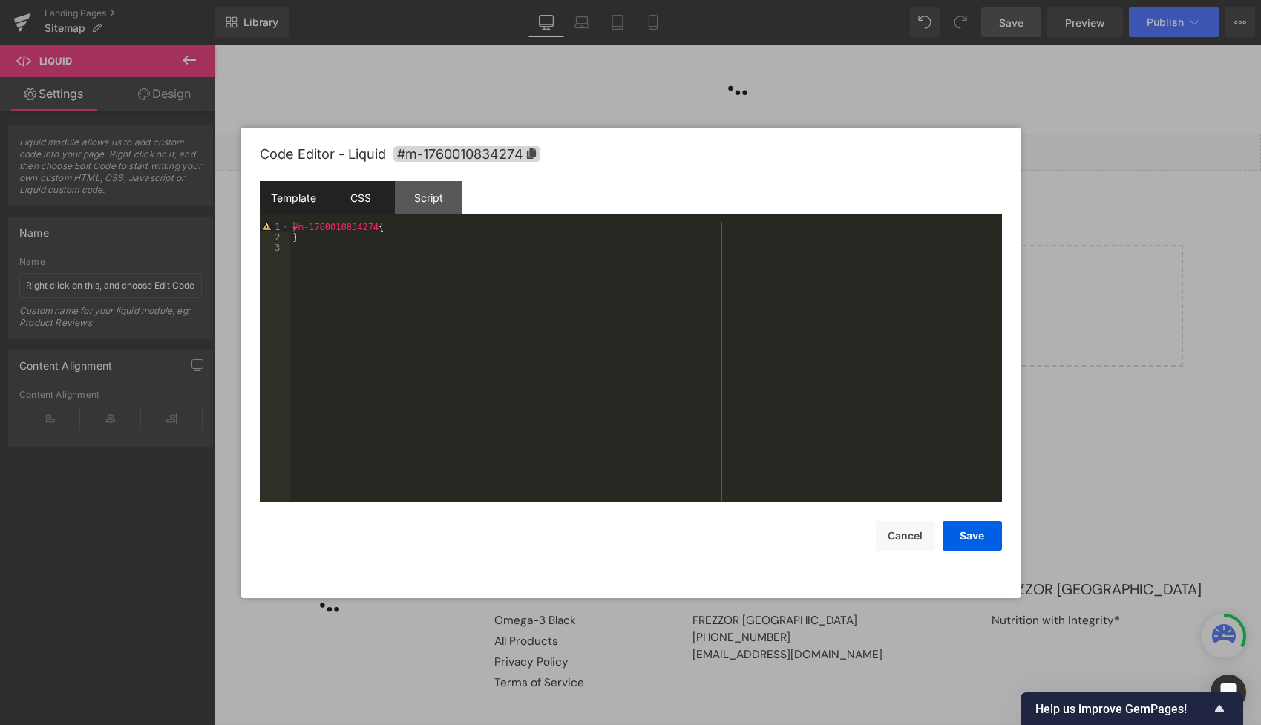
click at [302, 199] on div "Template" at bounding box center [294, 197] width 68 height 33
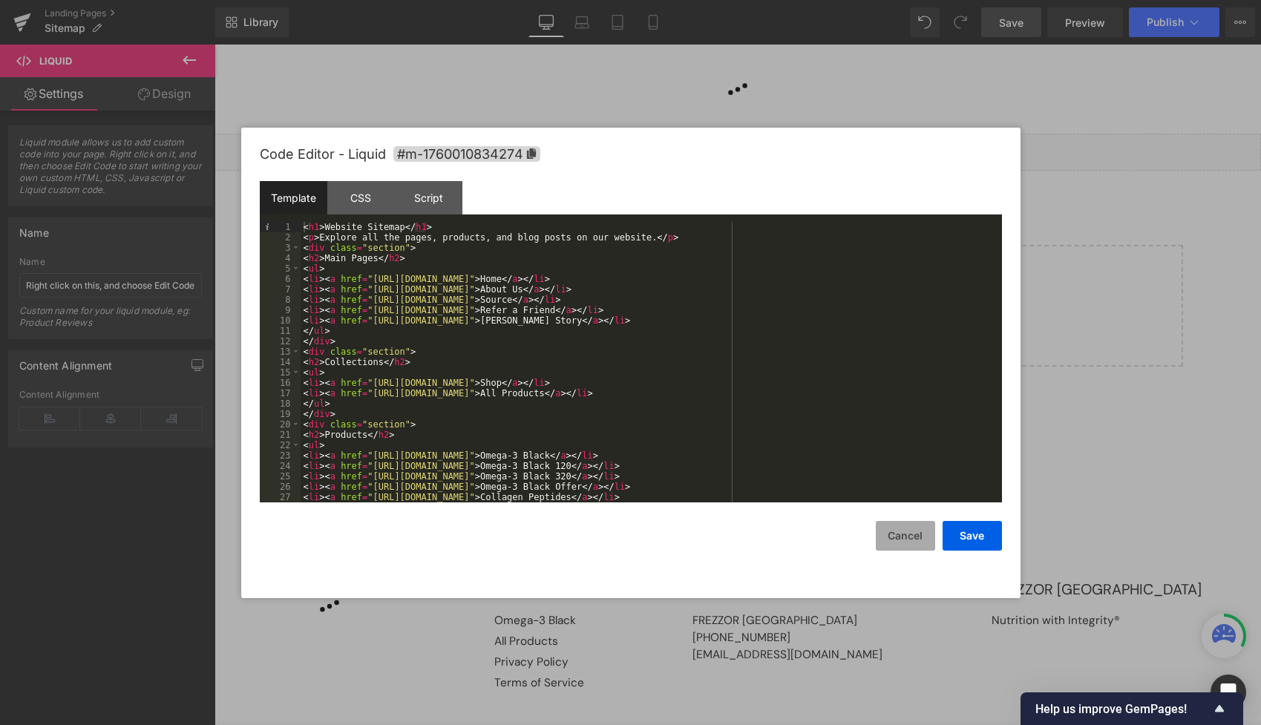
click at [901, 533] on button "Cancel" at bounding box center [905, 536] width 59 height 30
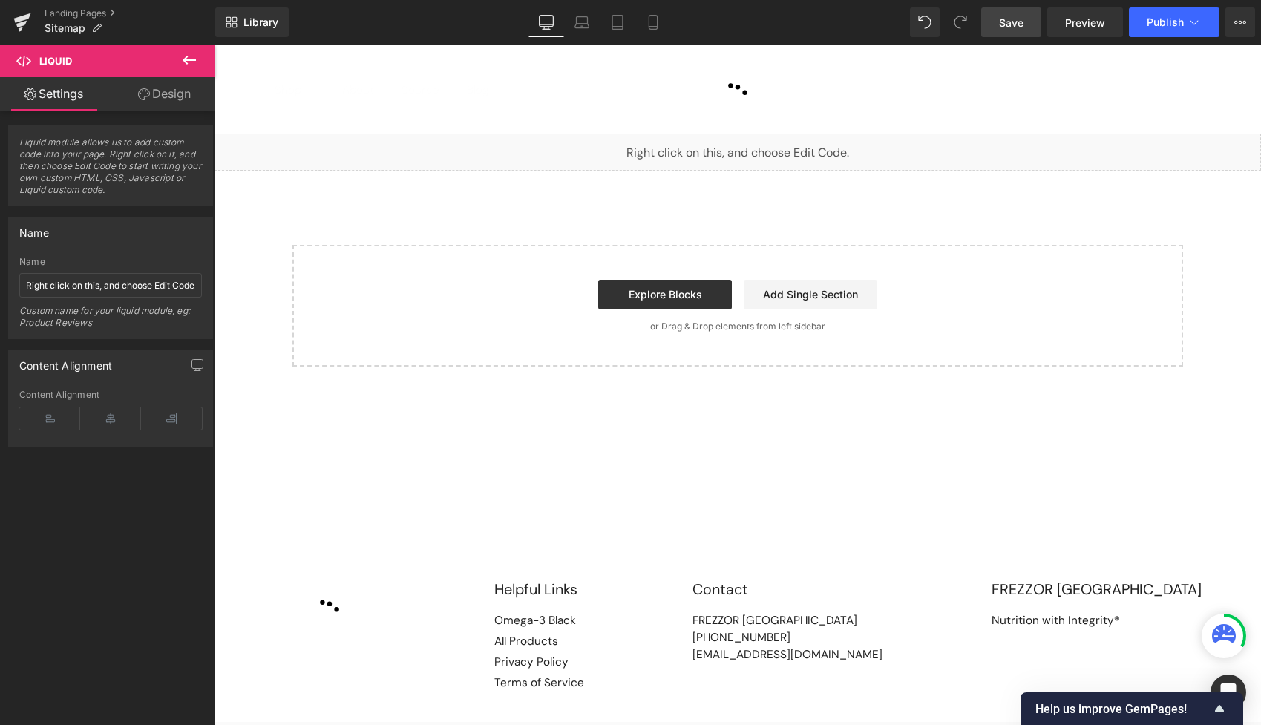
click at [763, 143] on div "Liquid" at bounding box center [738, 152] width 1047 height 37
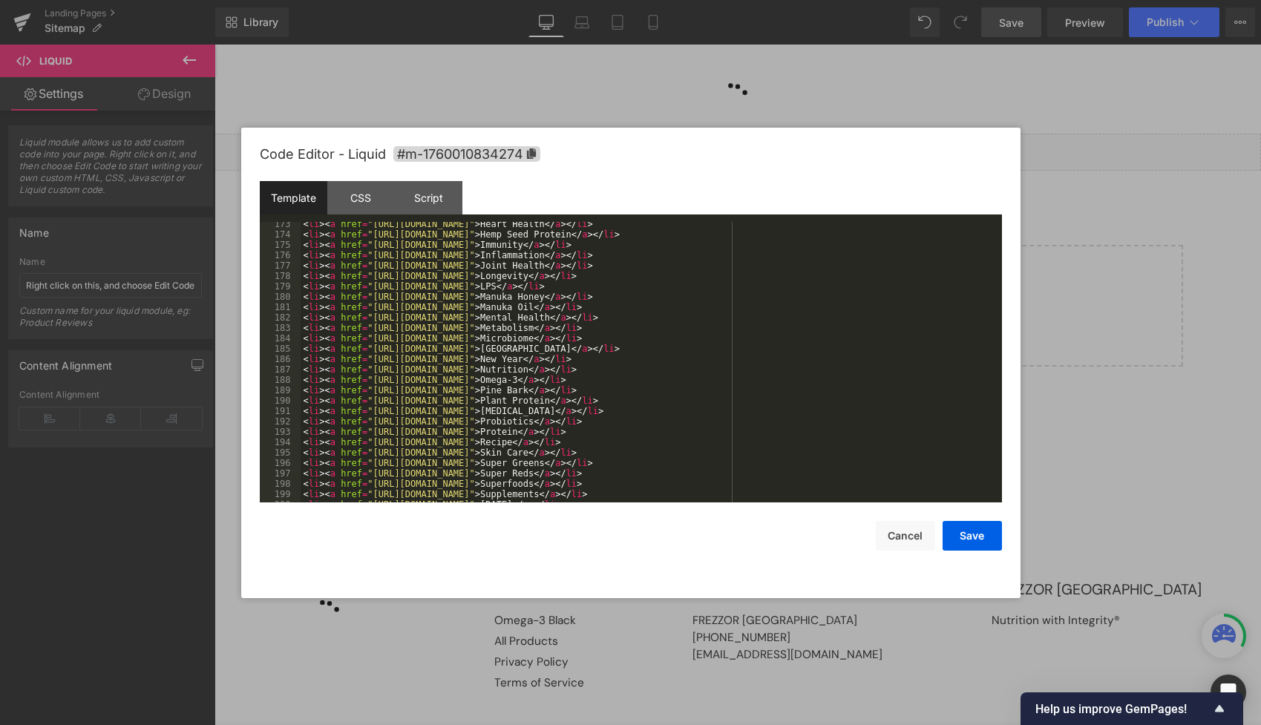
scroll to position [2484, 0]
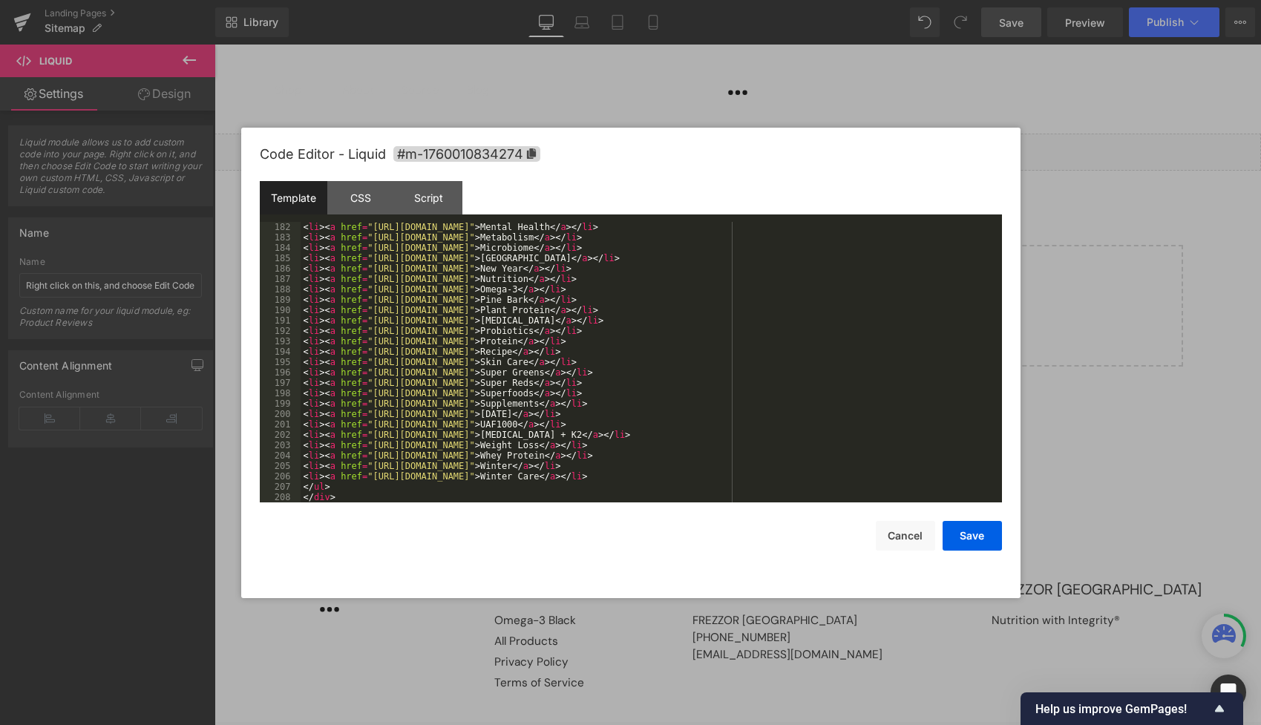
click at [416, 362] on div "< li > < a href = "[URL][DOMAIN_NAME]" > Mental Health </ a > </ li > < li > < …" at bounding box center [649, 372] width 696 height 301
